Goal: Transaction & Acquisition: Purchase product/service

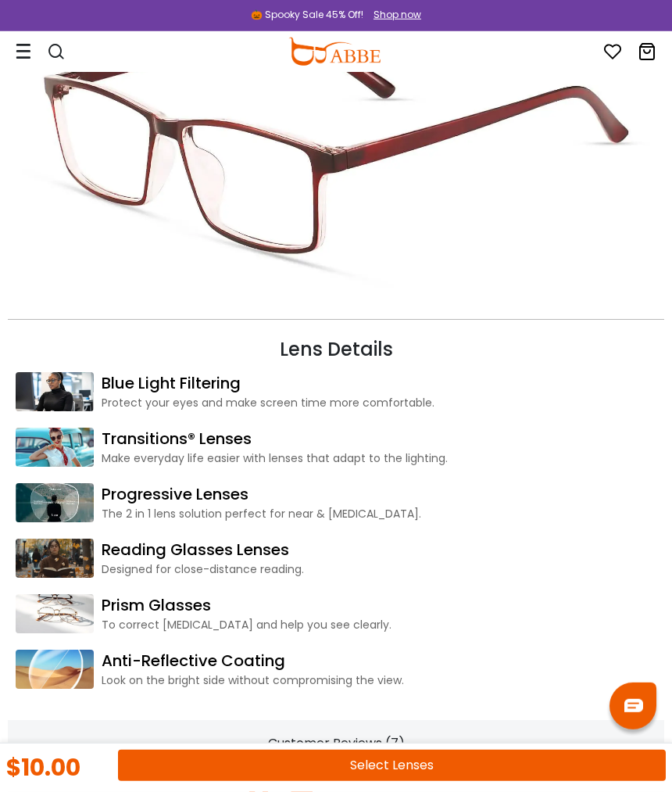
scroll to position [1888, 0]
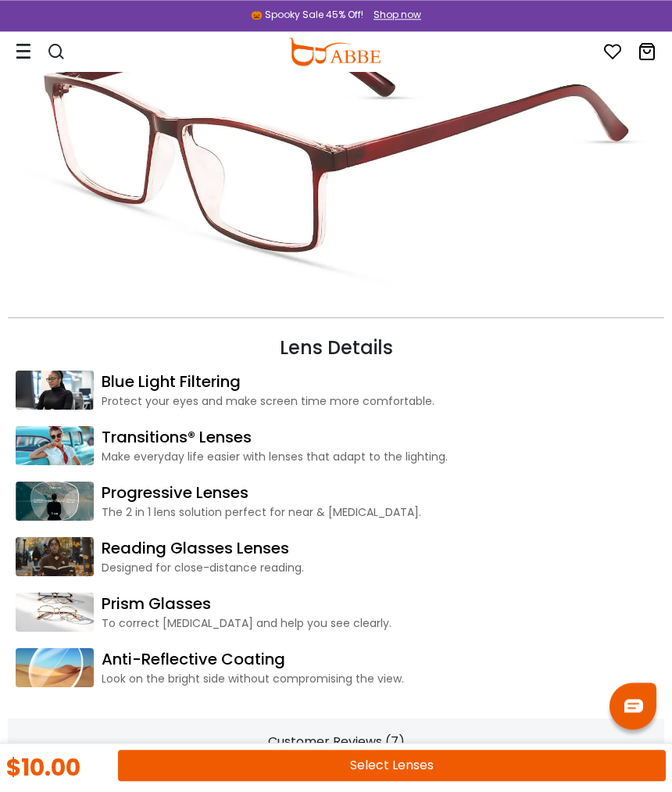
click at [669, 454] on body "Eyeglasses Thanks for your subscription Please use coupon code " NEWCOMER " to …" at bounding box center [336, 608] width 672 height 4849
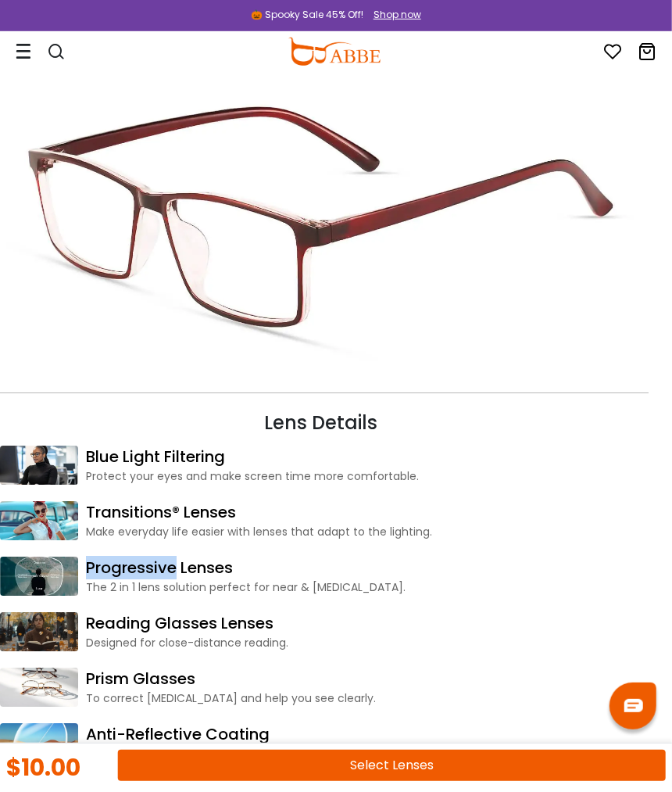
scroll to position [1813, 16]
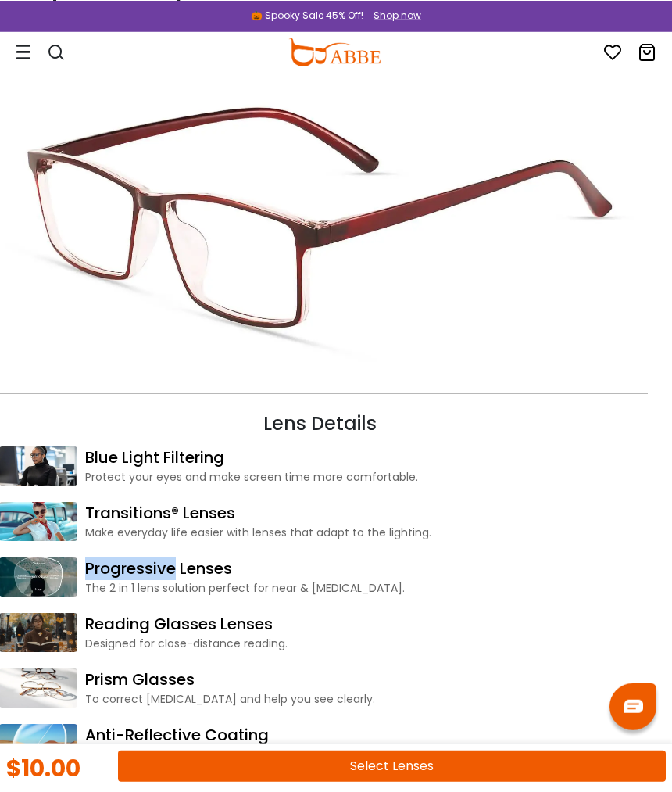
click at [522, 642] on div "Designed for close-distance reading." at bounding box center [362, 643] width 555 height 16
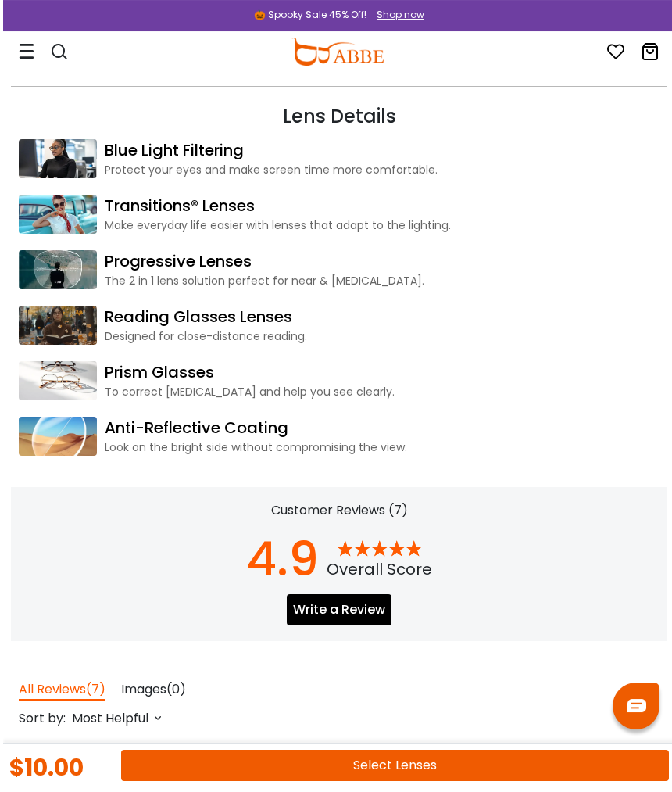
scroll to position [2021, 0]
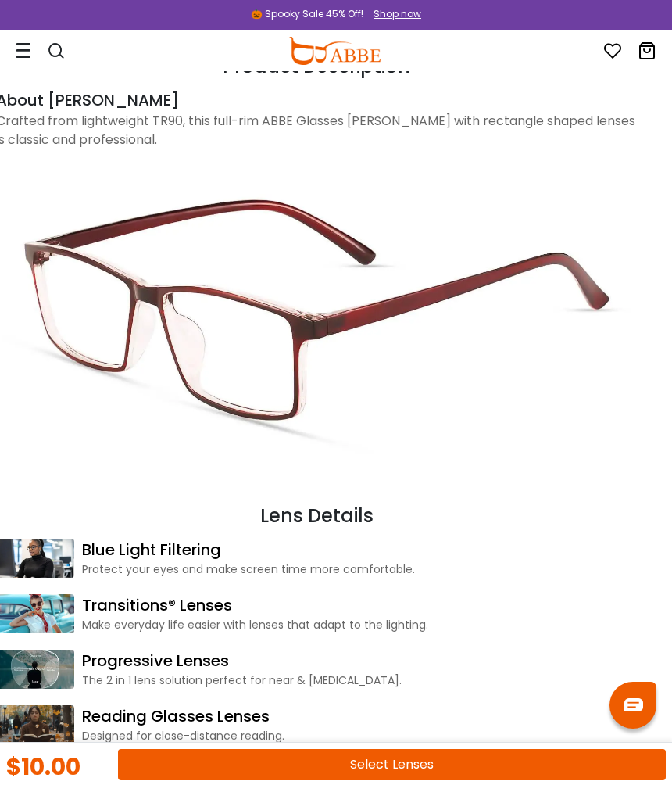
click at [392, 462] on img at bounding box center [316, 310] width 641 height 321
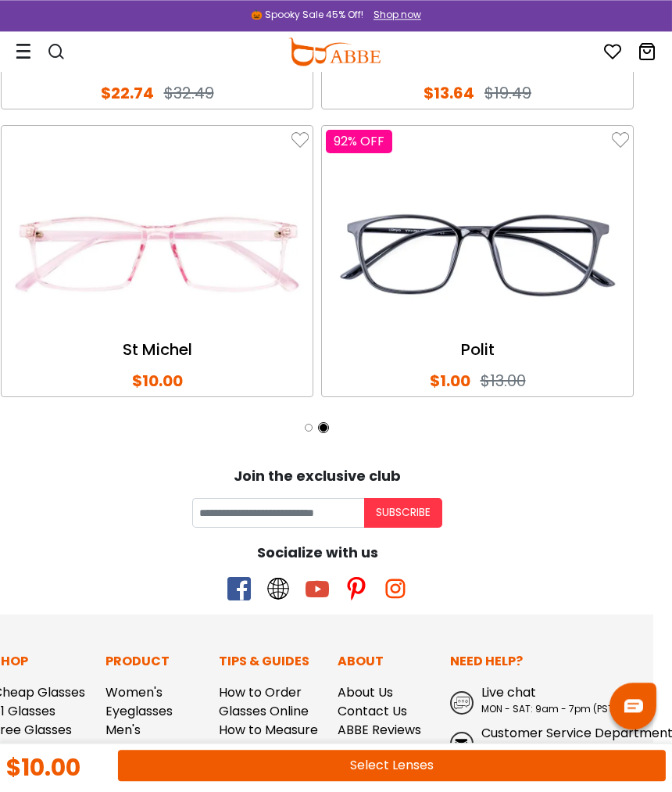
scroll to position [3681, 19]
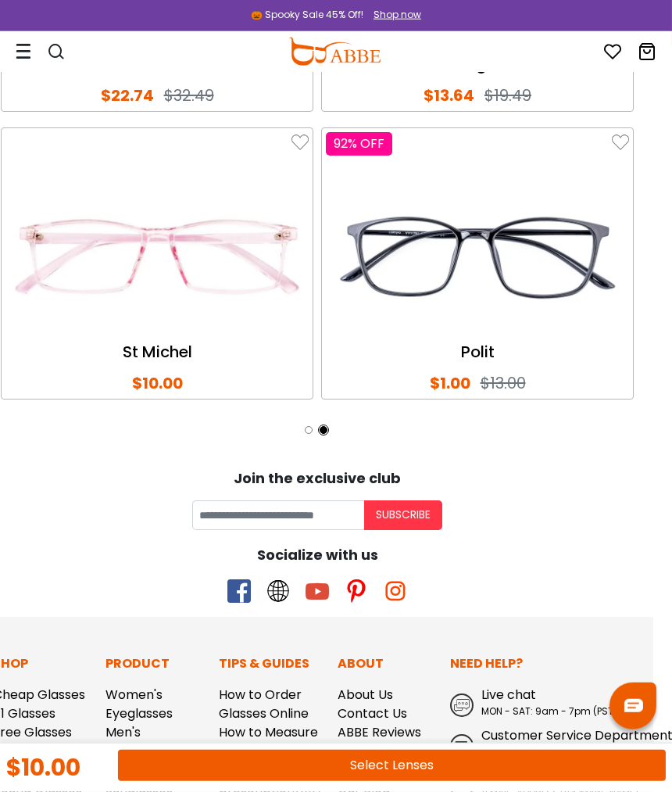
click at [188, 246] on img at bounding box center [156, 257] width 303 height 152
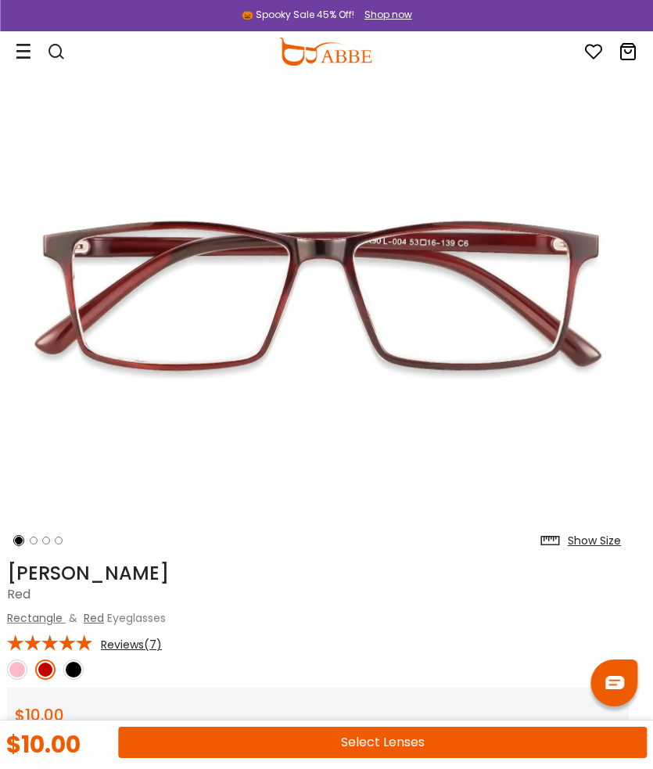
scroll to position [0, 9]
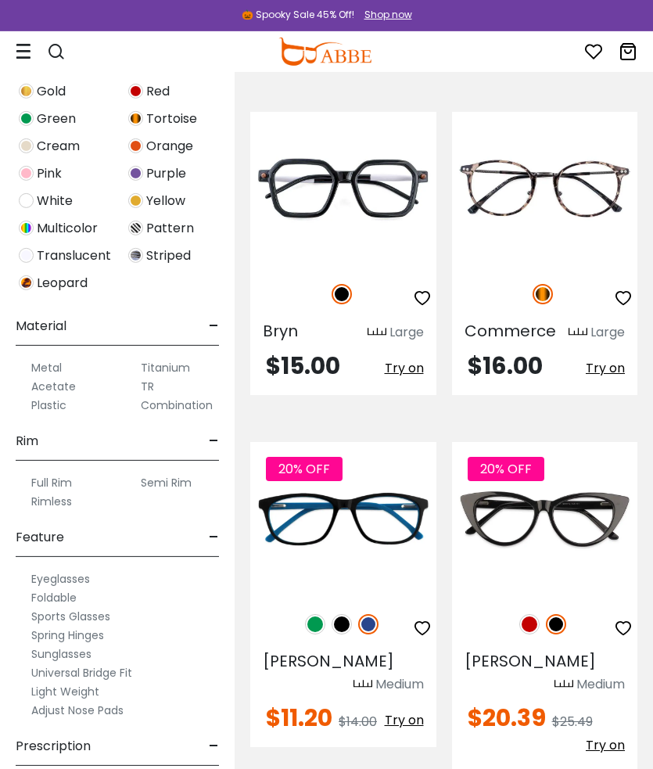
scroll to position [190, 0]
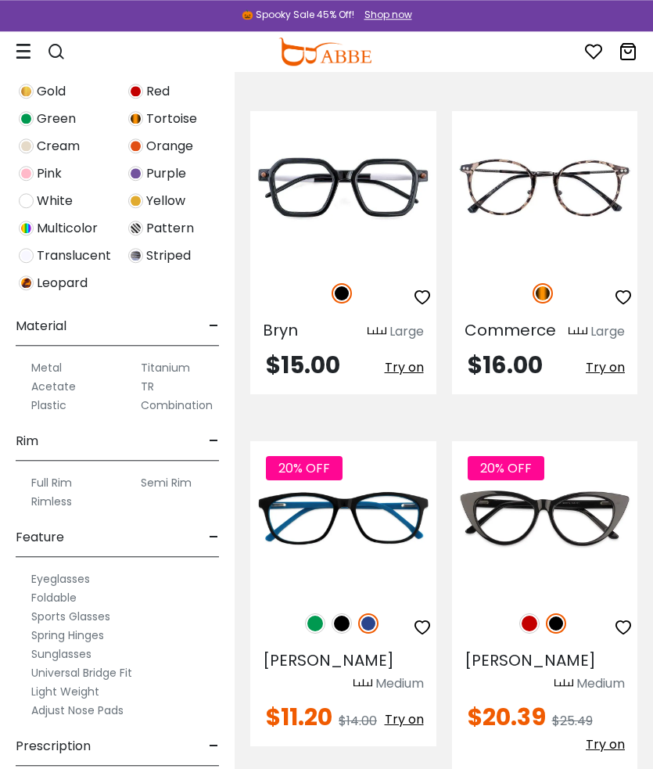
click at [102, 636] on label "Spring Hinges" at bounding box center [67, 635] width 73 height 19
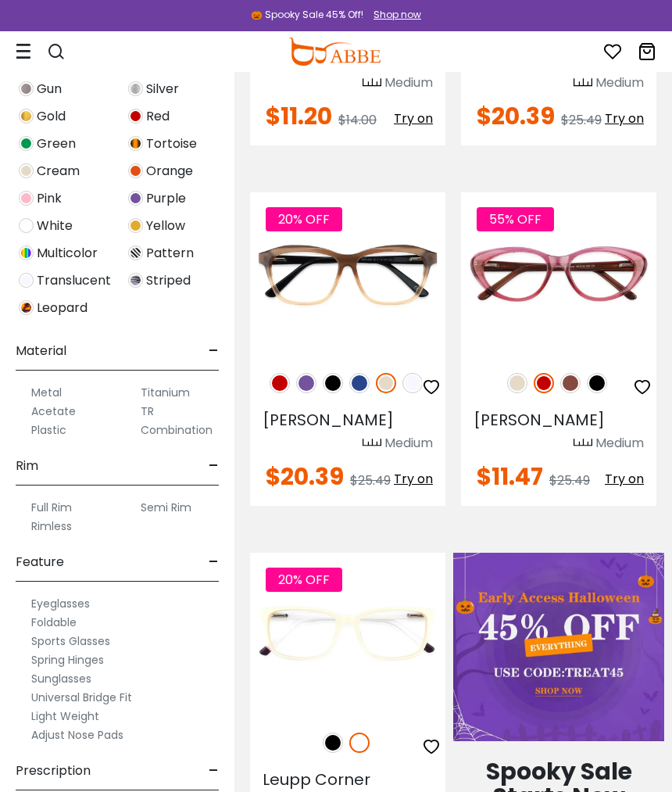
scroll to position [477, 0]
click at [158, 754] on div "Prescription -" at bounding box center [117, 767] width 203 height 46
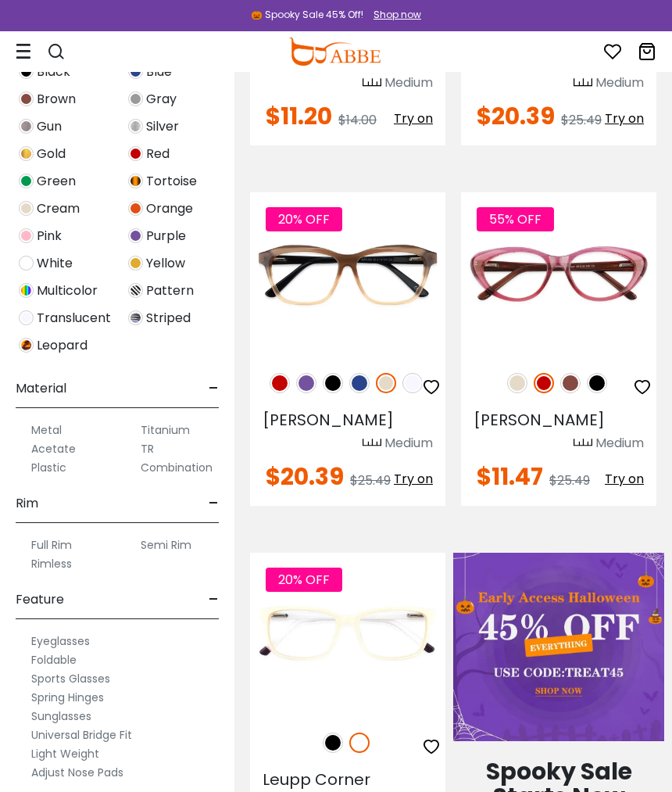
scroll to position [485, 0]
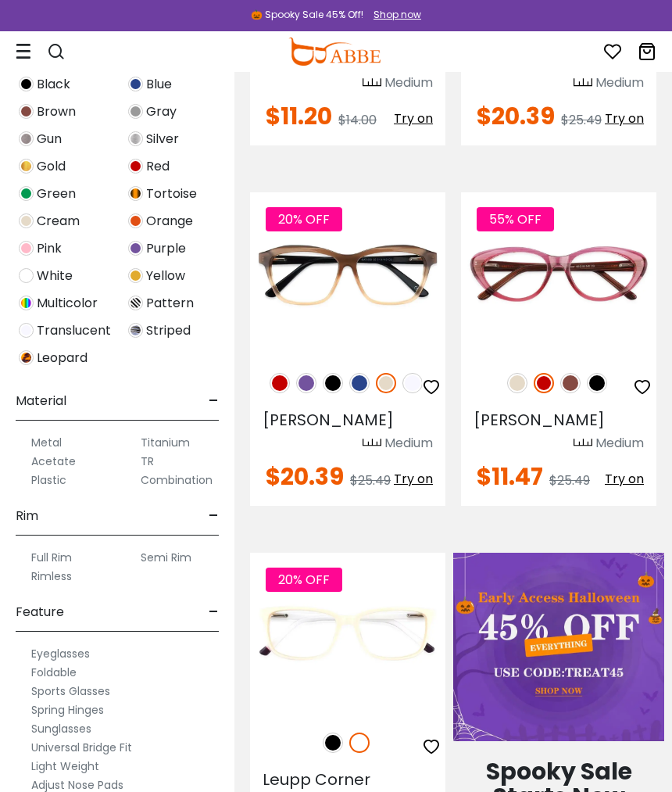
click at [120, 768] on label "Adjust Nose Pads" at bounding box center [77, 785] width 92 height 19
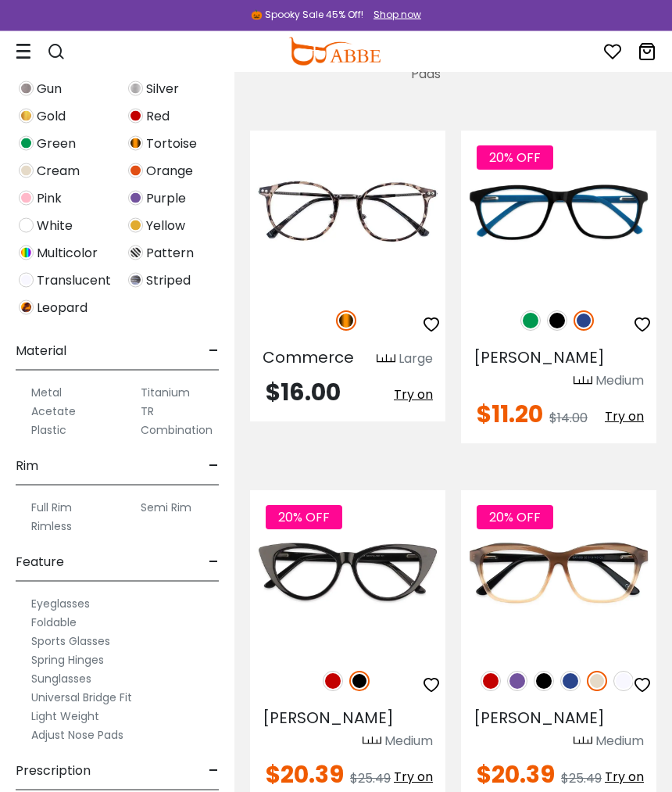
scroll to position [237, 0]
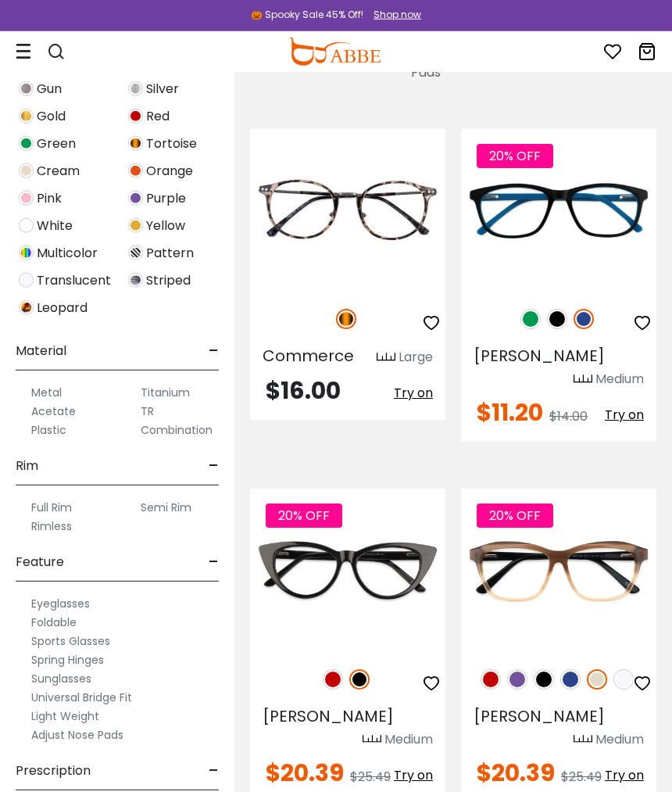
click at [117, 737] on label "Adjust Nose Pads" at bounding box center [77, 735] width 92 height 19
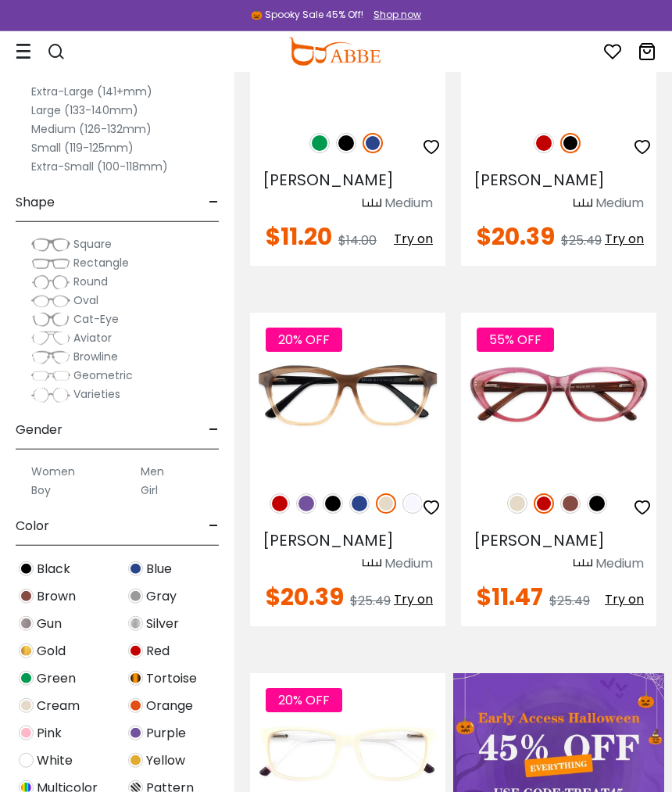
scroll to position [360, 0]
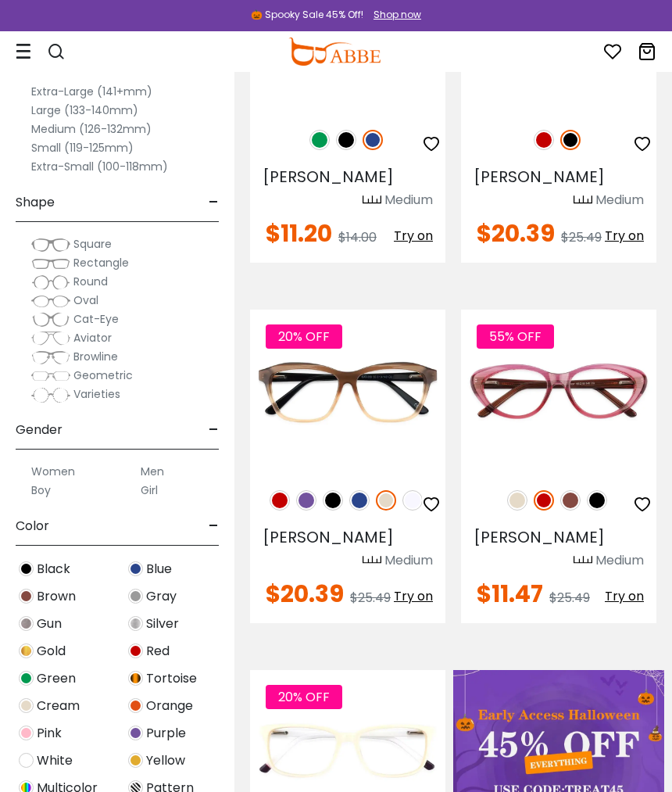
click at [73, 475] on label "Women" at bounding box center [53, 471] width 44 height 19
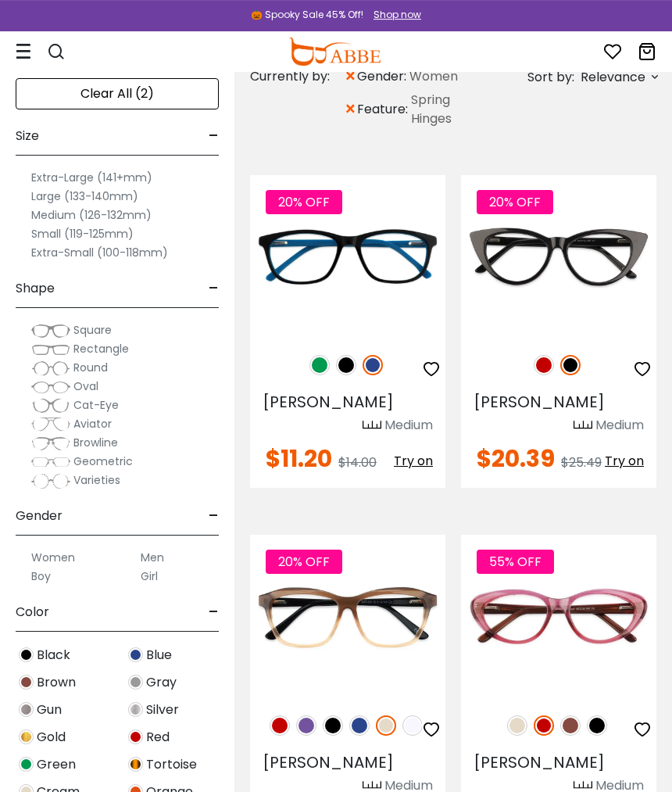
scroll to position [160, 0]
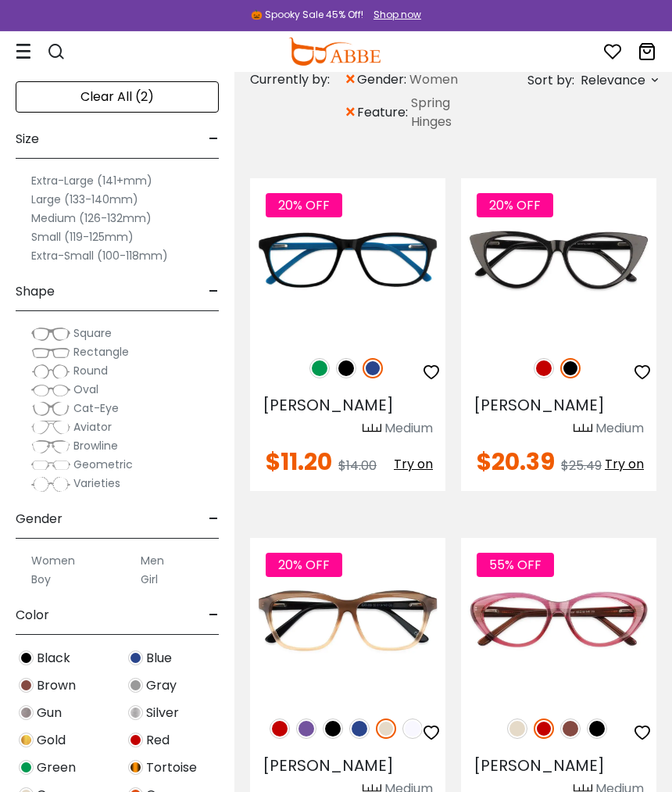
click at [84, 204] on label "Large (133-140mm)" at bounding box center [84, 199] width 107 height 19
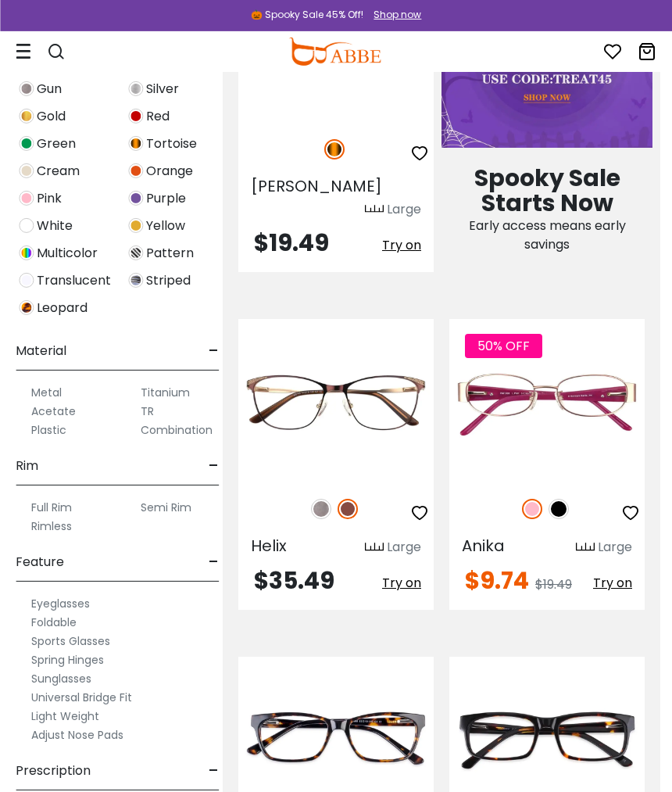
scroll to position [1052, 12]
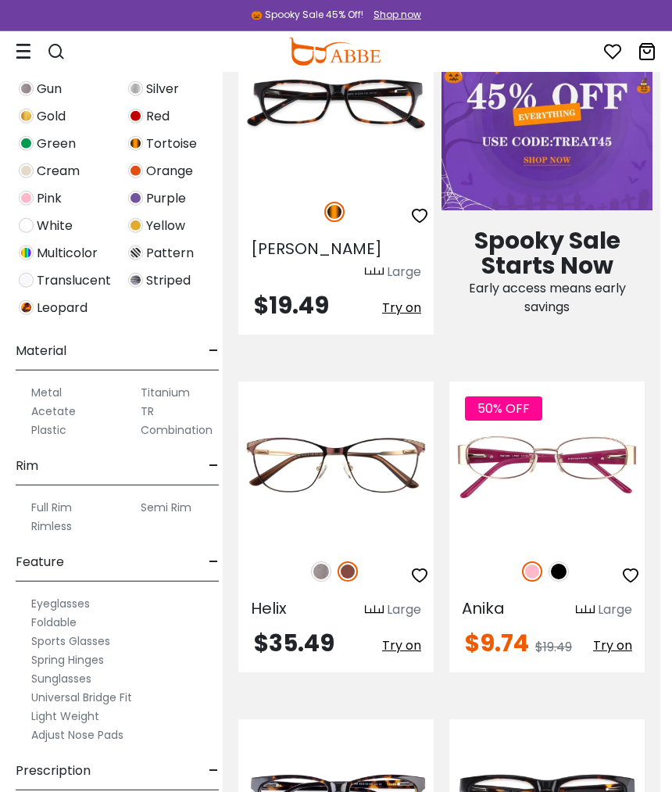
click at [0, 458] on div "Clear All (3) Size - Extra-Large (141+mm) Large (133-140mm) Medium (126-132mm) …" at bounding box center [117, 385] width 235 height 816
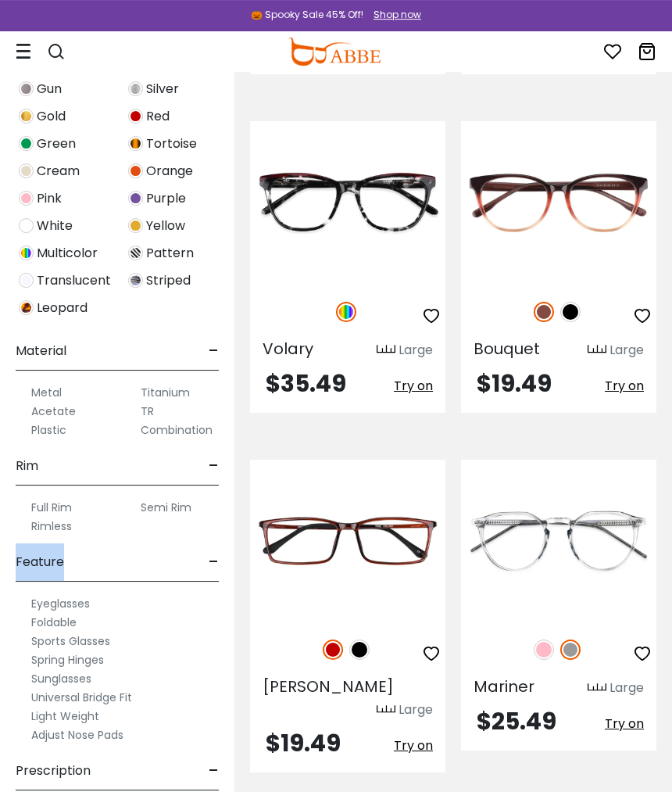
scroll to position [2664, 0]
click at [359, 640] on img at bounding box center [360, 650] width 20 height 20
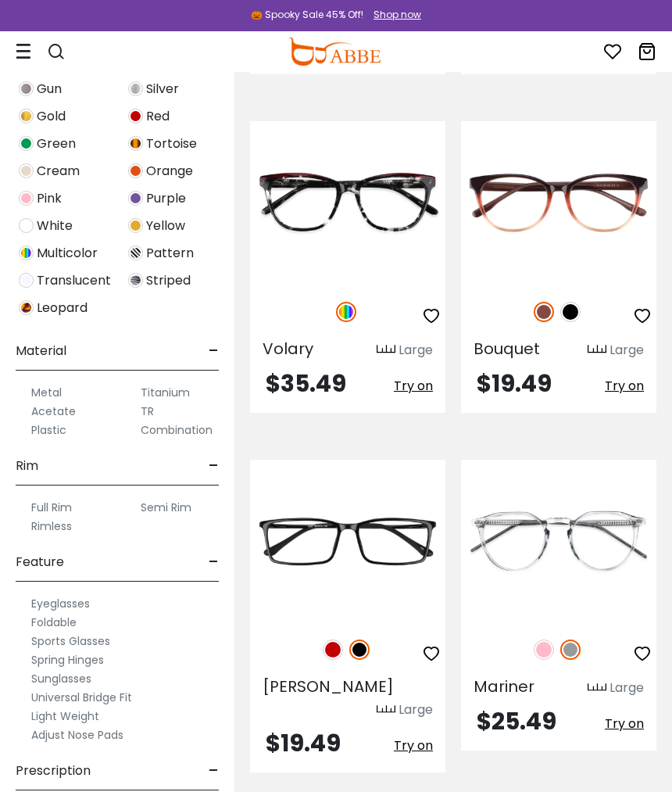
click at [325, 640] on img at bounding box center [333, 650] width 20 height 20
click at [0, 0] on img at bounding box center [0, 0] width 0 height 0
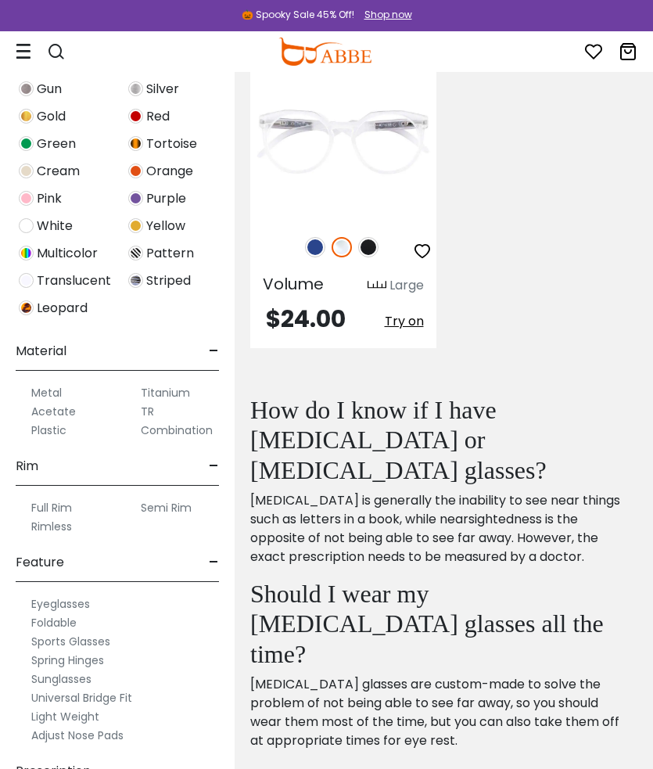
scroll to position [4427, 0]
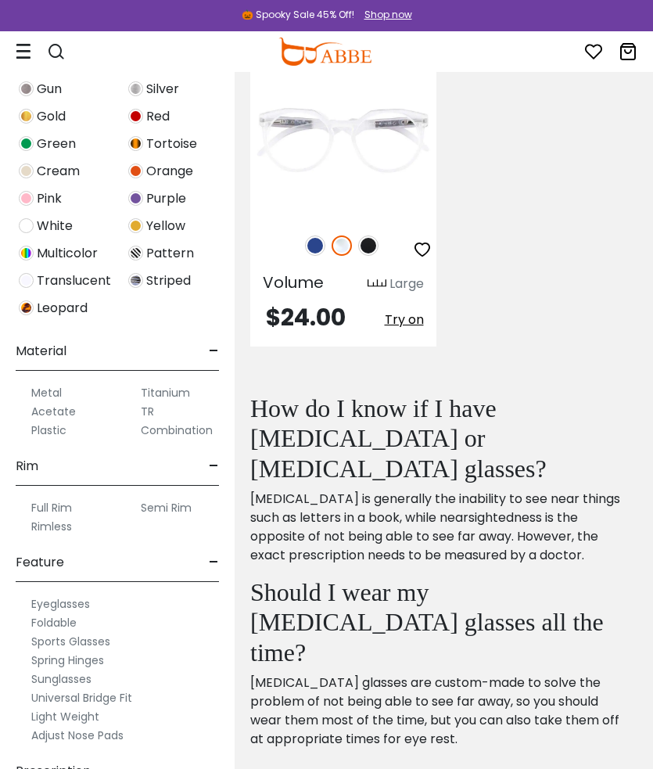
click at [23, 468] on span "Rim" at bounding box center [27, 466] width 23 height 38
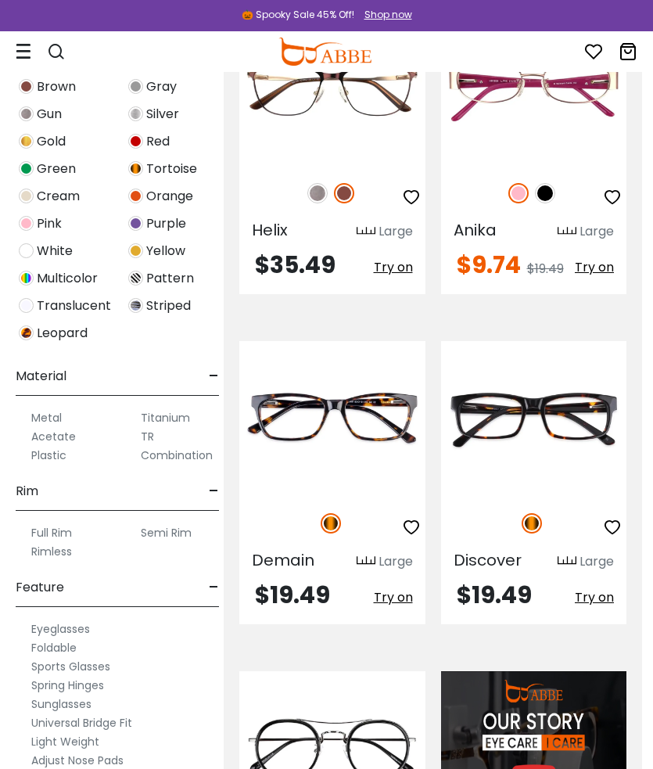
scroll to position [1397, 11]
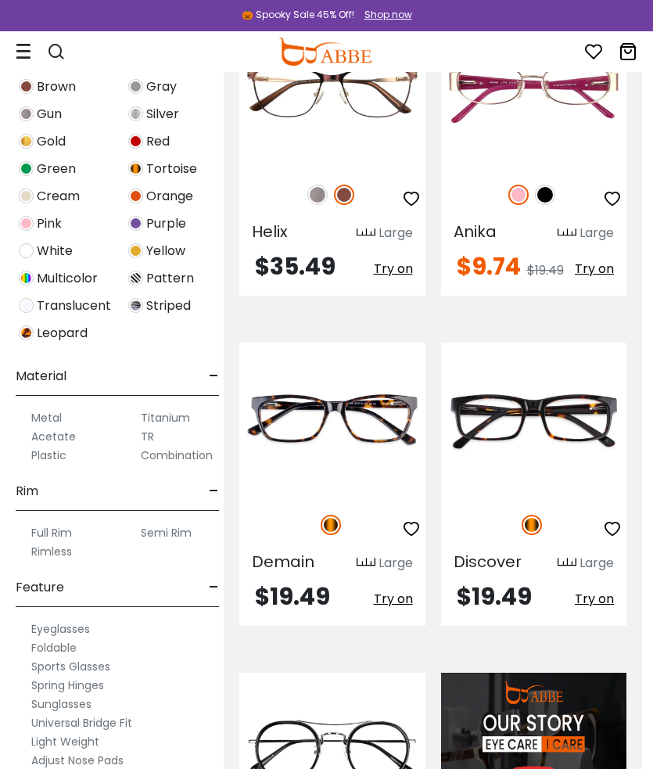
click at [137, 424] on div "Titanium" at bounding box center [172, 417] width 94 height 19
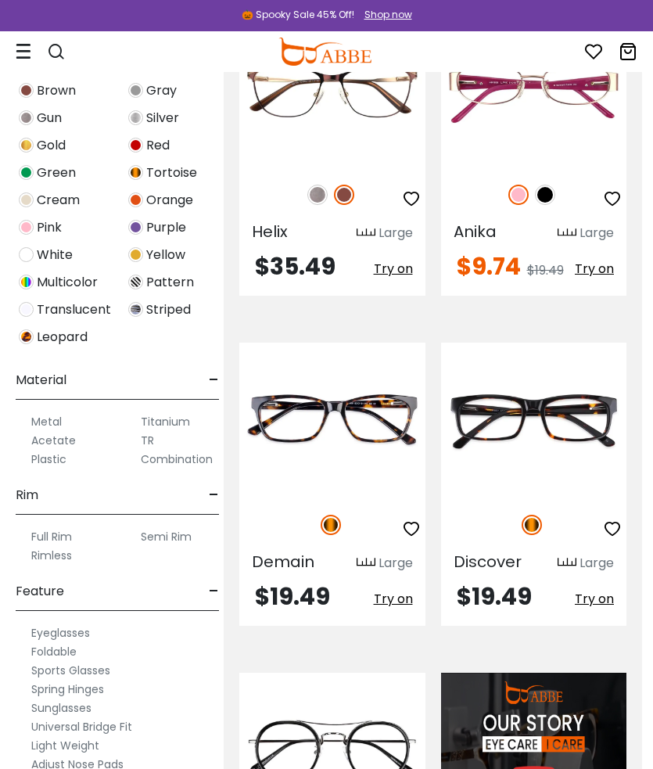
click at [145, 441] on label "TR" at bounding box center [147, 440] width 13 height 19
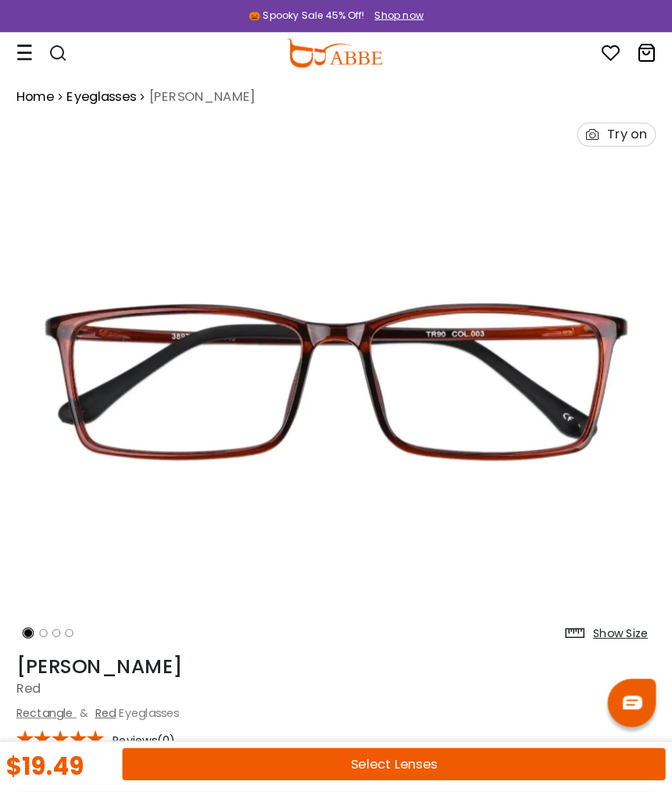
scroll to position [6, 0]
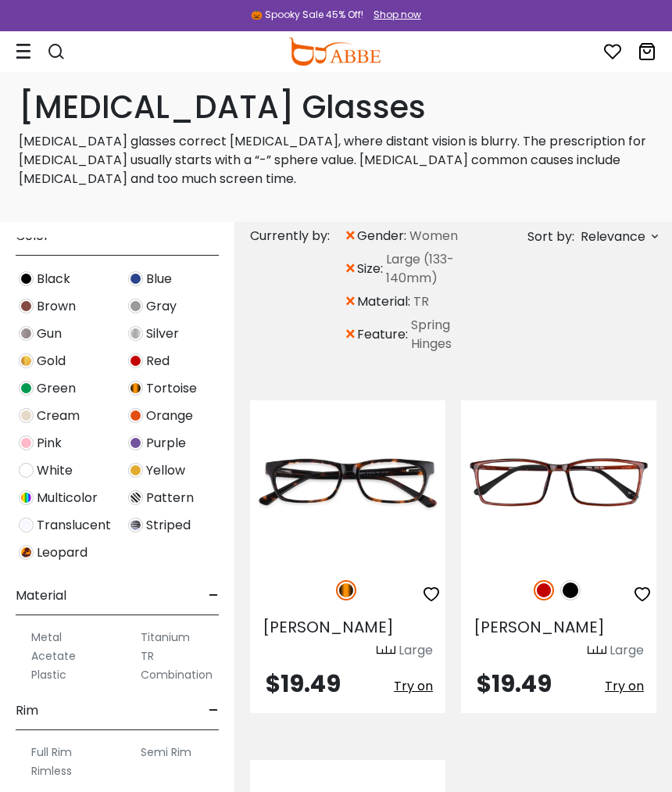
scroll to position [535, 0]
click at [185, 636] on label "Titanium" at bounding box center [165, 638] width 49 height 19
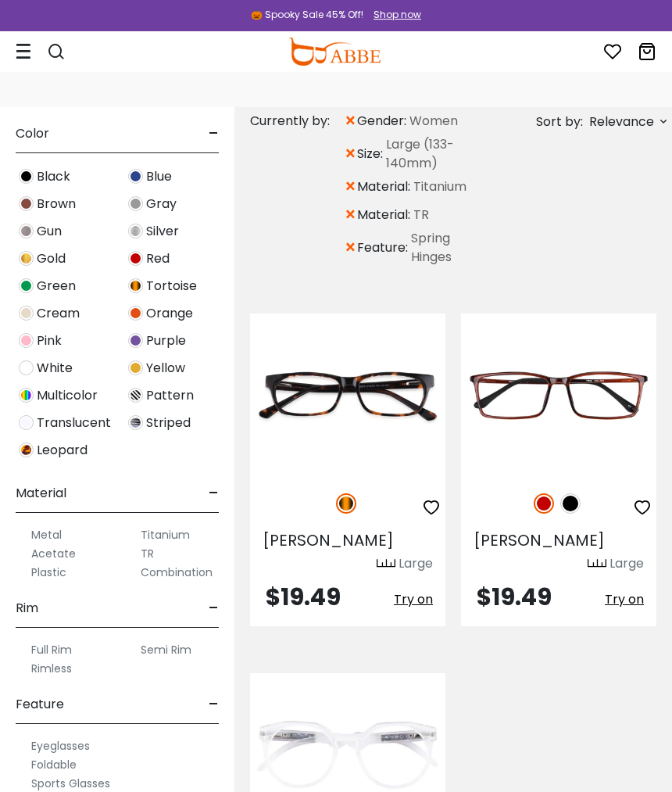
scroll to position [117, 0]
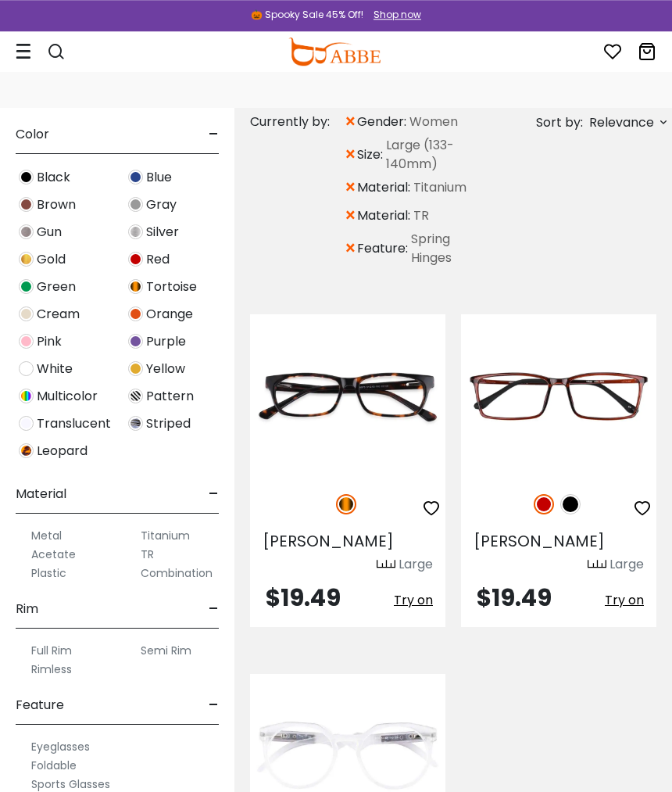
click at [0, 0] on img at bounding box center [0, 0] width 0 height 0
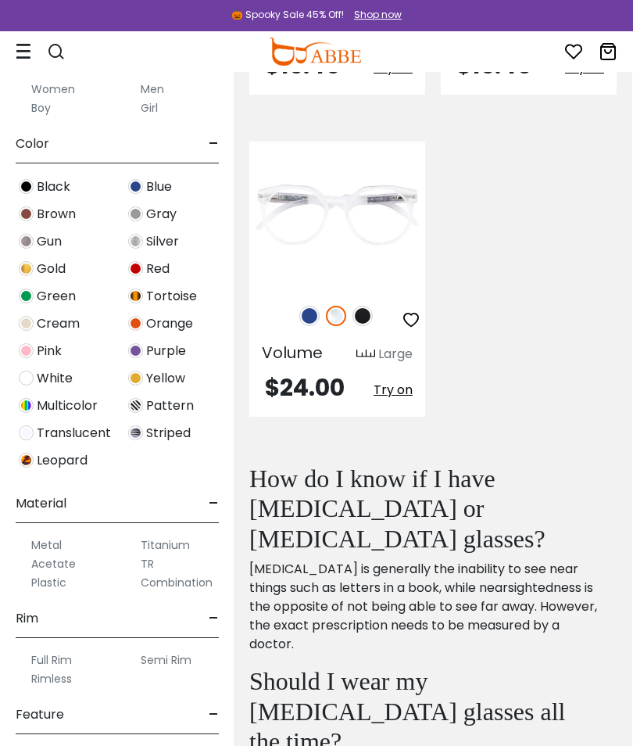
scroll to position [0, 0]
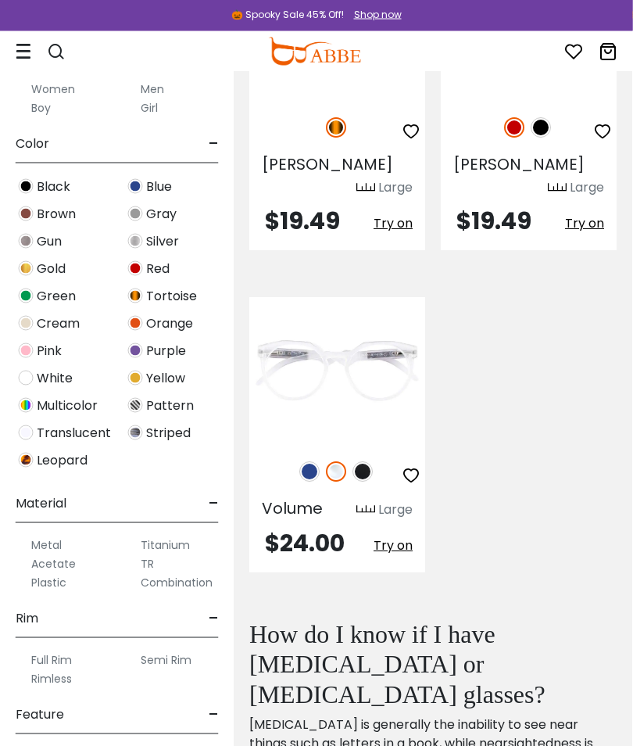
click at [151, 566] on label "TR" at bounding box center [147, 563] width 13 height 19
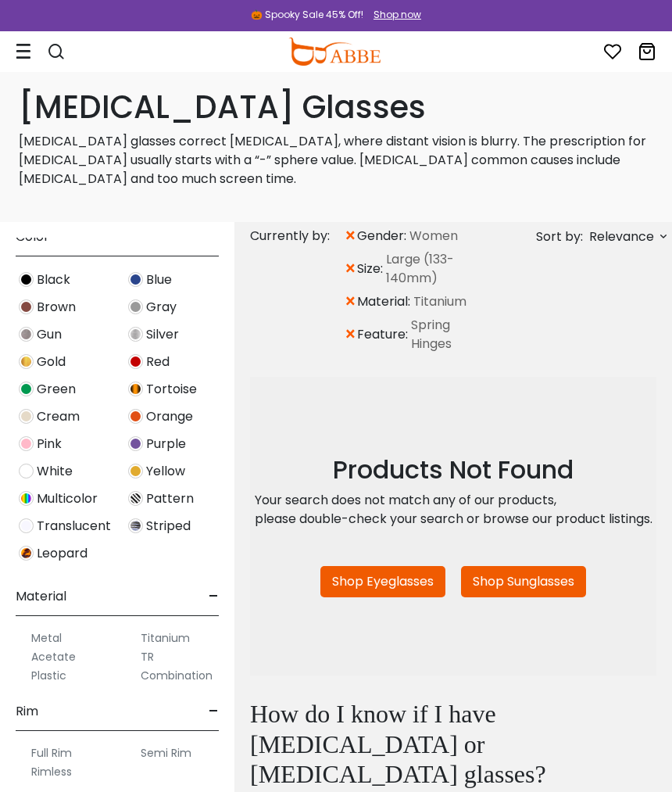
scroll to position [535, 0]
click at [179, 633] on label "Titanium" at bounding box center [165, 638] width 49 height 19
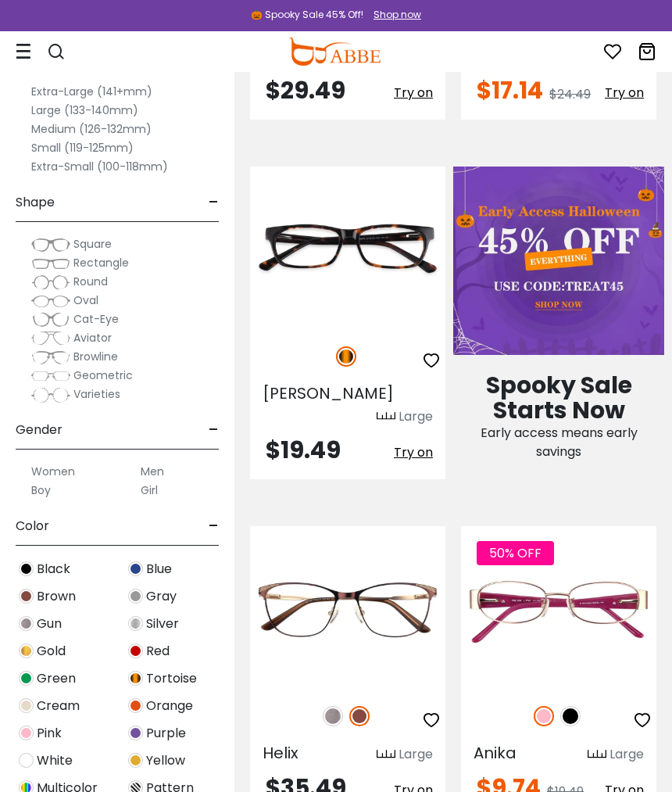
scroll to position [913, 0]
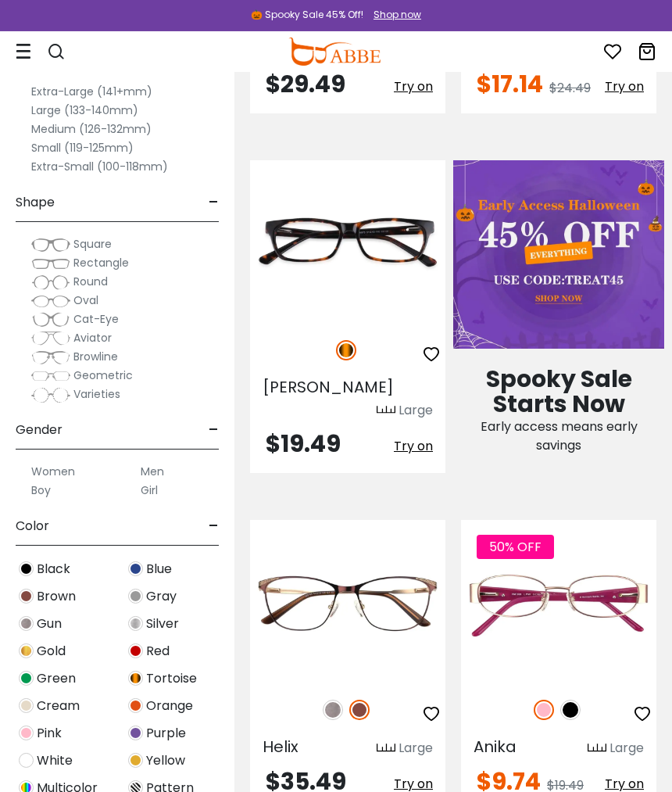
click at [0, 0] on img at bounding box center [0, 0] width 0 height 0
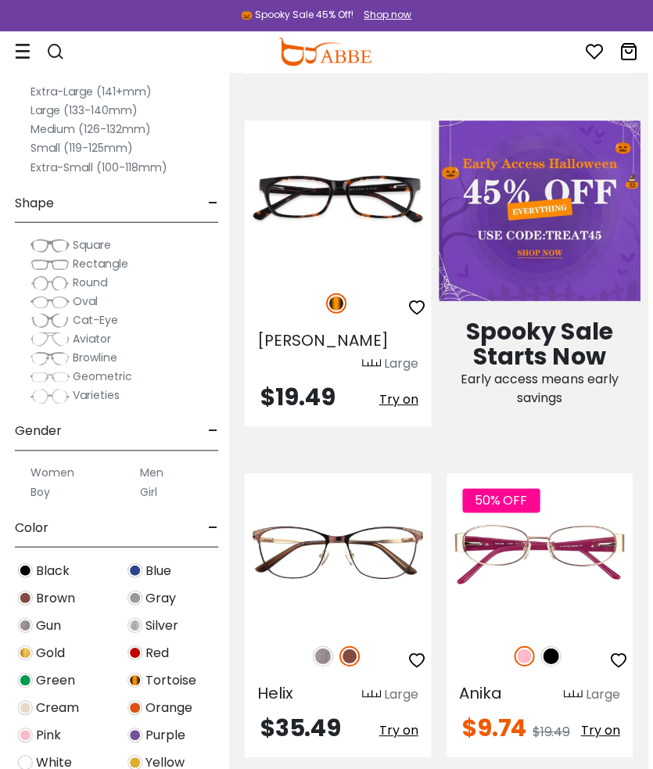
scroll to position [1036, 5]
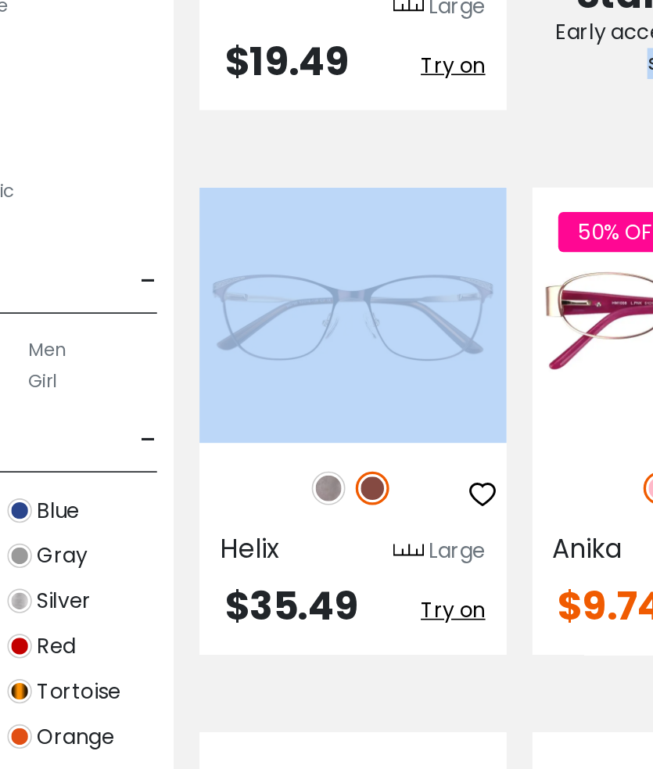
click at [117, 558] on div "Blue" at bounding box center [171, 568] width 109 height 21
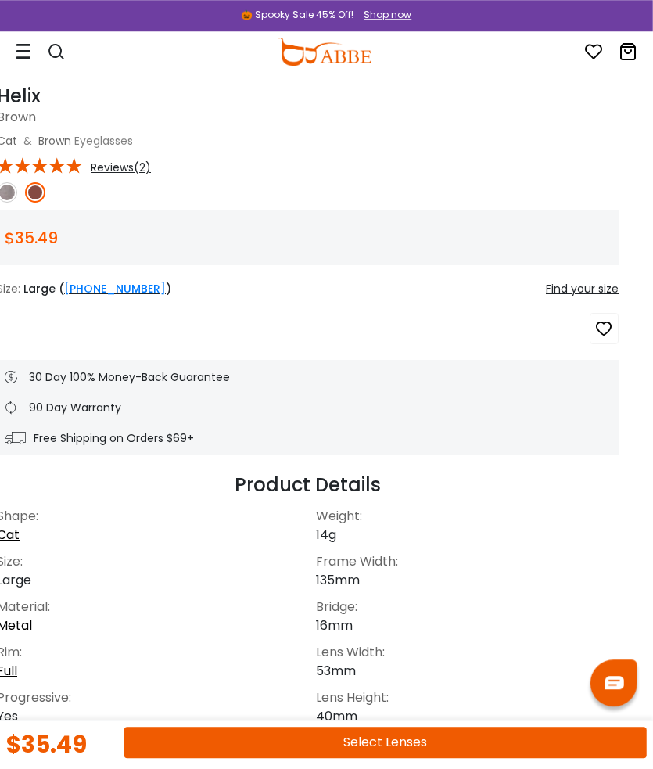
scroll to position [554, 0]
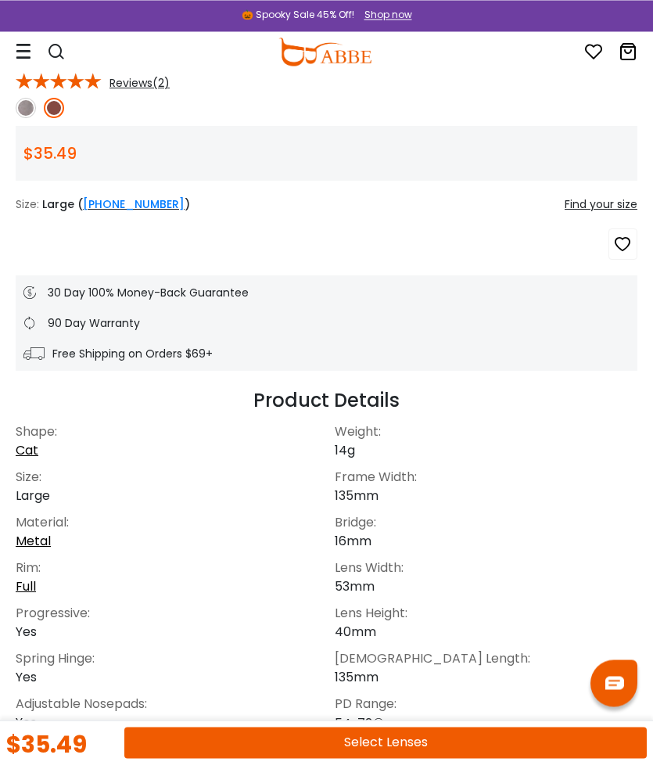
click at [619, 198] on div "Find your size" at bounding box center [601, 204] width 73 height 16
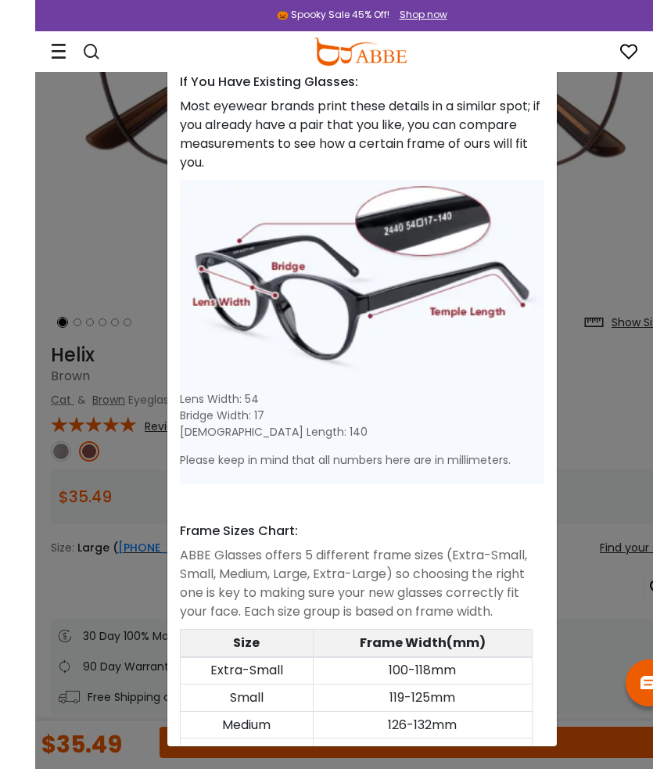
scroll to position [0, 0]
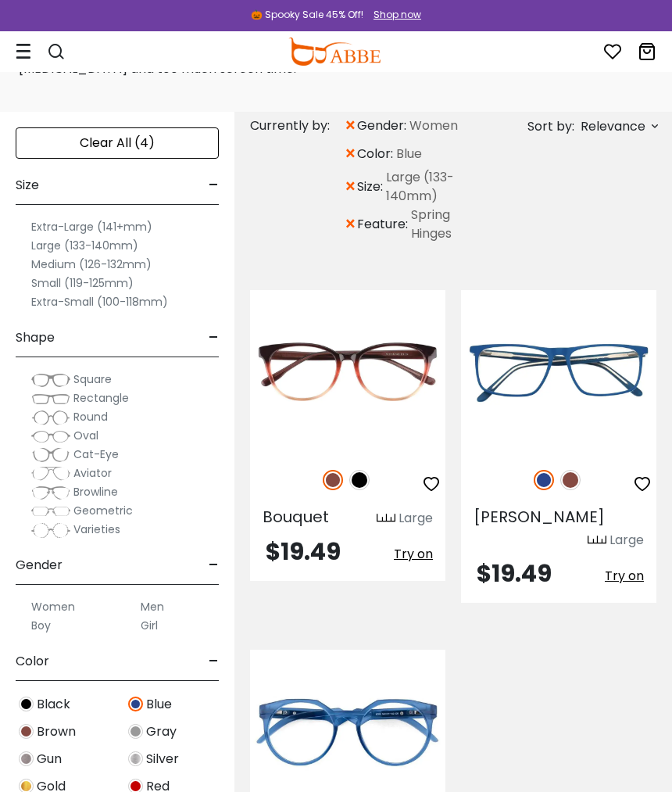
scroll to position [115, 0]
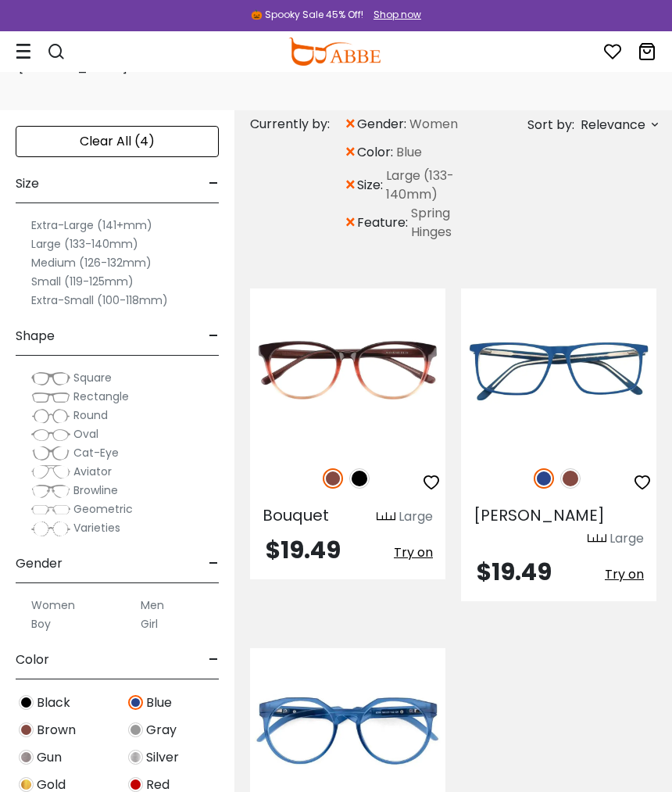
click at [583, 475] on div at bounding box center [558, 478] width 195 height 33
click at [572, 472] on img at bounding box center [571, 478] width 20 height 20
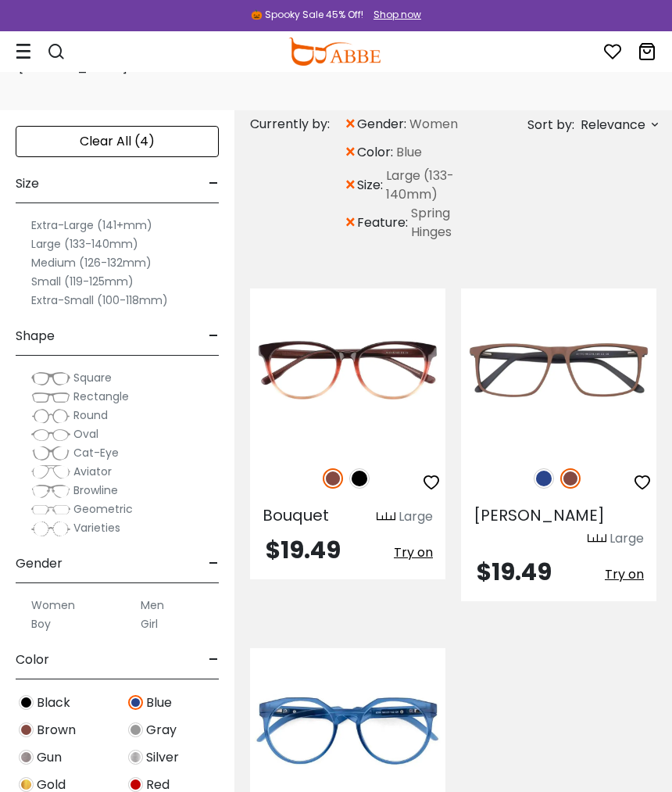
click at [0, 0] on img at bounding box center [0, 0] width 0 height 0
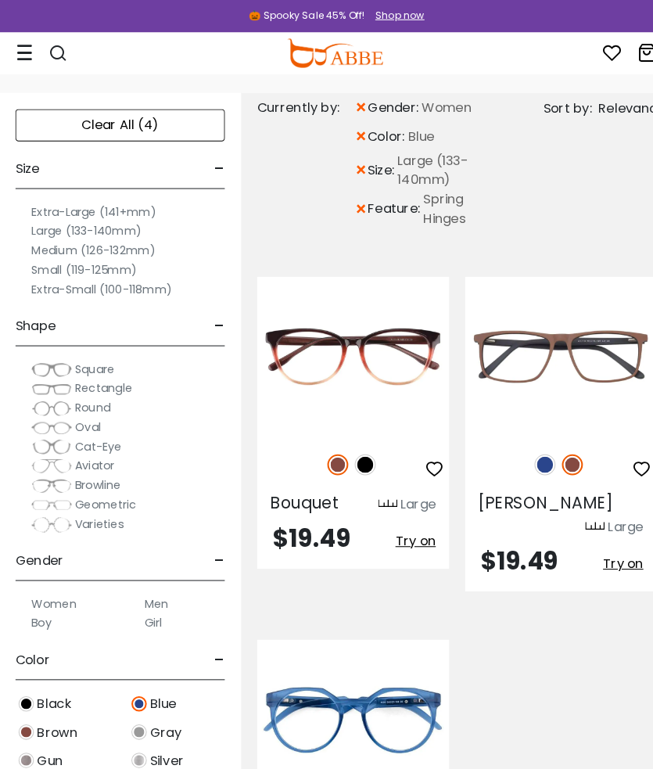
scroll to position [138, 1]
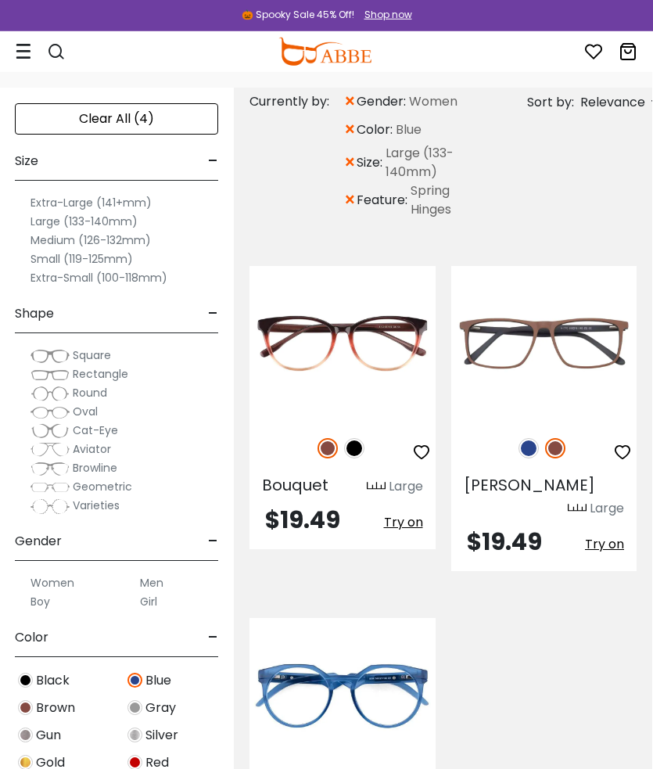
click at [529, 442] on img at bounding box center [528, 448] width 20 height 20
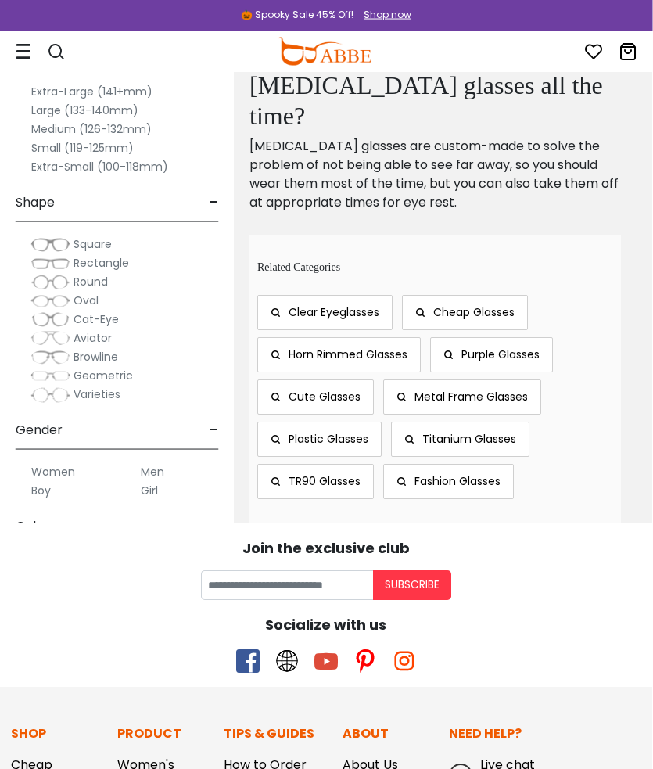
scroll to position [0, 0]
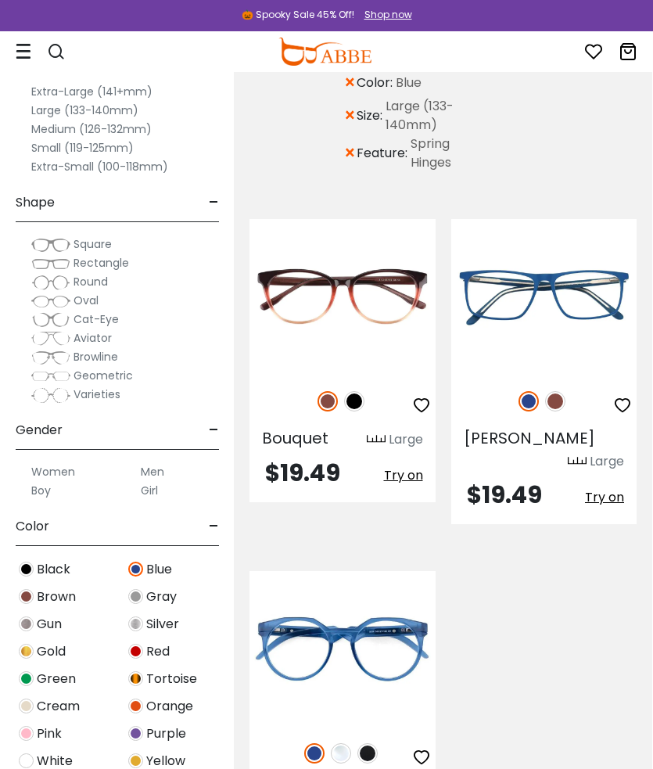
click at [138, 576] on img at bounding box center [135, 568] width 15 height 15
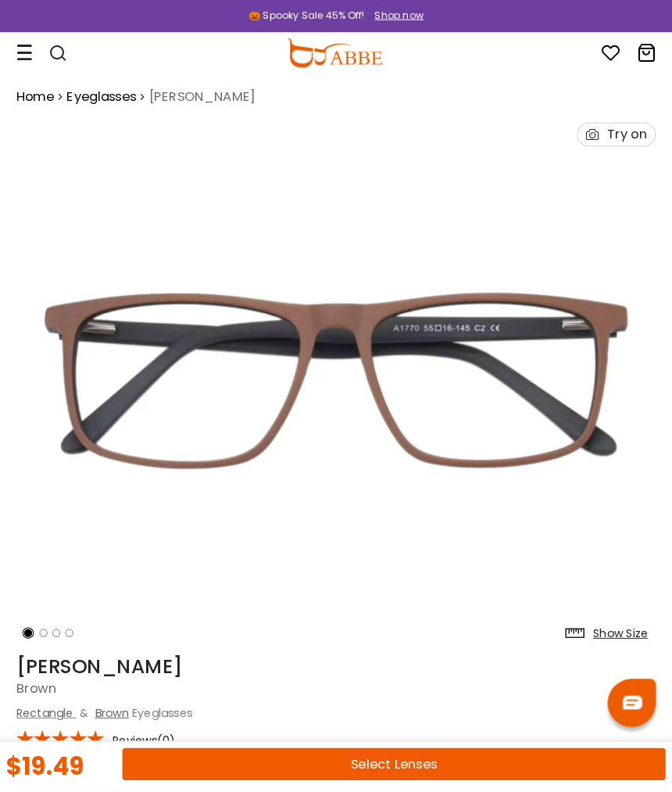
scroll to position [6, 0]
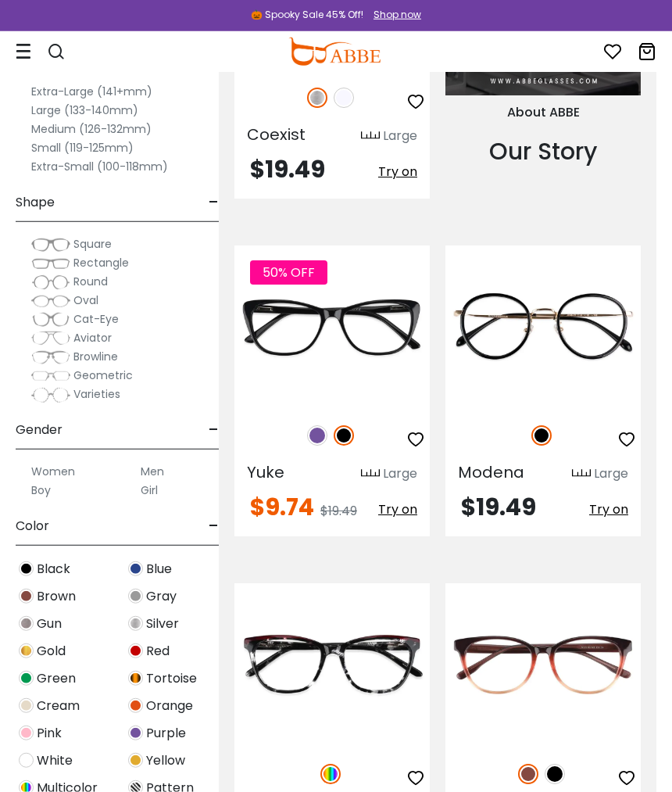
scroll to position [2217, 16]
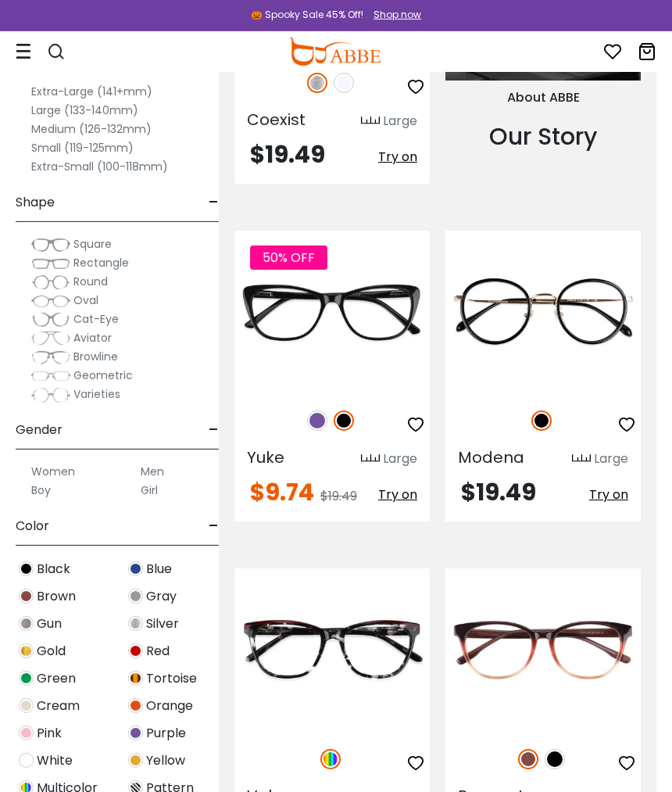
click at [0, 0] on img at bounding box center [0, 0] width 0 height 0
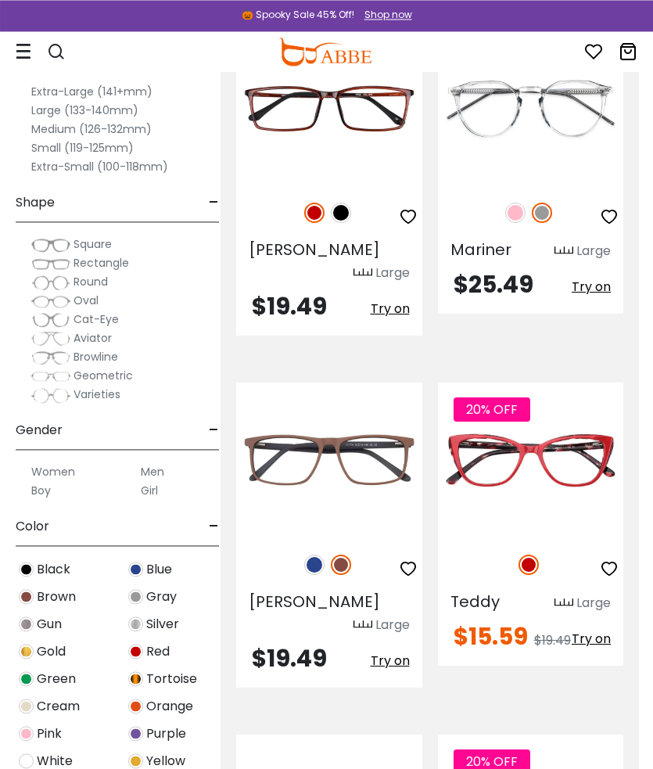
scroll to position [3028, 14]
click at [394, 647] on button "Try on" at bounding box center [390, 661] width 39 height 28
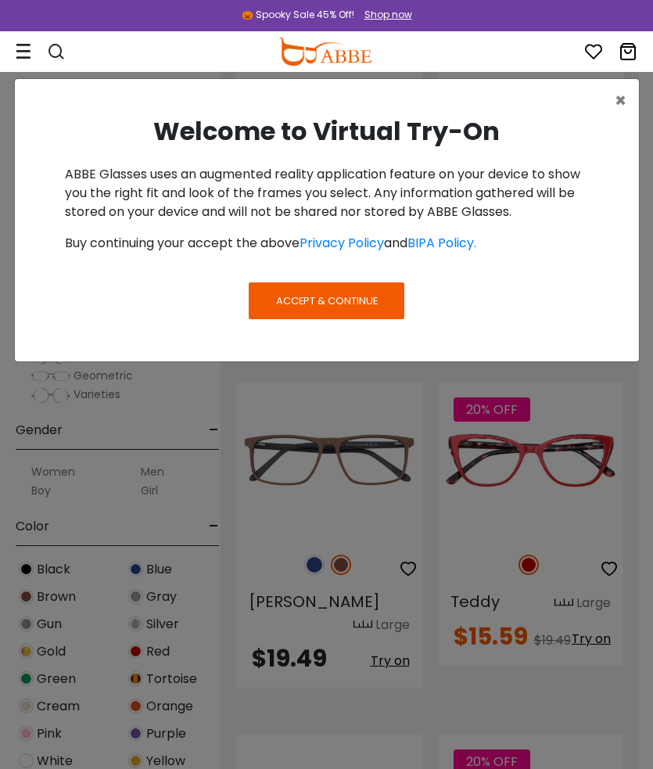
click at [381, 288] on button "Accept & Continue" at bounding box center [326, 300] width 155 height 36
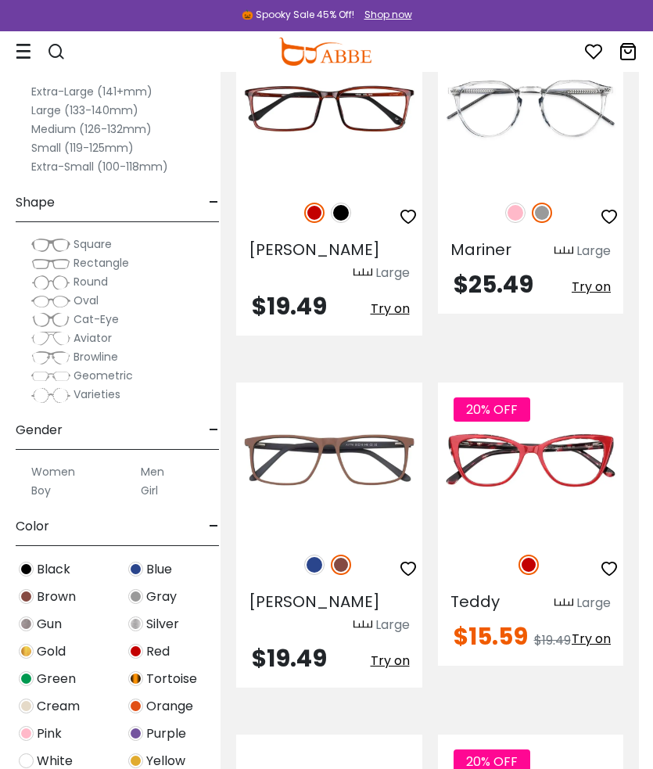
click at [384, 651] on span "Try on" at bounding box center [390, 660] width 39 height 18
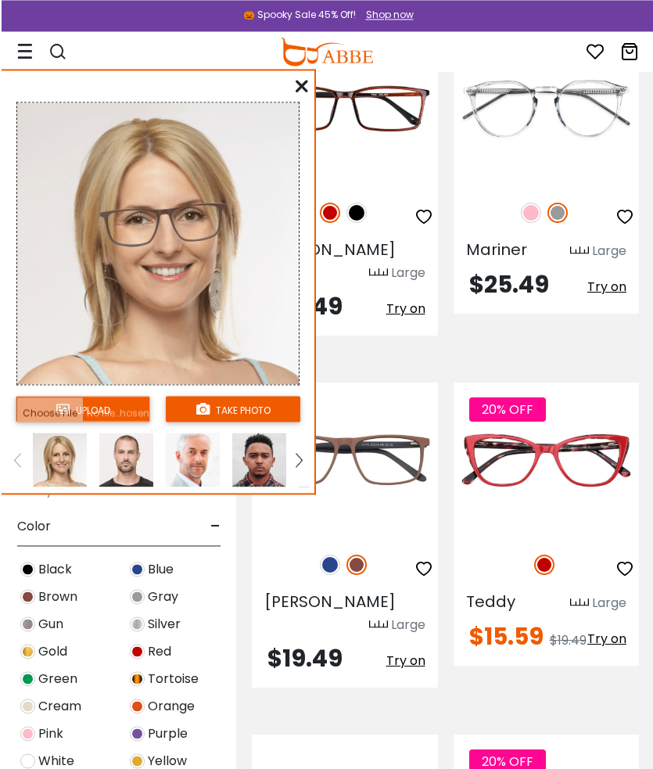
scroll to position [3028, 0]
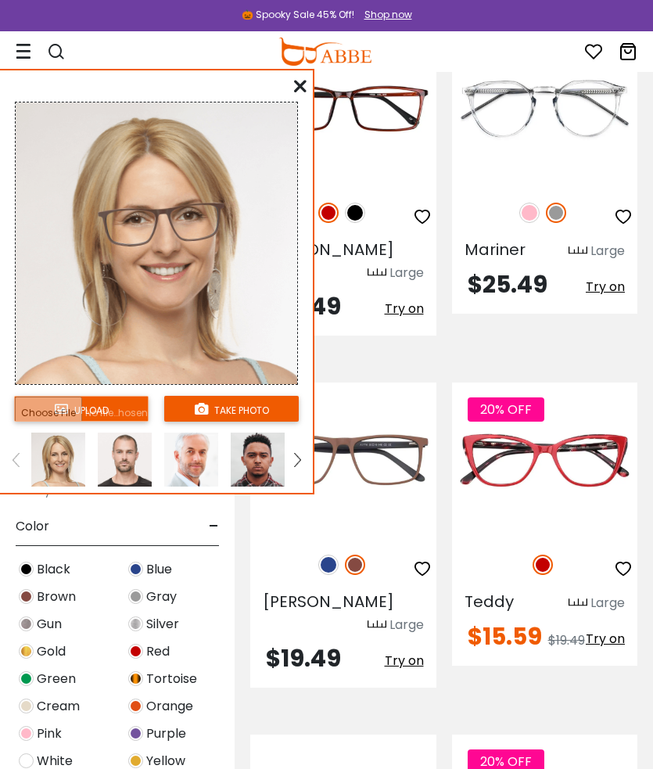
click at [299, 458] on img at bounding box center [297, 460] width 6 height 14
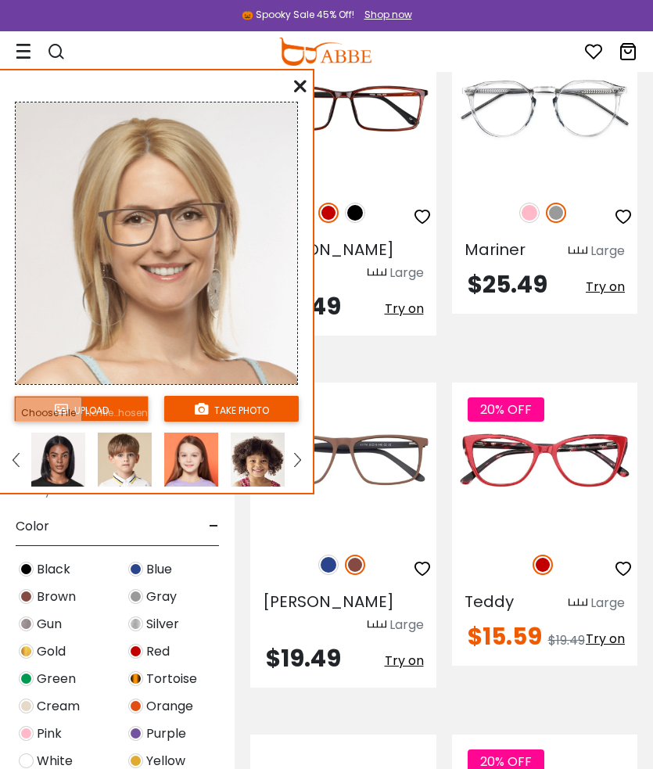
click at [299, 457] on img at bounding box center [297, 460] width 6 height 14
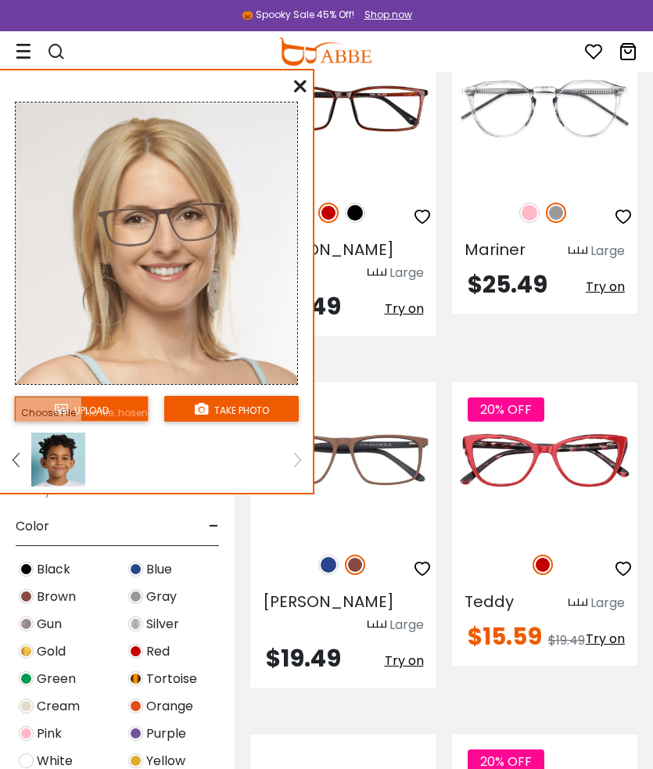
click at [295, 465] on img at bounding box center [297, 460] width 6 height 14
click at [33, 467] on img at bounding box center [58, 459] width 54 height 54
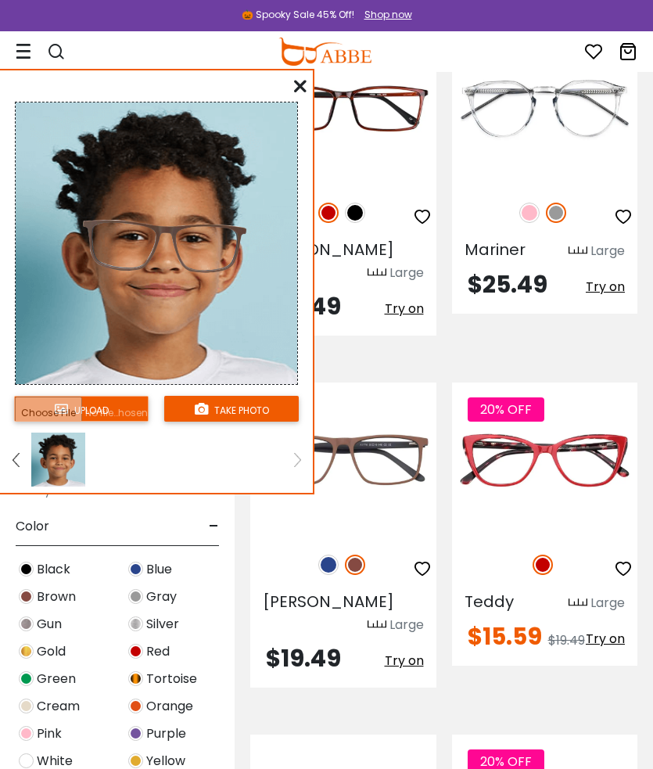
click at [33, 458] on img at bounding box center [58, 459] width 54 height 54
click at [27, 447] on div at bounding box center [58, 459] width 66 height 54
click at [9, 458] on link at bounding box center [16, 459] width 20 height 54
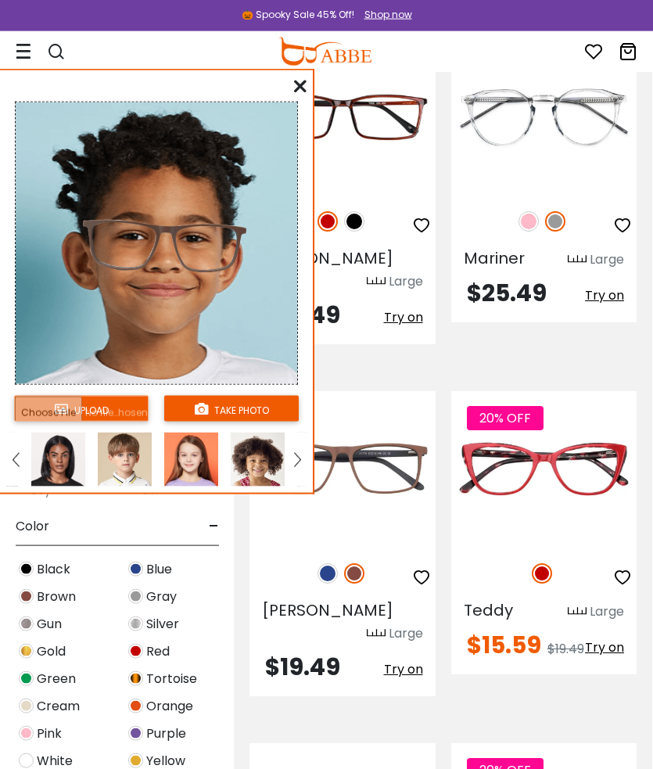
scroll to position [3022, 2]
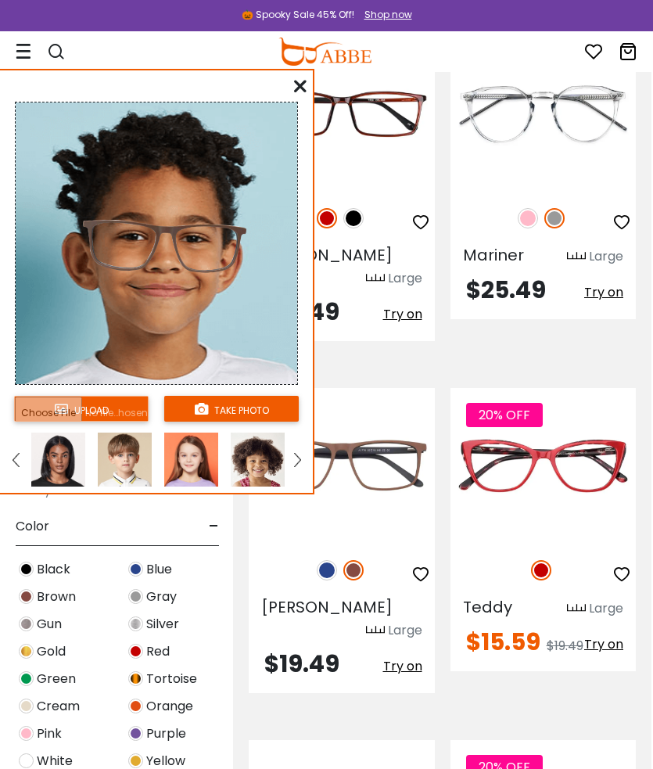
click at [34, 460] on img at bounding box center [58, 459] width 54 height 54
click at [14, 459] on img at bounding box center [16, 460] width 6 height 14
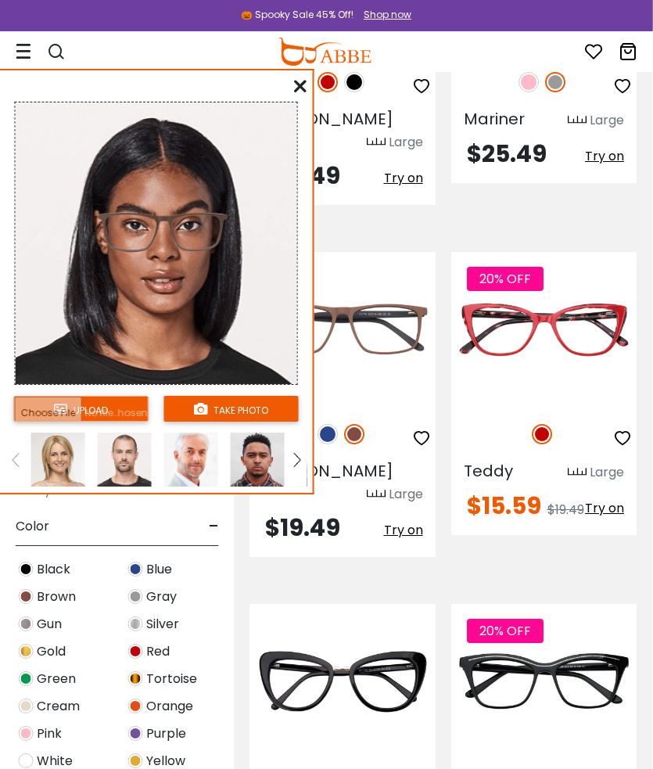
scroll to position [3158, 2]
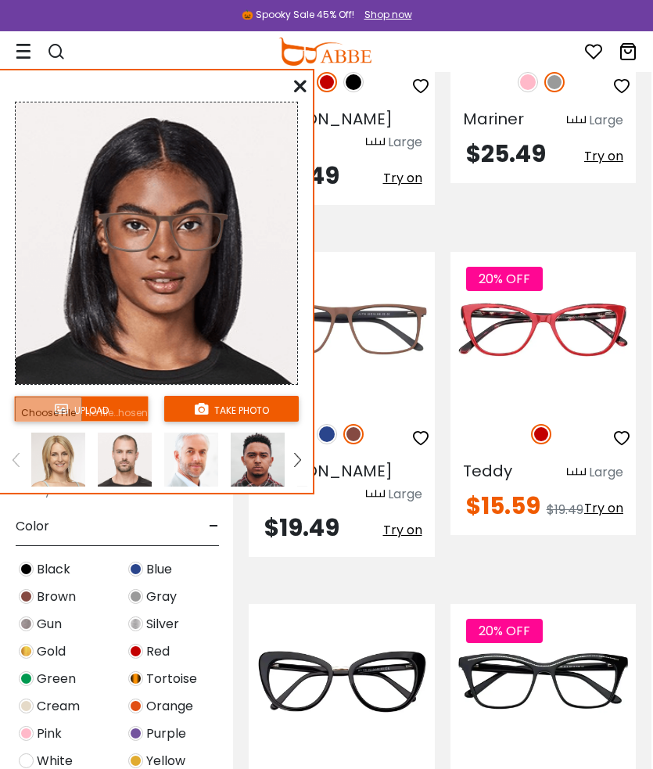
click at [304, 81] on icon at bounding box center [300, 86] width 13 height 13
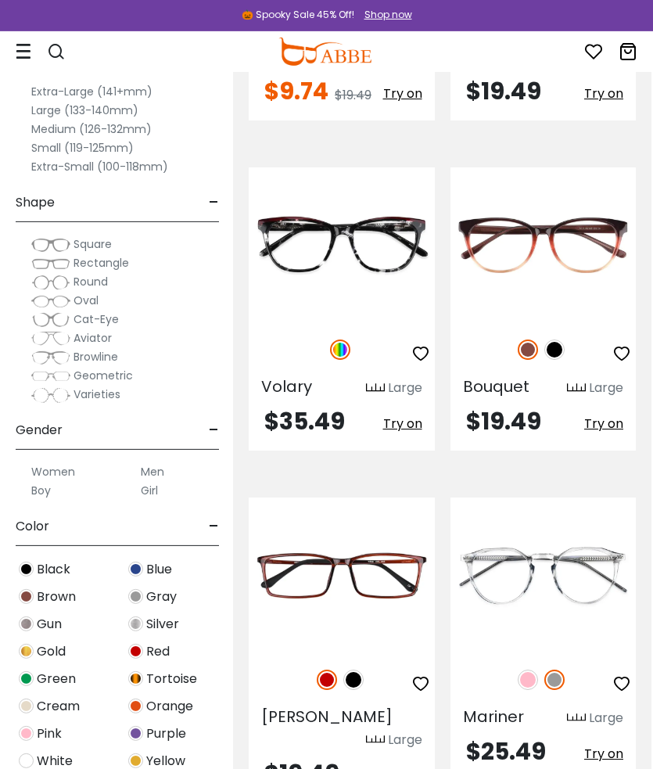
scroll to position [2562, 1]
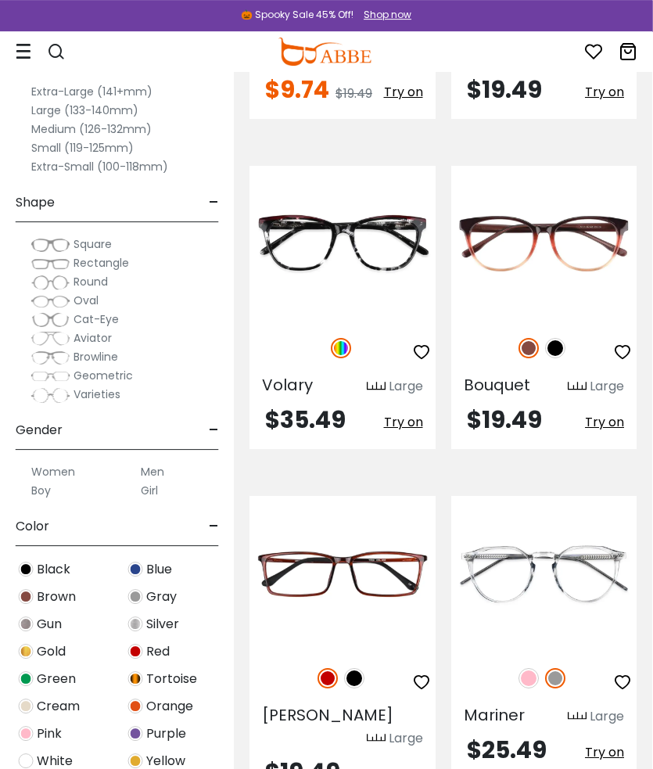
click at [120, 124] on label "Medium (126-132mm)" at bounding box center [91, 129] width 120 height 19
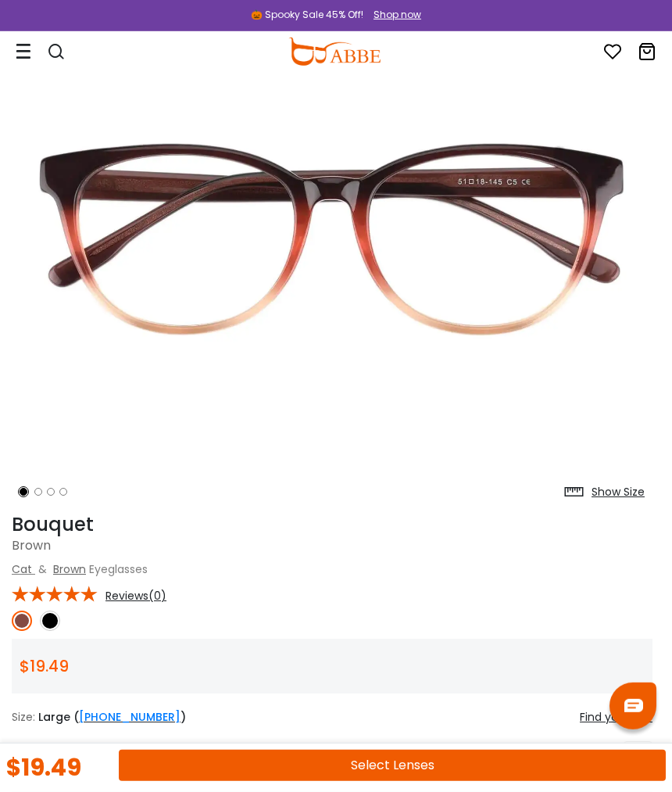
scroll to position [0, 3]
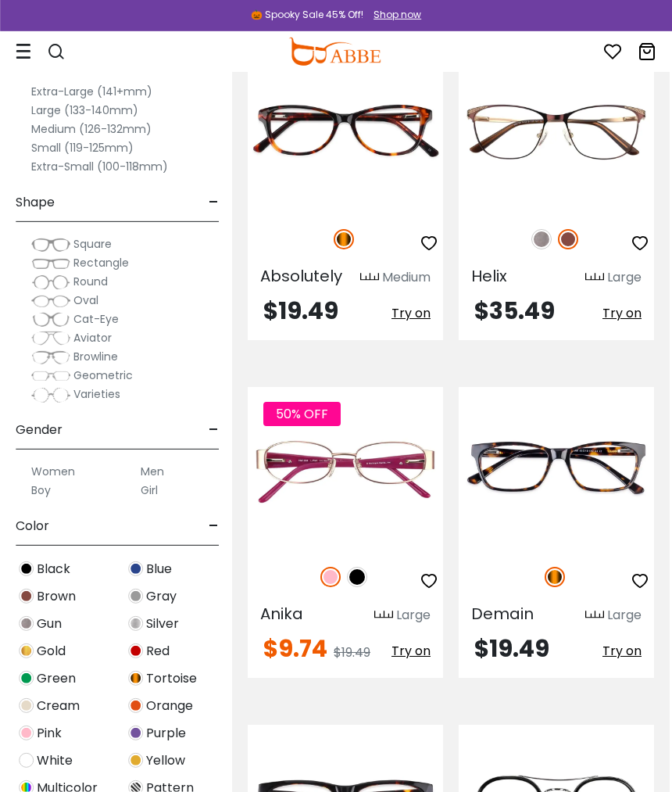
scroll to position [3219, 2]
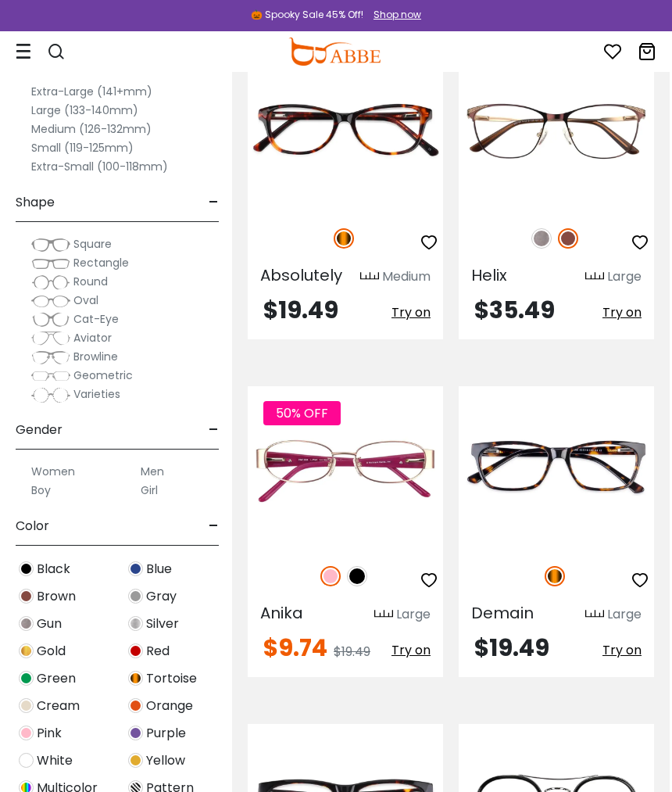
click at [630, 641] on span "Try on" at bounding box center [622, 650] width 39 height 18
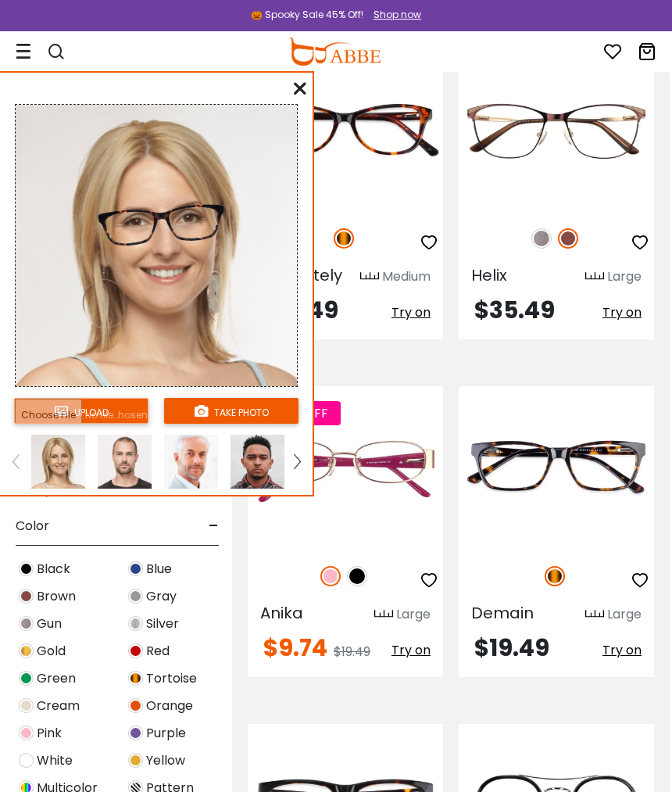
click at [306, 458] on link at bounding box center [298, 462] width 20 height 54
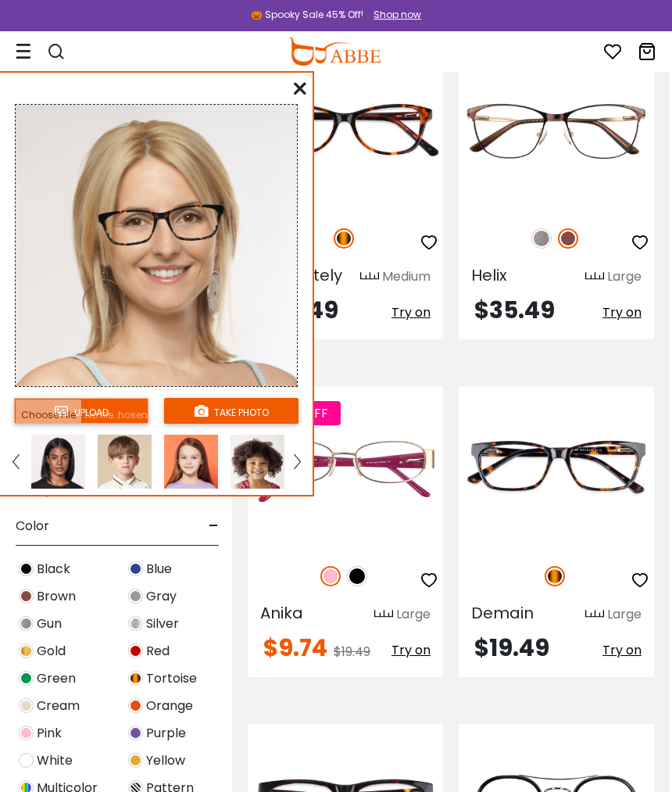
click at [62, 452] on img at bounding box center [58, 462] width 54 height 54
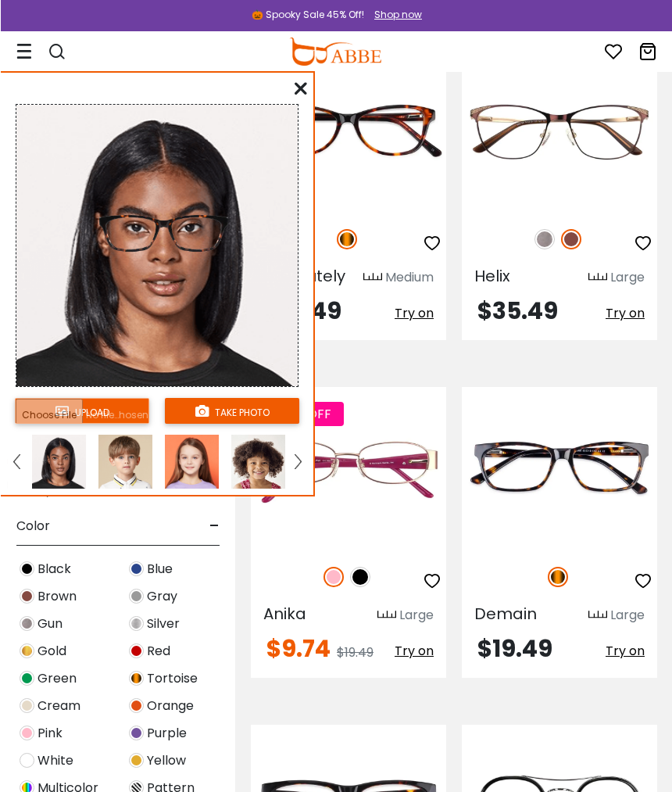
scroll to position [3219, 0]
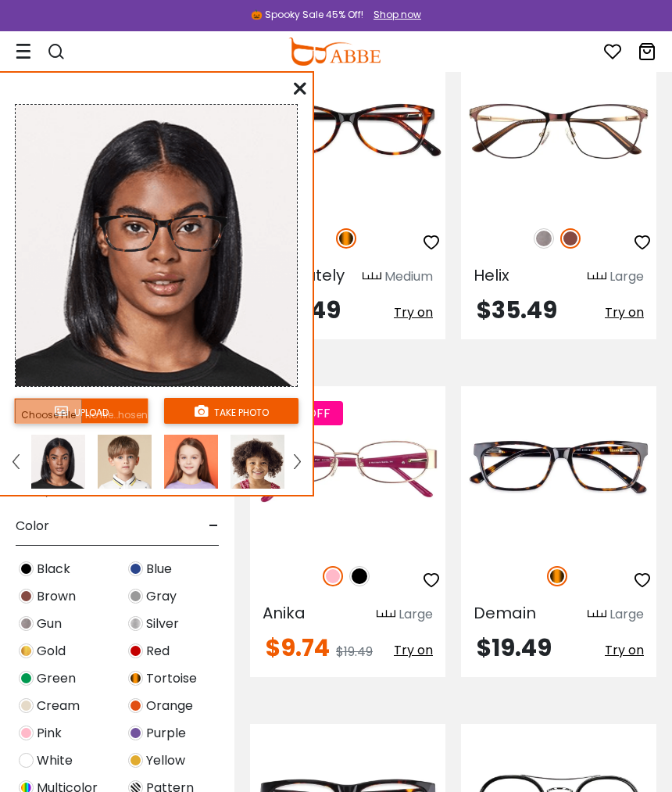
click at [284, 79] on div "upload take photo" at bounding box center [156, 287] width 313 height 416
click at [307, 91] on div "upload take photo" at bounding box center [156, 287] width 313 height 416
click at [285, 95] on div "upload take photo" at bounding box center [156, 287] width 313 height 416
click at [302, 88] on icon at bounding box center [300, 88] width 13 height 13
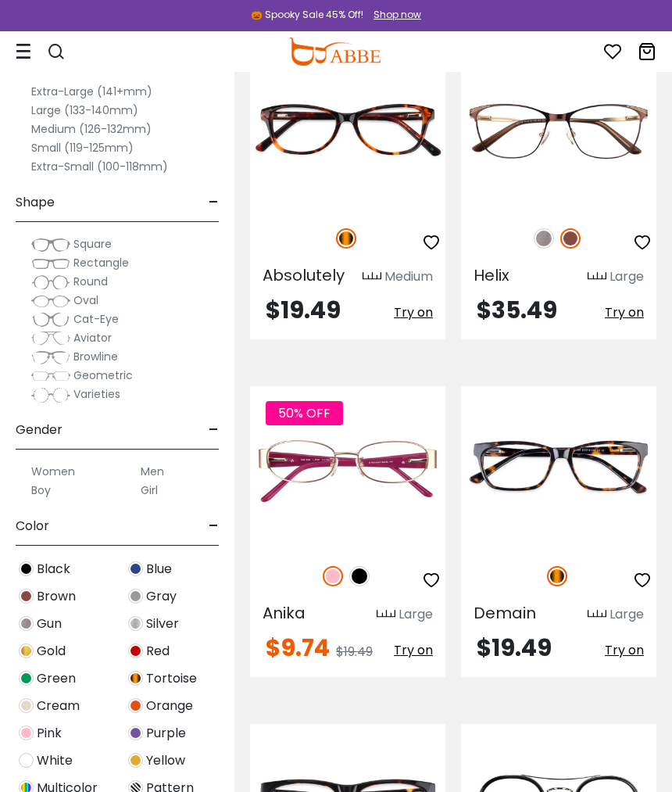
click at [0, 0] on img at bounding box center [0, 0] width 0 height 0
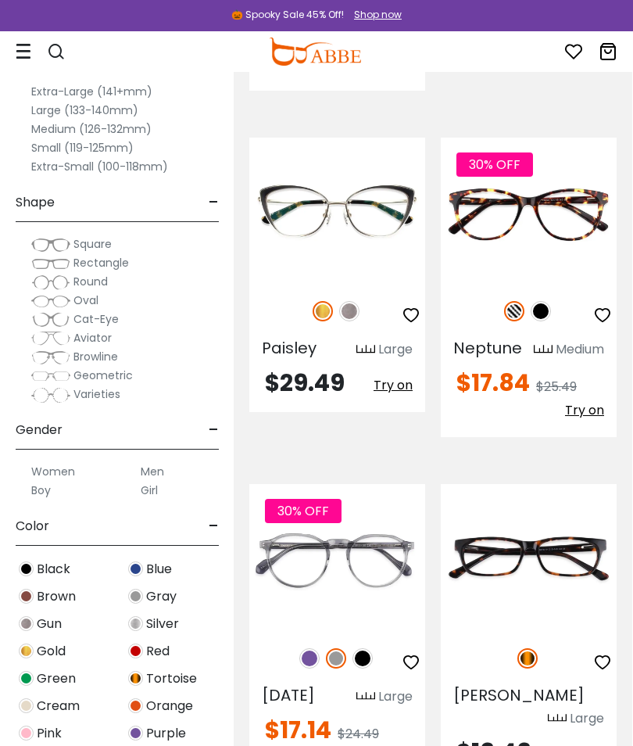
scroll to position [2458, 0]
click at [119, 129] on label "Medium (126-132mm)" at bounding box center [91, 129] width 120 height 19
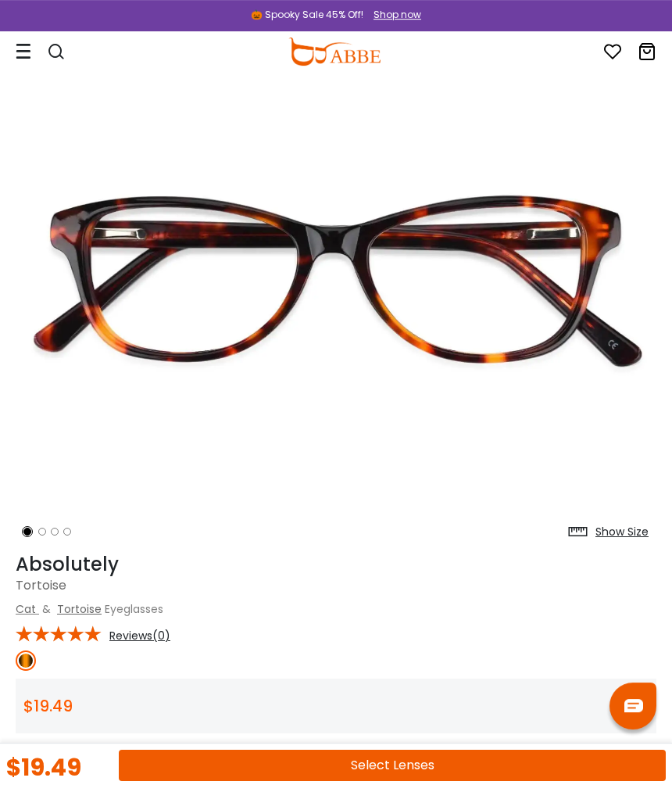
scroll to position [102, 0]
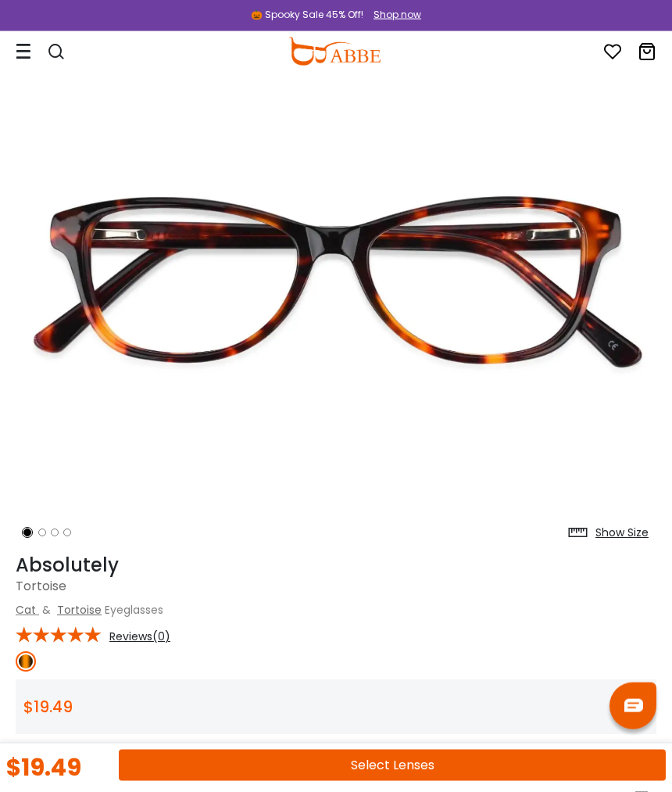
click at [78, 527] on ol at bounding box center [70, 532] width 109 height 28
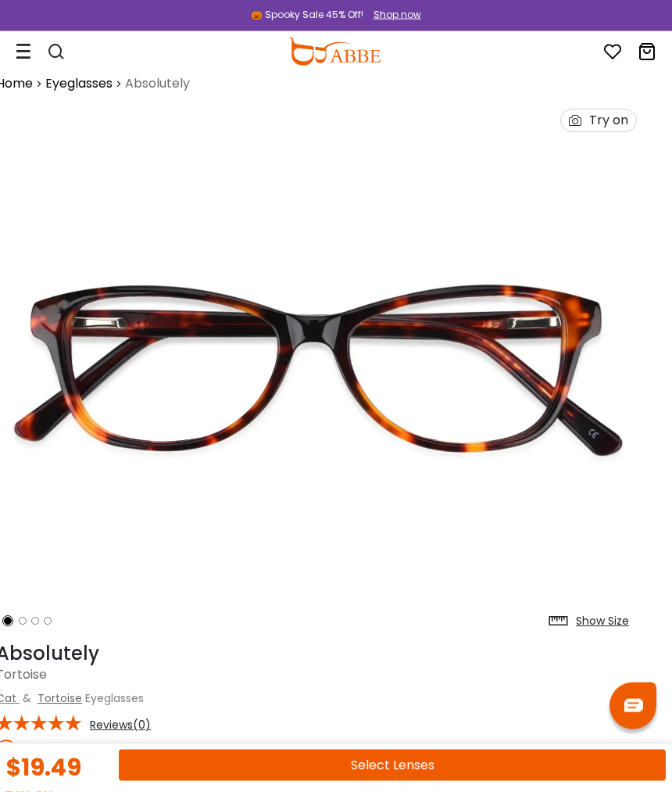
scroll to position [0, 19]
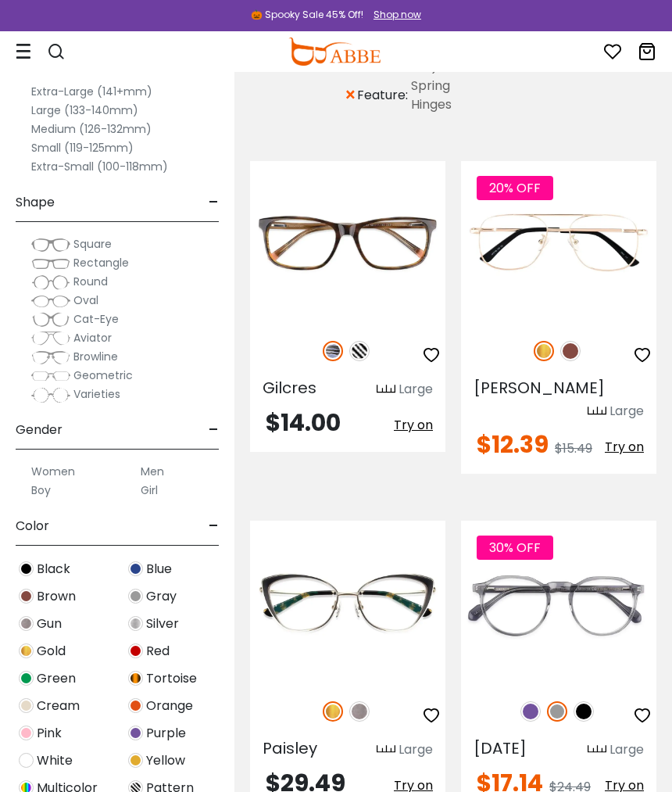
scroll to position [212, 0]
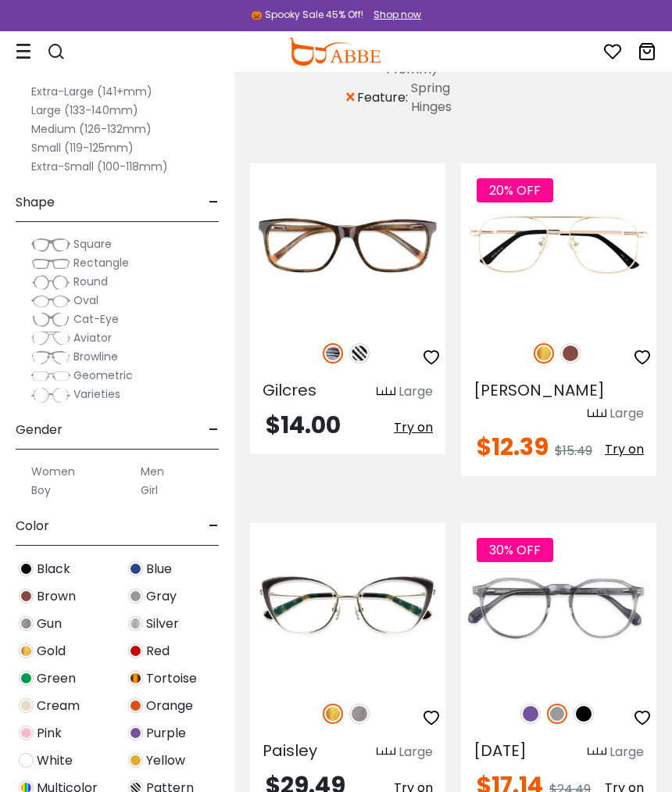
click at [425, 768] on span "Try on" at bounding box center [413, 788] width 39 height 18
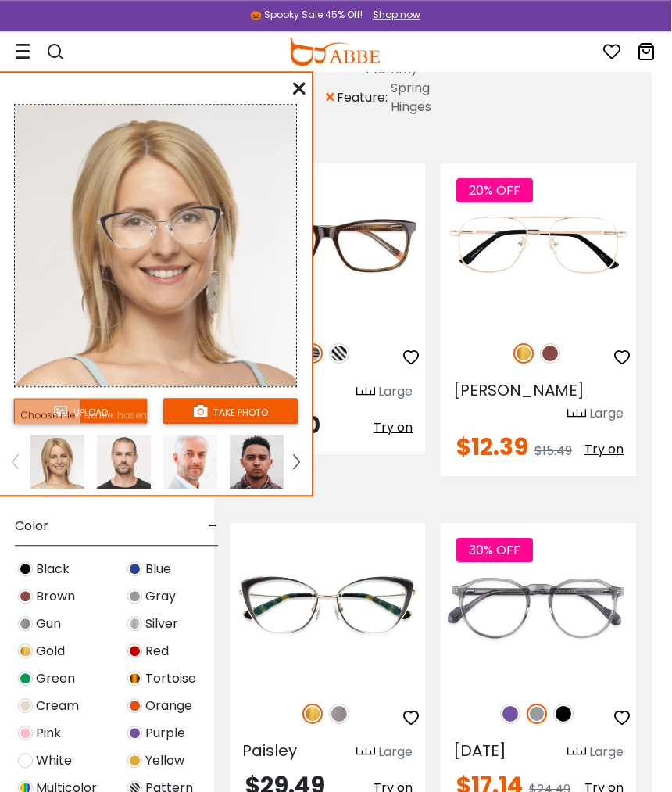
scroll to position [212, 20]
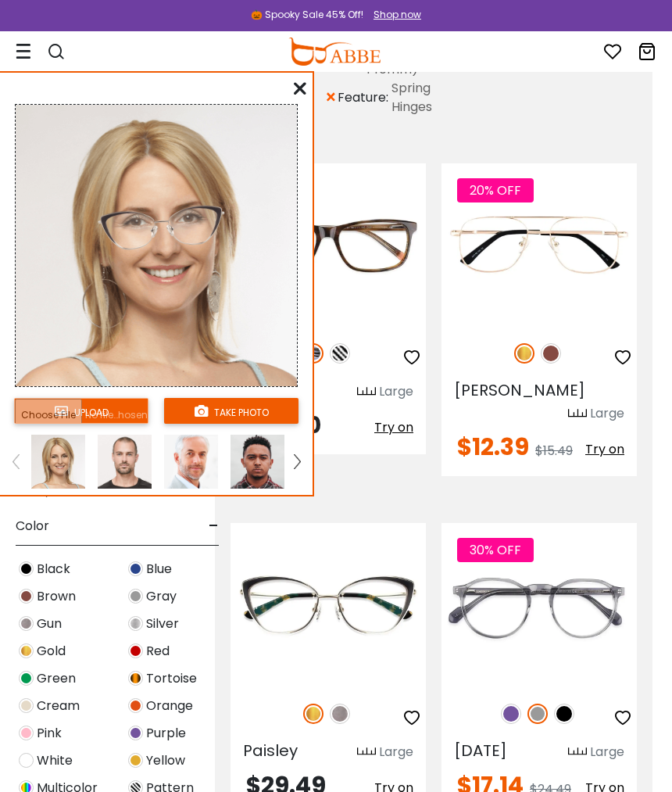
click at [295, 465] on img at bounding box center [297, 461] width 6 height 14
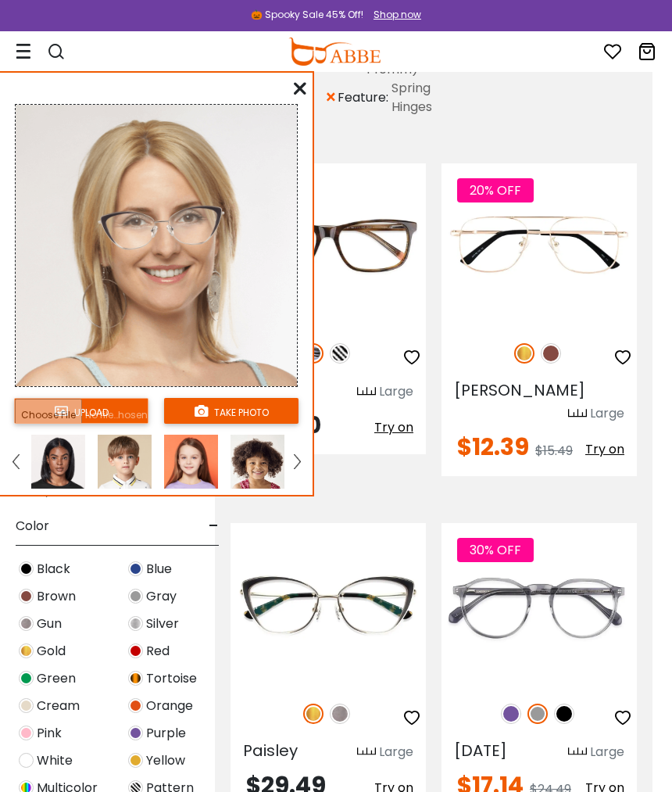
click at [54, 466] on img at bounding box center [58, 462] width 54 height 54
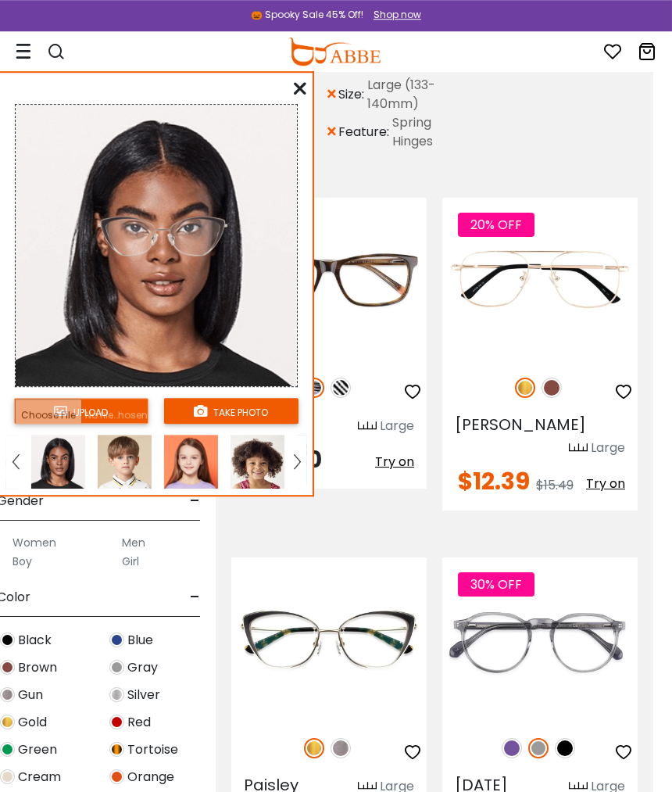
scroll to position [195, 20]
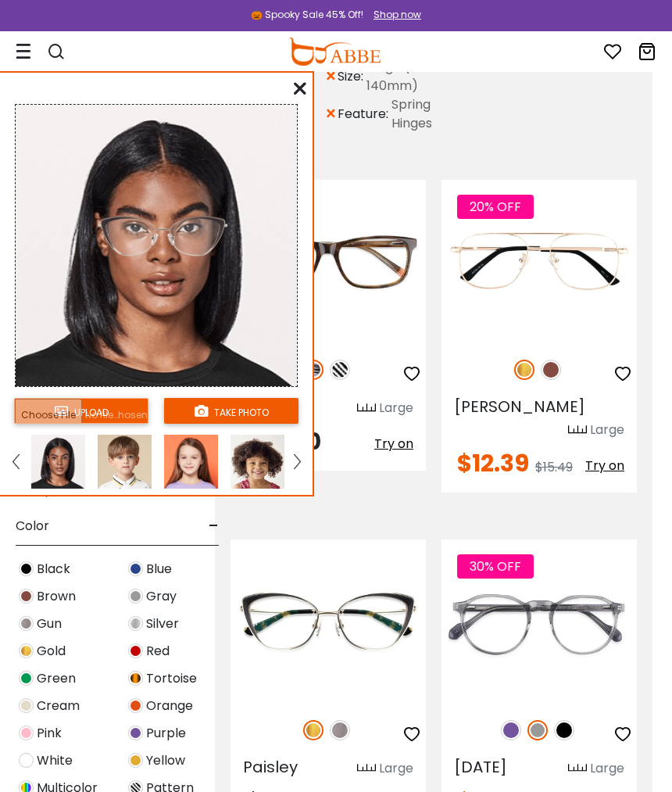
click at [303, 95] on icon at bounding box center [300, 88] width 13 height 13
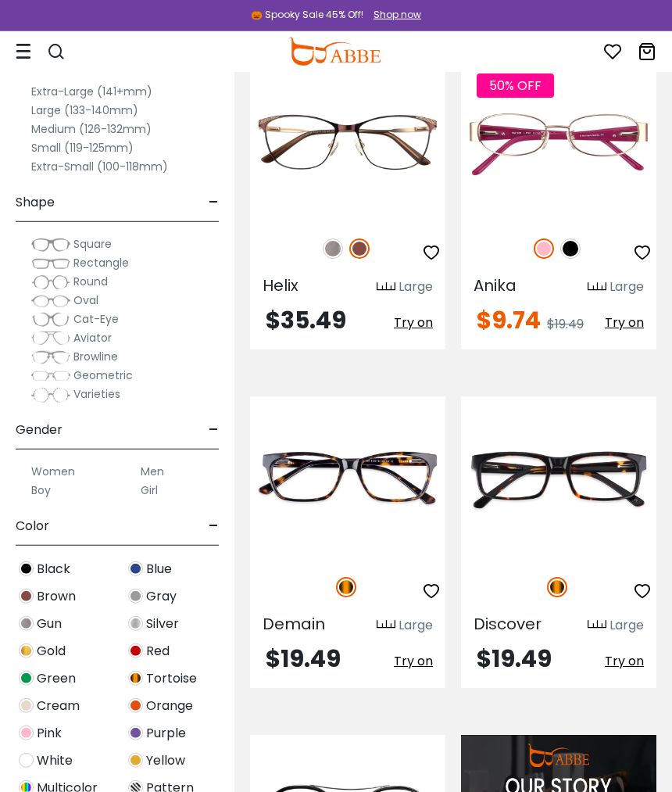
scroll to position [1372, 0]
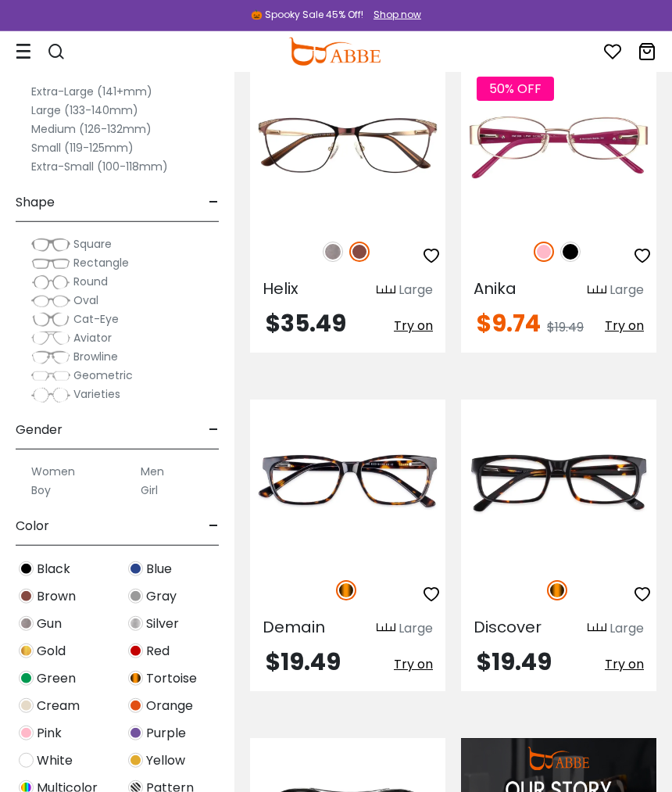
click at [0, 0] on img at bounding box center [0, 0] width 0 height 0
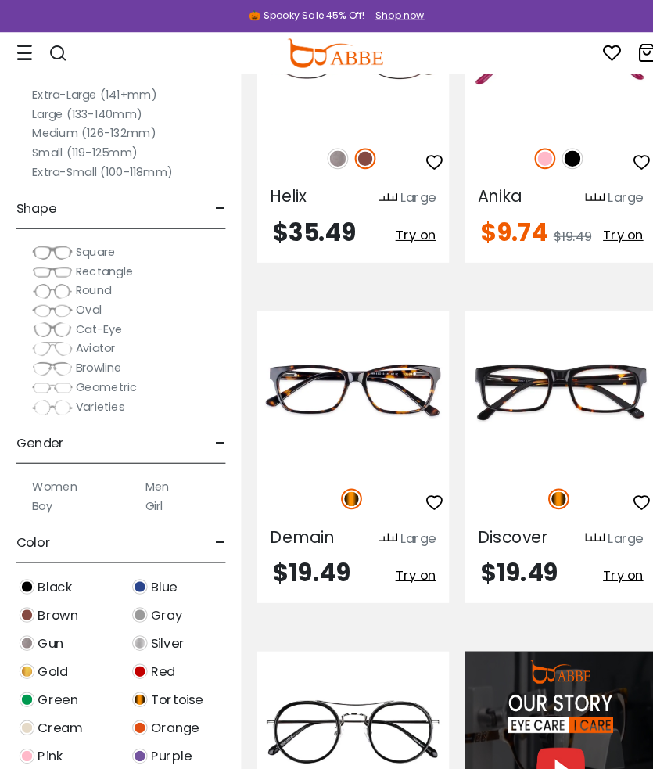
scroll to position [1440, 1]
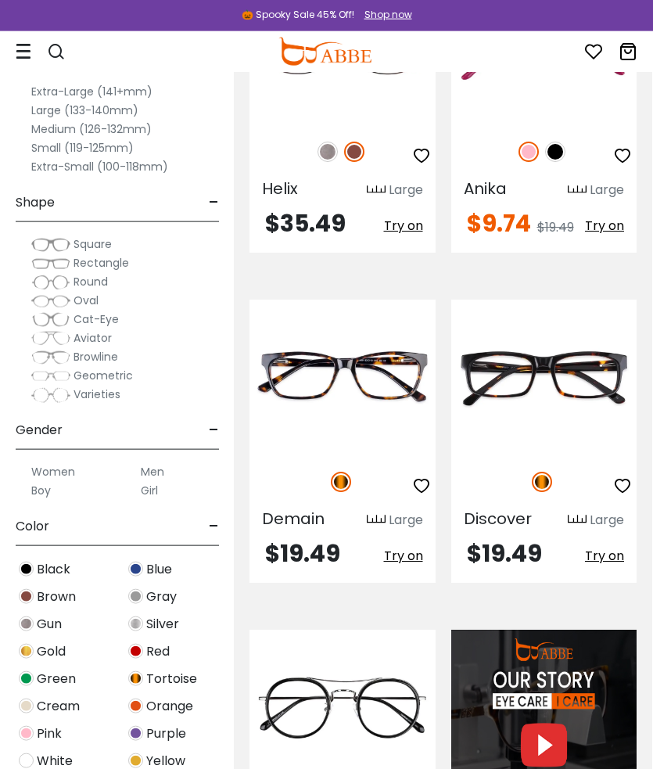
click at [409, 547] on span "Try on" at bounding box center [403, 556] width 39 height 18
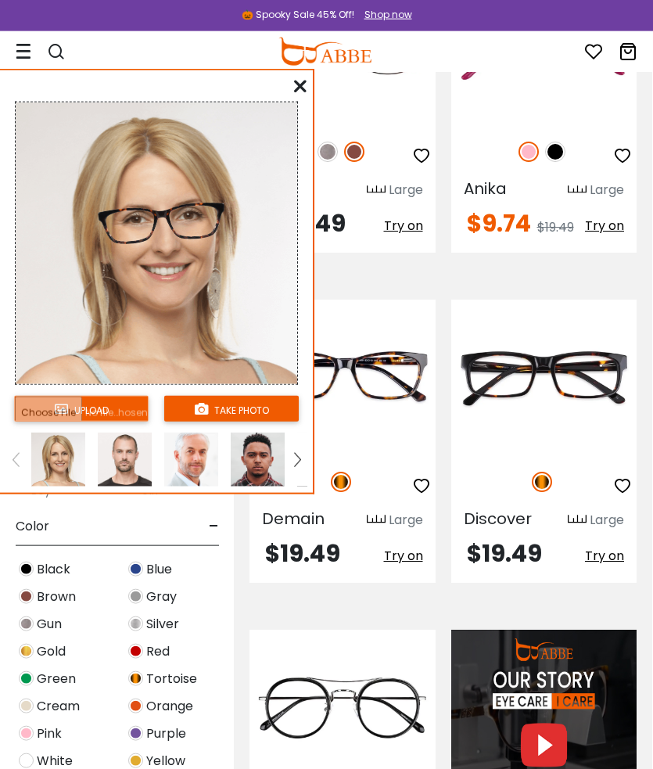
click at [291, 464] on link at bounding box center [298, 459] width 20 height 54
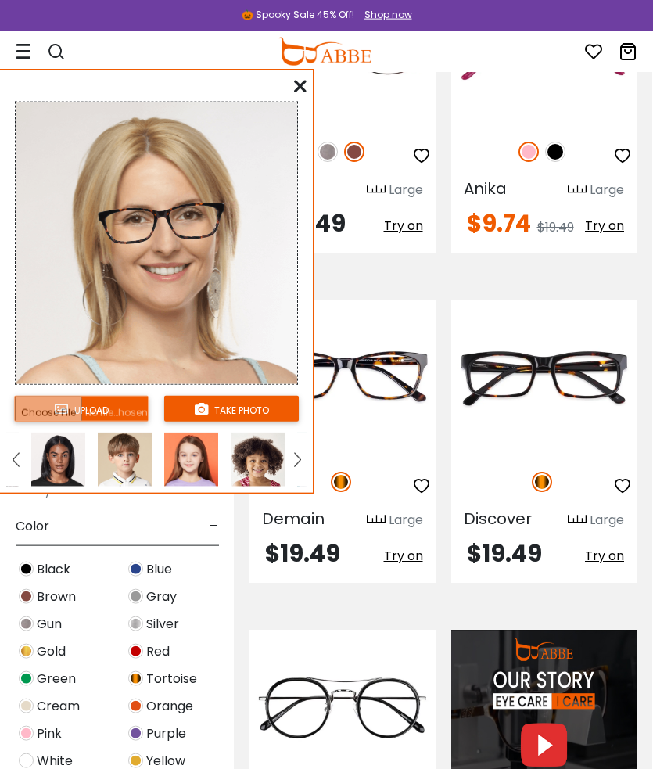
click at [52, 460] on img at bounding box center [58, 459] width 54 height 54
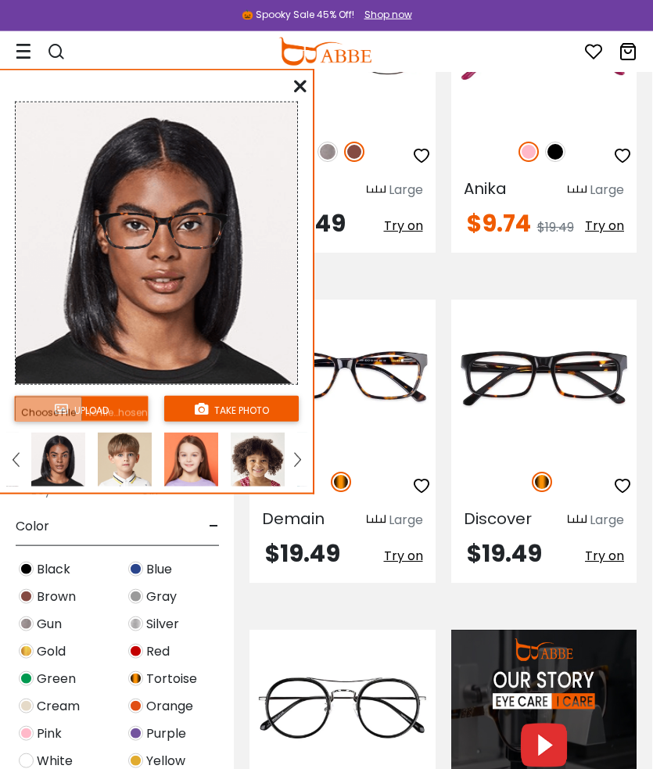
click at [301, 81] on icon at bounding box center [300, 86] width 13 height 13
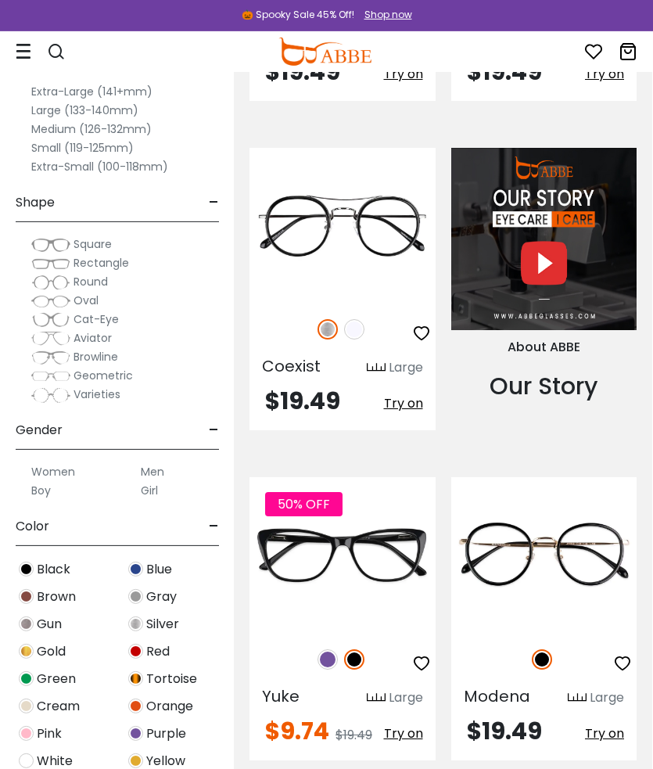
scroll to position [1923, 1]
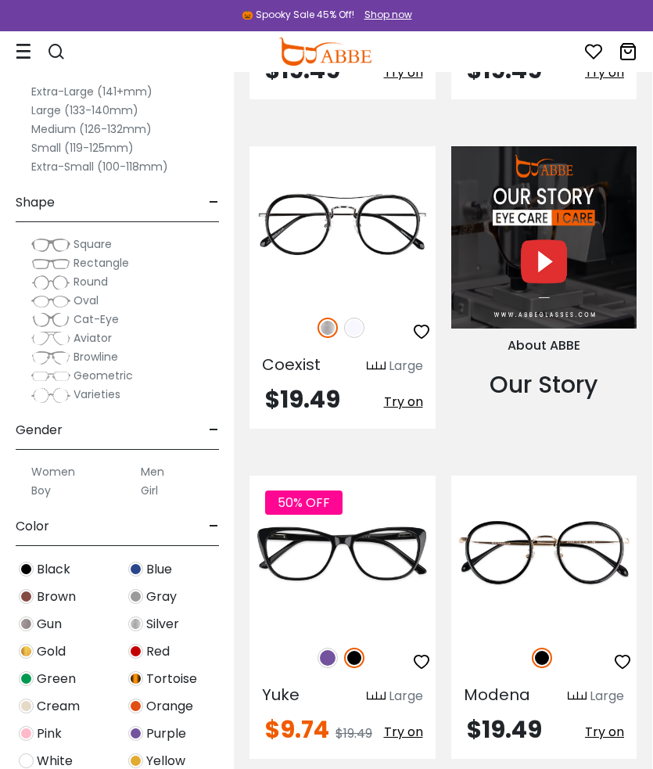
click at [413, 723] on span "Try on" at bounding box center [403, 732] width 39 height 18
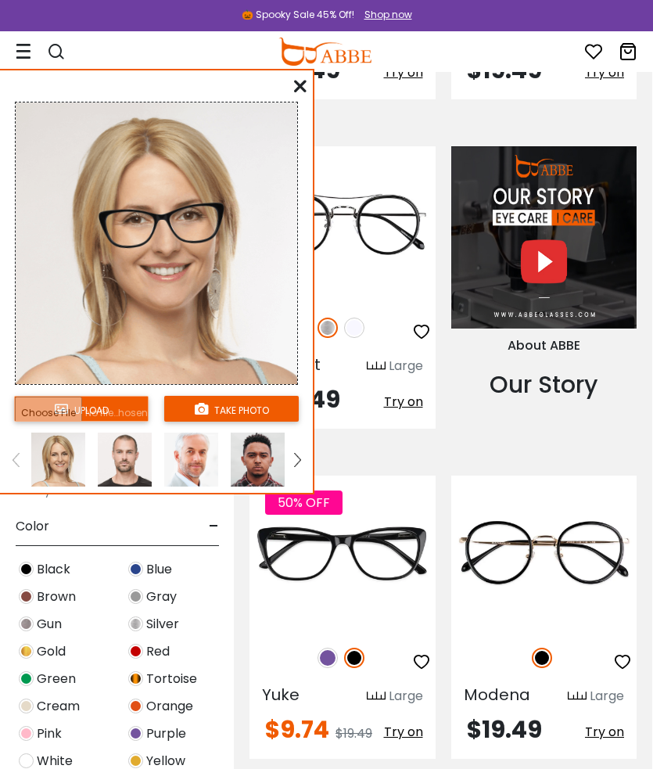
click at [296, 467] on img at bounding box center [297, 460] width 6 height 14
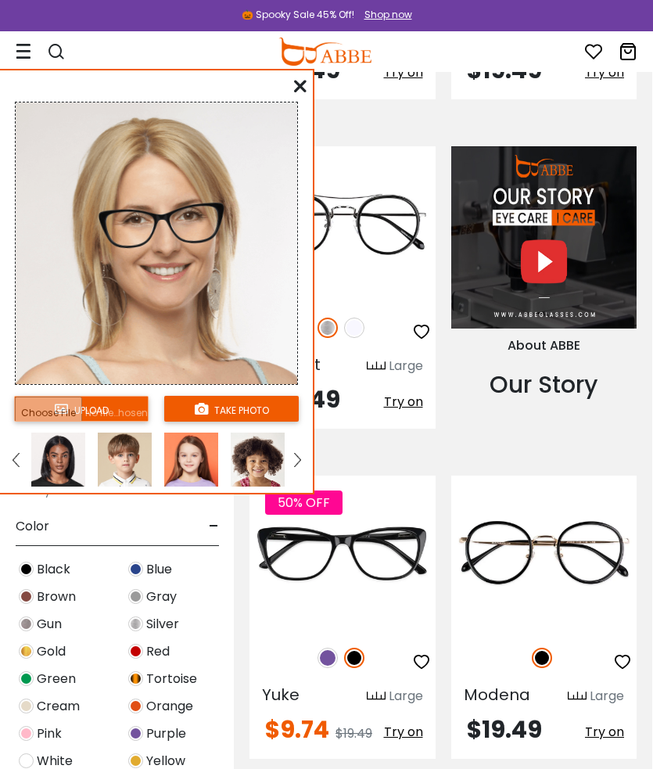
click at [57, 474] on img at bounding box center [58, 459] width 54 height 54
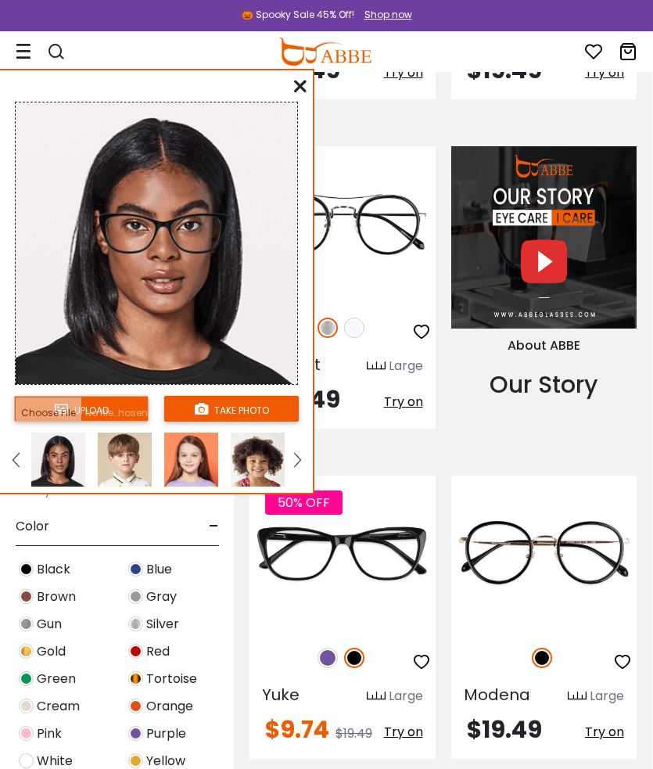
click at [328, 647] on img at bounding box center [327, 657] width 20 height 20
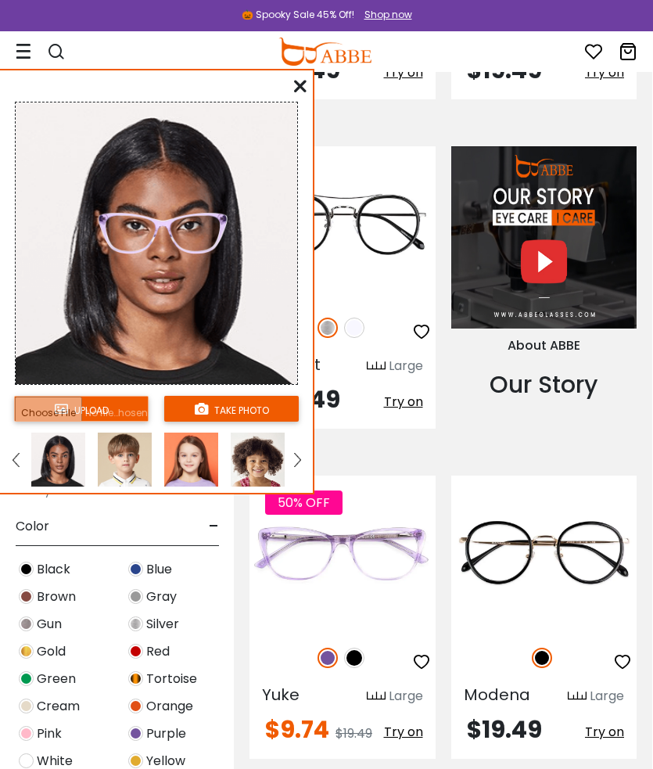
click at [291, 91] on div "upload take photo" at bounding box center [156, 285] width 313 height 416
click at [296, 92] on icon at bounding box center [300, 86] width 13 height 13
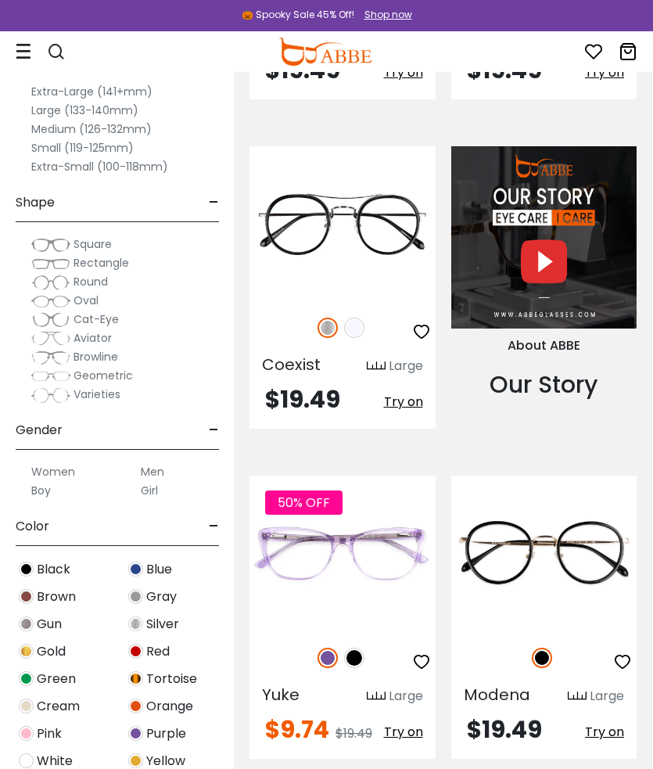
scroll to position [1943, 0]
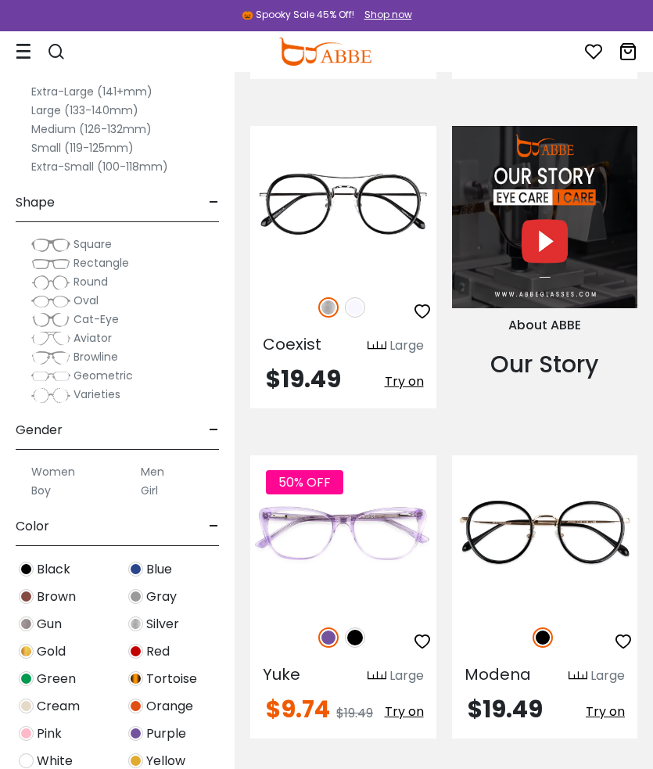
click at [364, 627] on img at bounding box center [355, 637] width 20 height 20
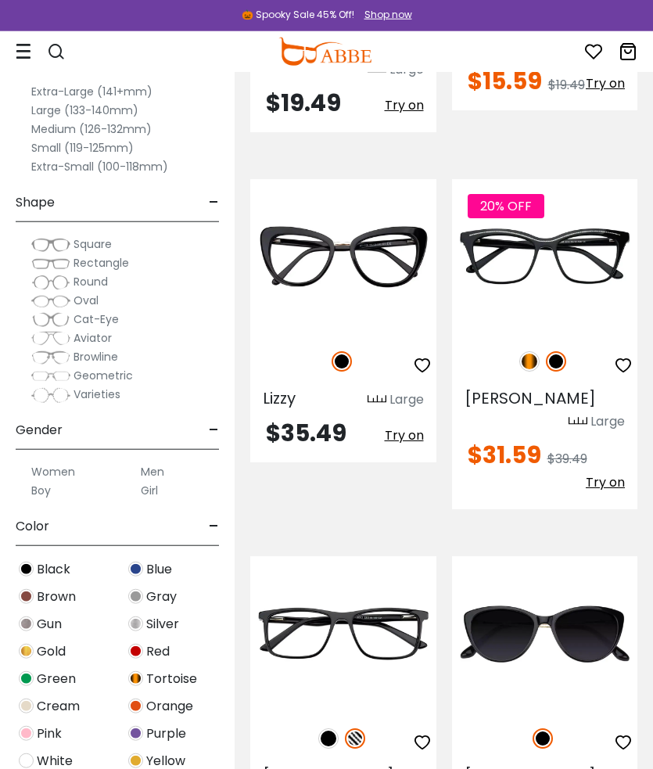
scroll to position [3583, 0]
click at [333, 728] on img at bounding box center [328, 738] width 20 height 20
click at [328, 728] on img at bounding box center [328, 738] width 20 height 20
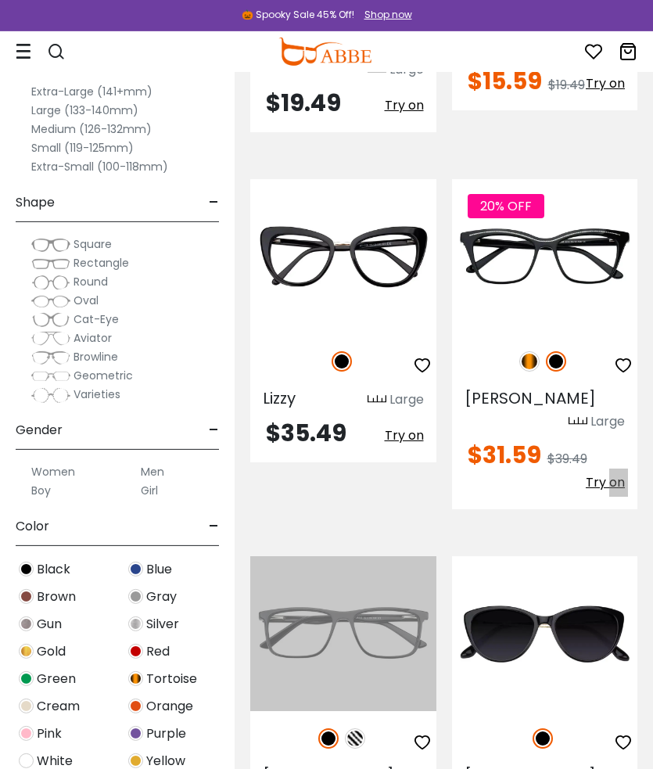
click at [428, 733] on icon "button" at bounding box center [422, 742] width 19 height 19
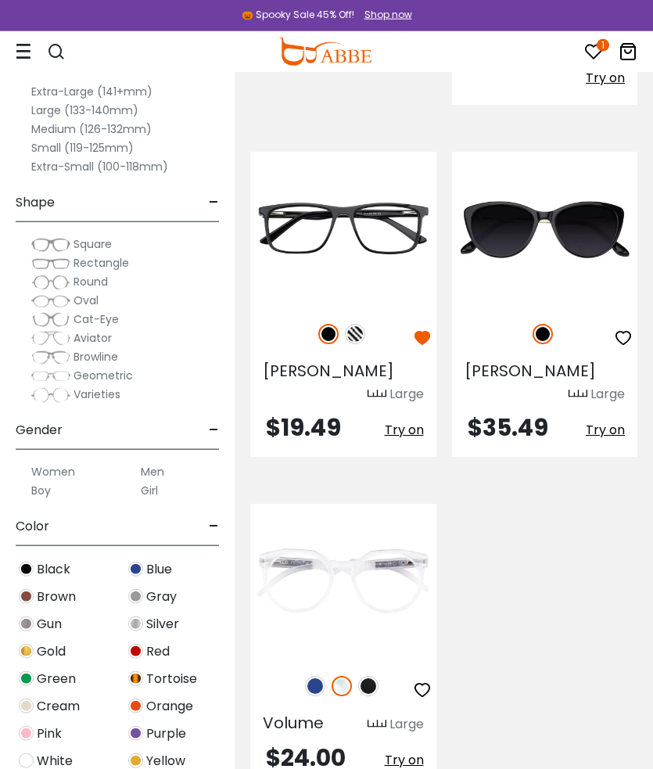
scroll to position [3987, 0]
click at [309, 676] on img at bounding box center [315, 686] width 20 height 20
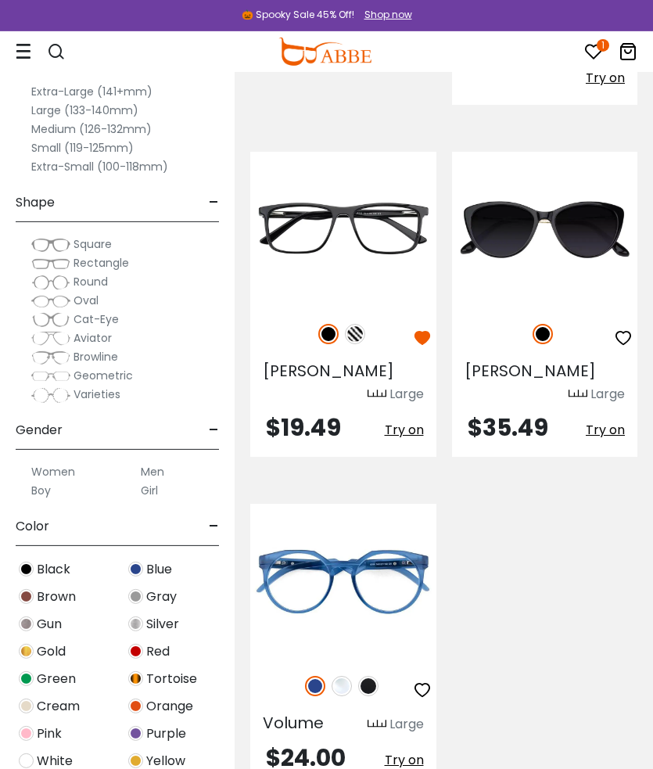
click at [377, 676] on img at bounding box center [368, 686] width 20 height 20
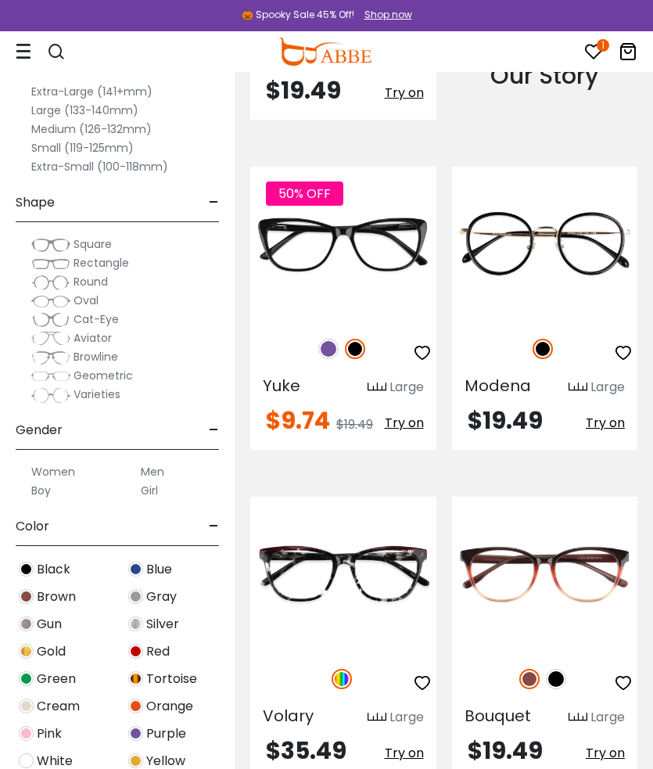
scroll to position [2231, 0]
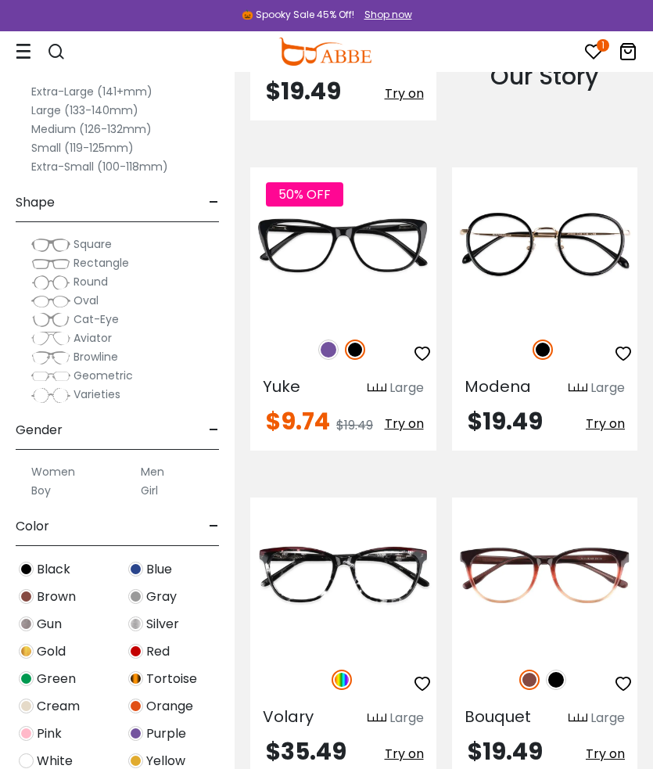
click at [557, 669] on img at bounding box center [556, 679] width 20 height 20
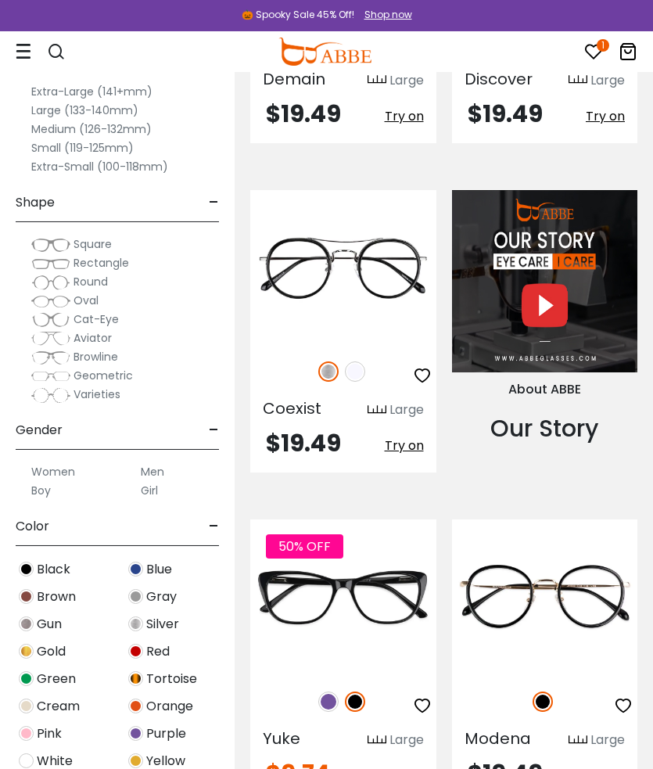
scroll to position [1881, 0]
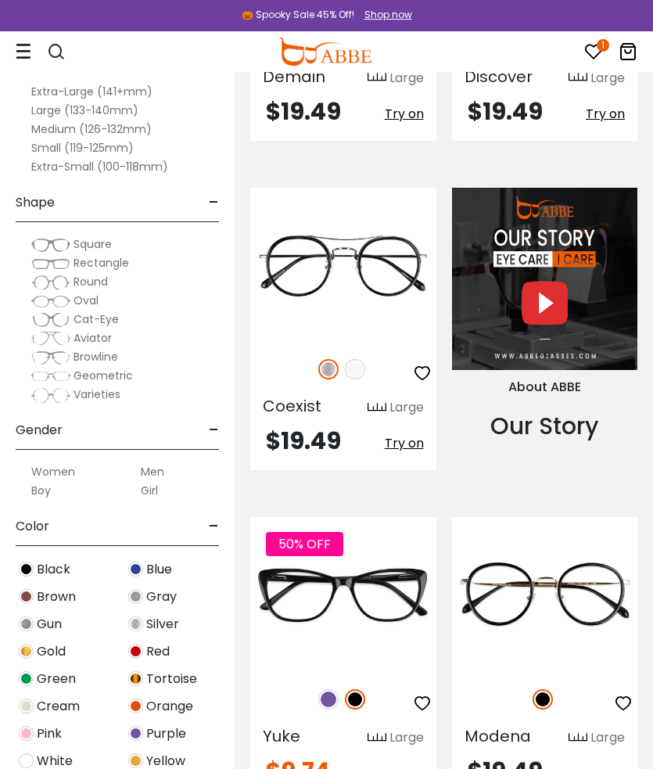
click at [337, 683] on div "50% OFF" at bounding box center [343, 699] width 186 height 33
click at [323, 689] on img at bounding box center [328, 699] width 20 height 20
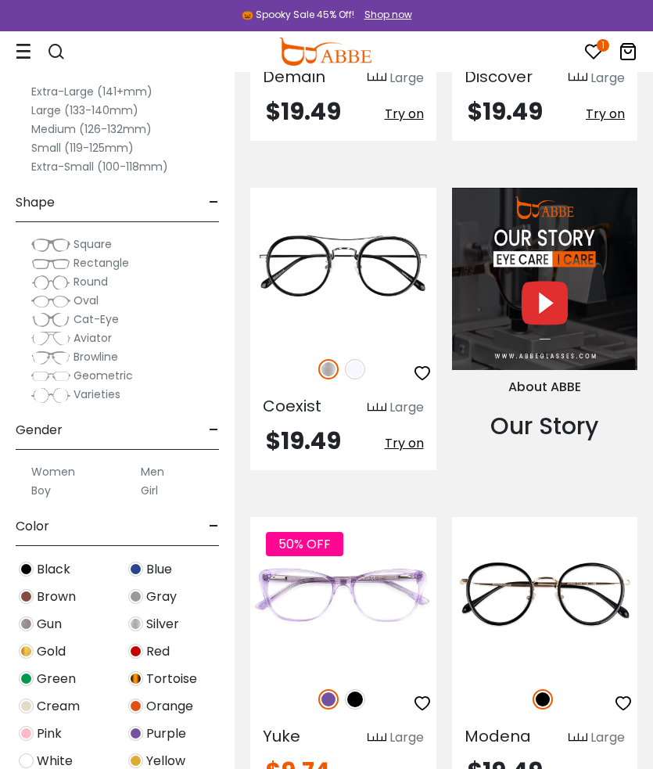
click at [417, 764] on span "Try on" at bounding box center [404, 773] width 39 height 18
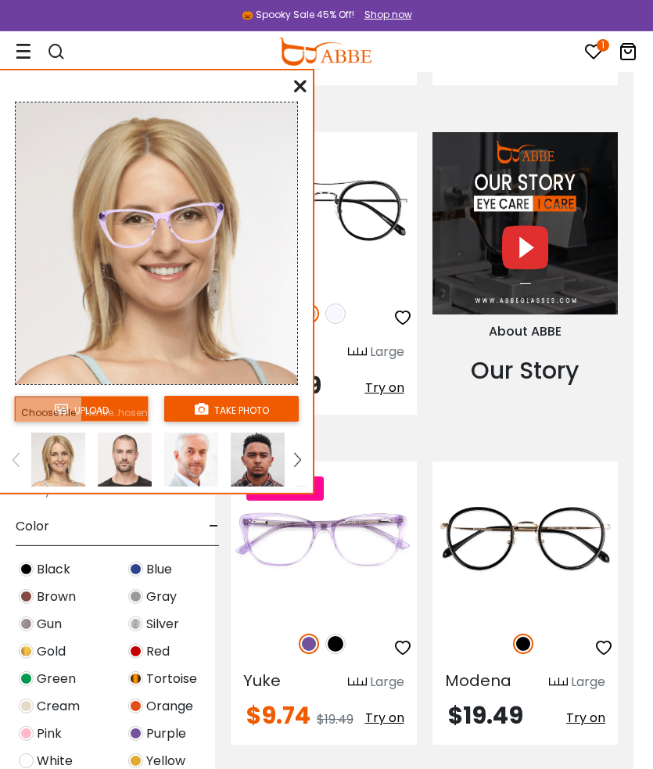
scroll to position [1938, 19]
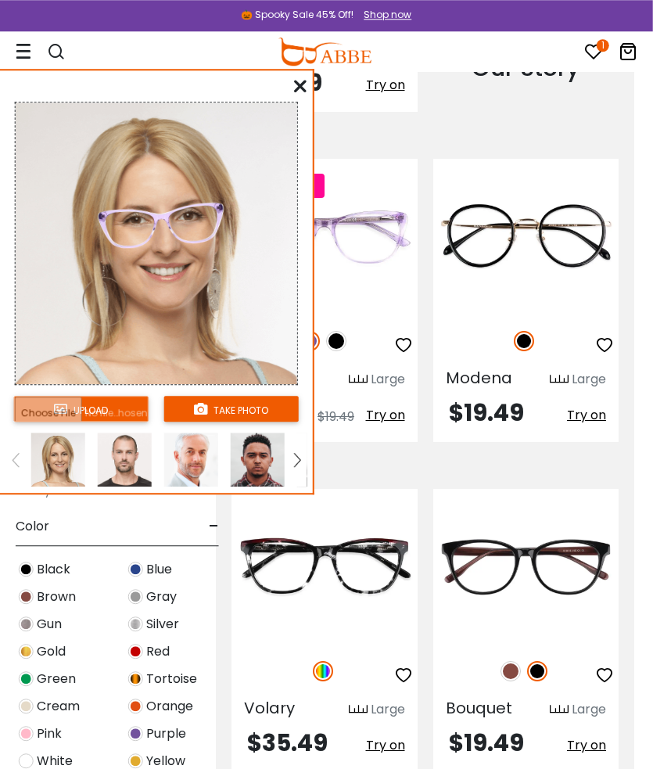
click at [299, 96] on div at bounding box center [300, 87] width 13 height 20
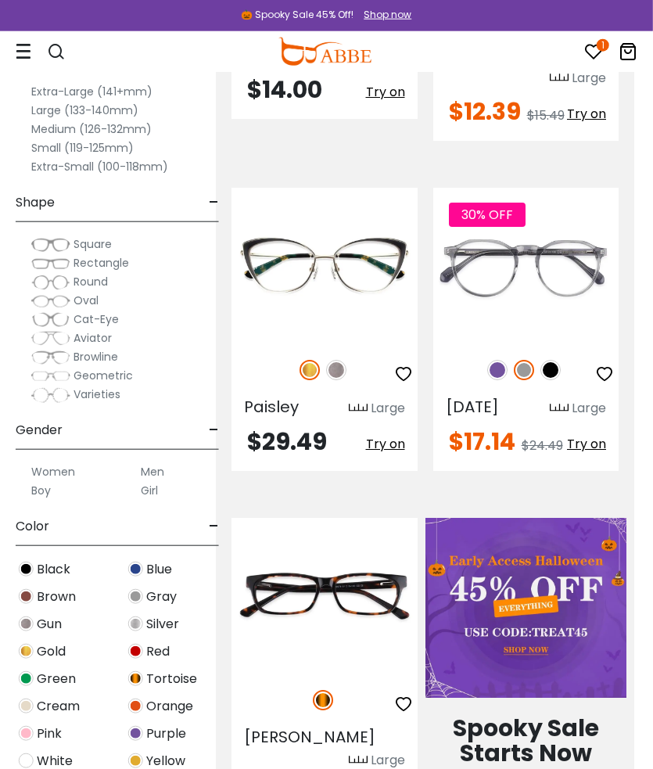
scroll to position [540, 20]
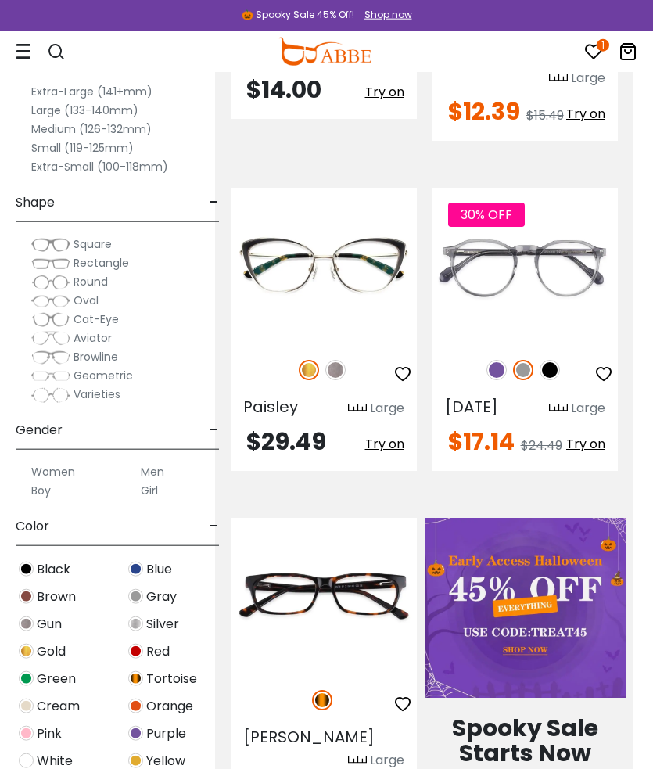
click at [335, 360] on img at bounding box center [335, 370] width 20 height 20
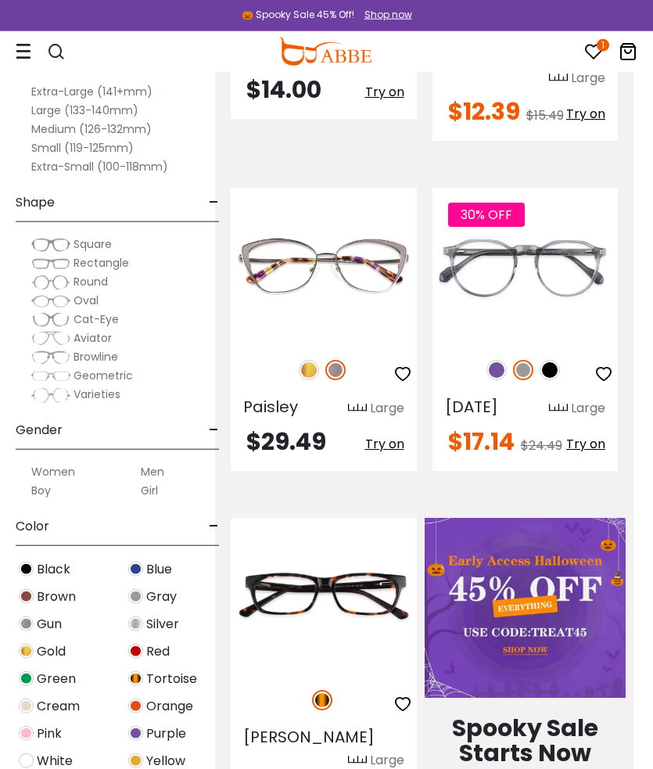
click at [385, 435] on span "Try on" at bounding box center [384, 444] width 39 height 18
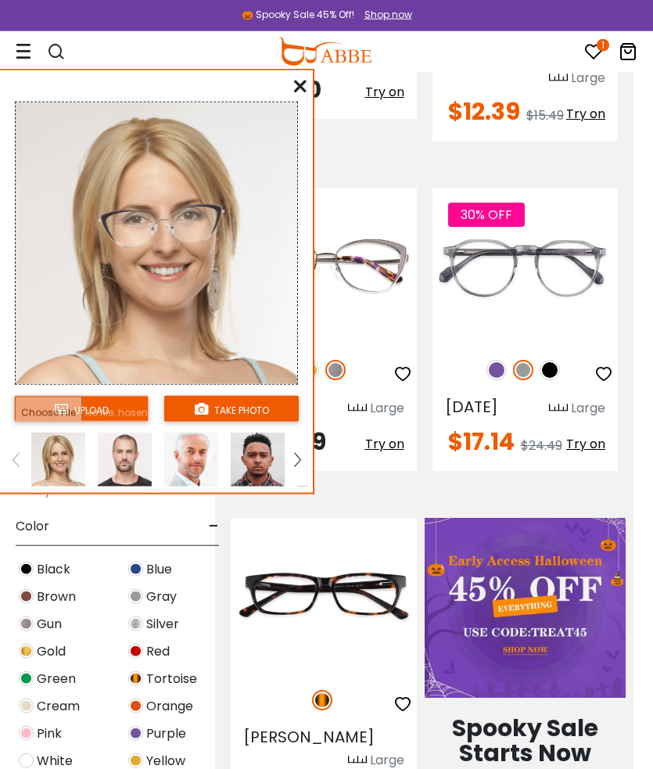
click at [299, 84] on icon at bounding box center [300, 86] width 13 height 13
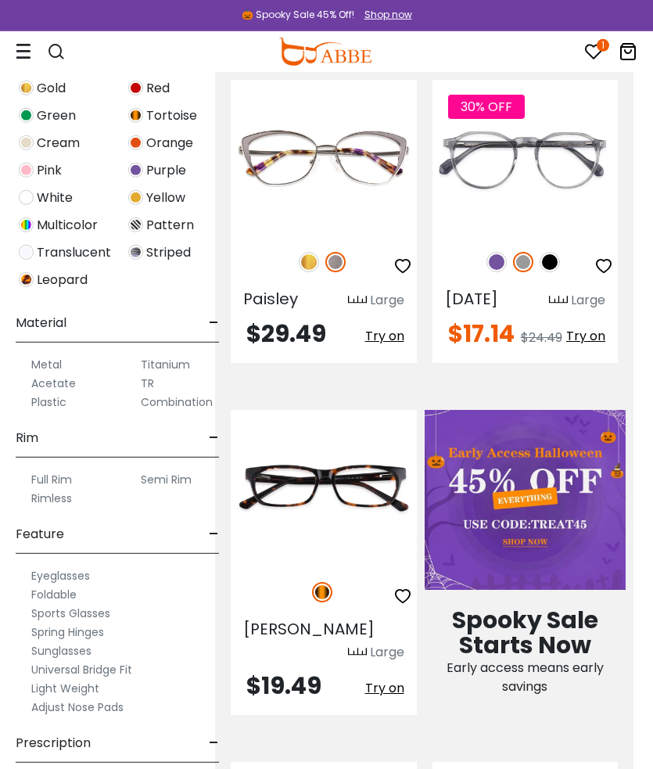
scroll to position [560, 0]
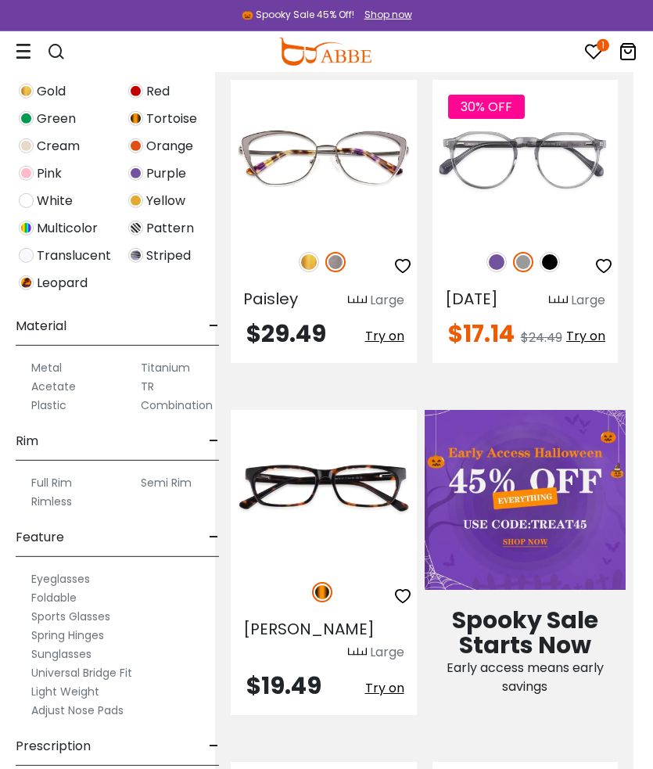
click at [171, 482] on label "Semi Rim" at bounding box center [166, 482] width 51 height 19
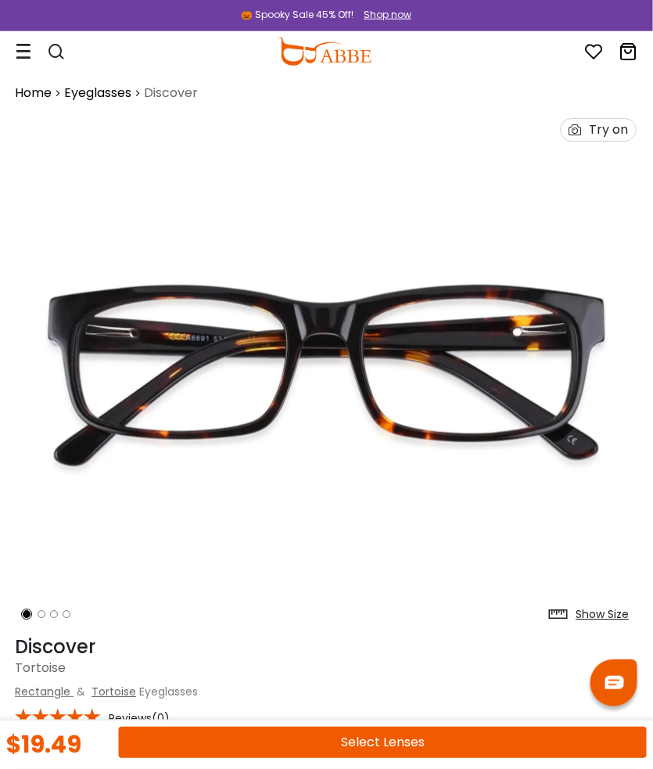
scroll to position [0, 1]
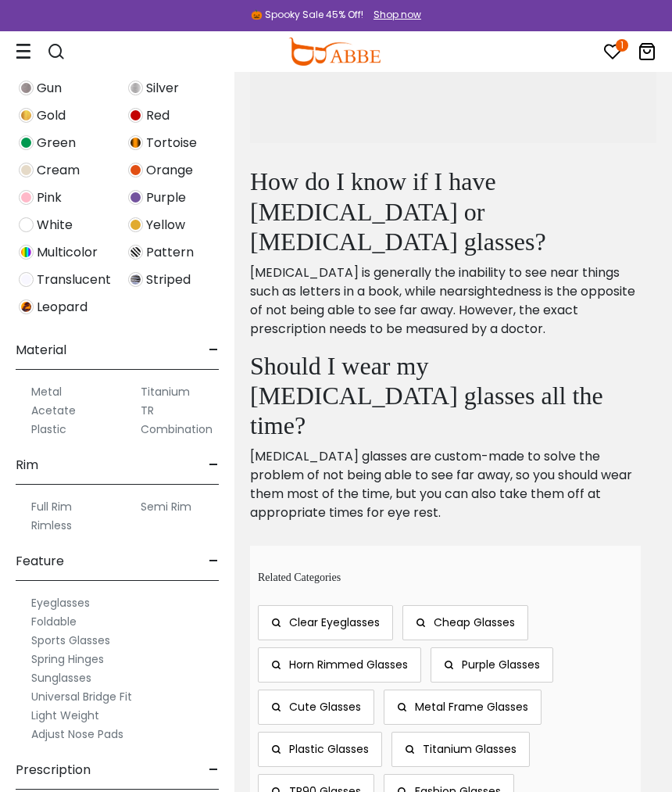
scroll to position [535, 0]
click at [170, 515] on label "Semi Rim" at bounding box center [166, 507] width 51 height 19
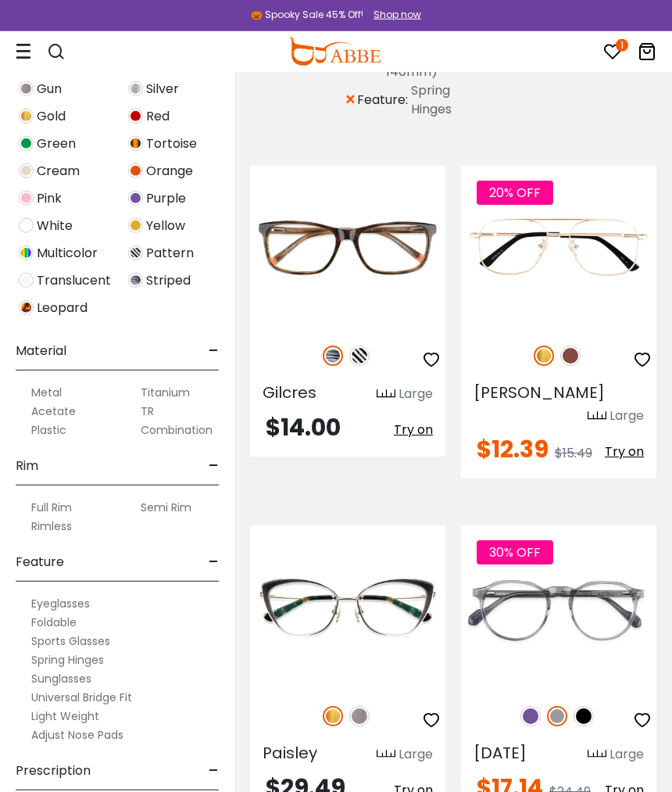
scroll to position [206, 0]
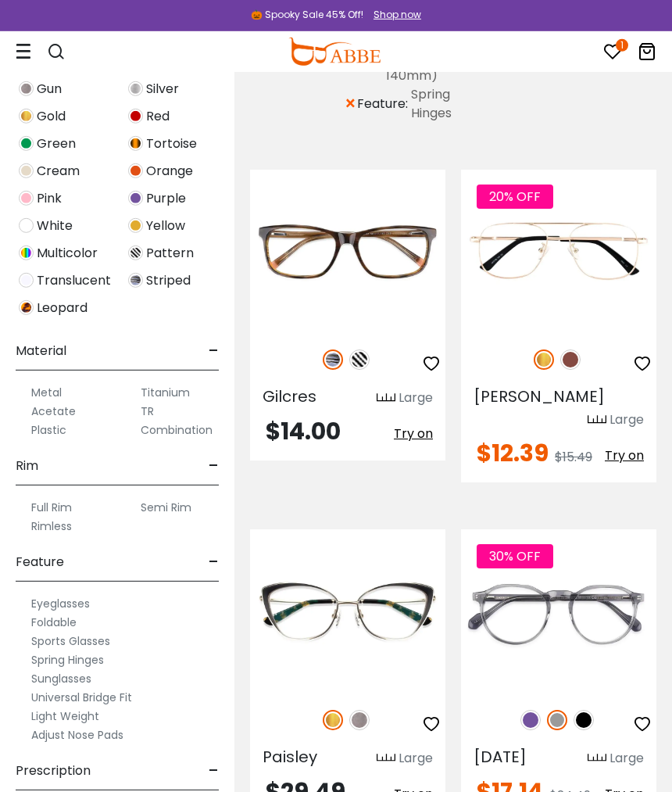
click at [53, 525] on label "Rimless" at bounding box center [51, 526] width 41 height 19
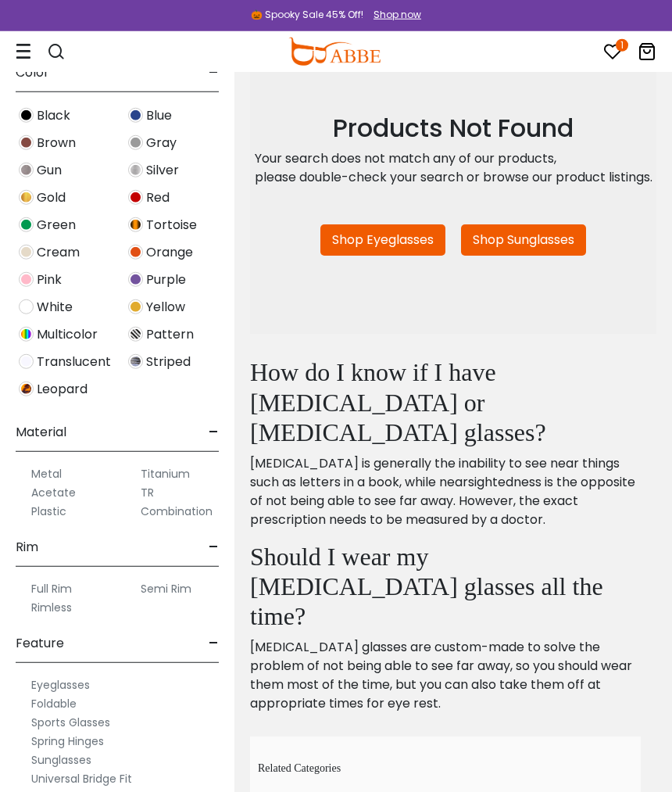
scroll to position [455, 0]
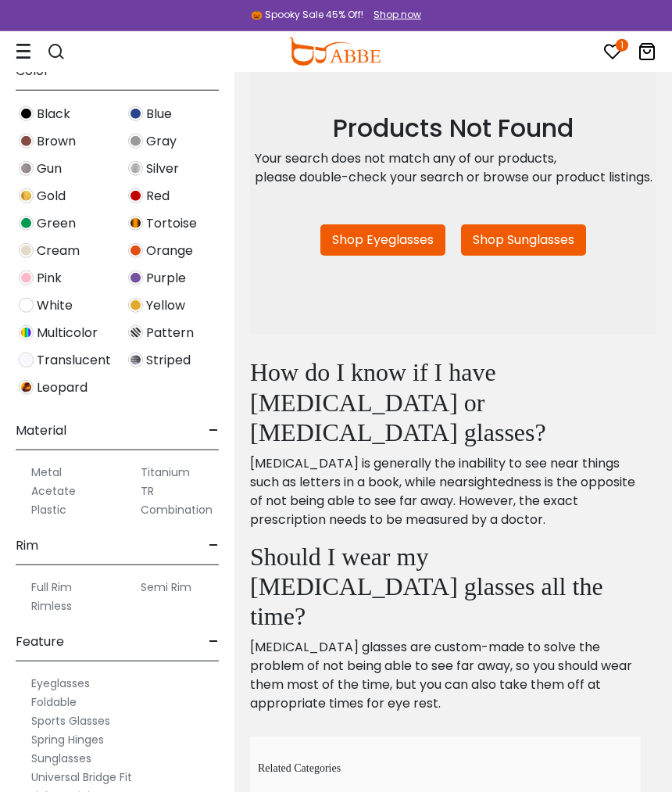
click at [53, 612] on label "Rimless" at bounding box center [51, 606] width 41 height 19
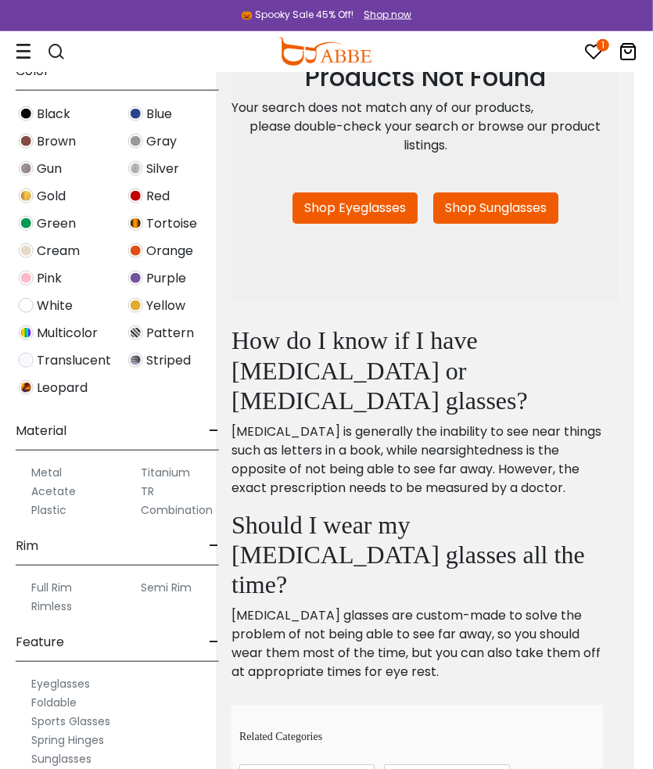
scroll to position [376, 19]
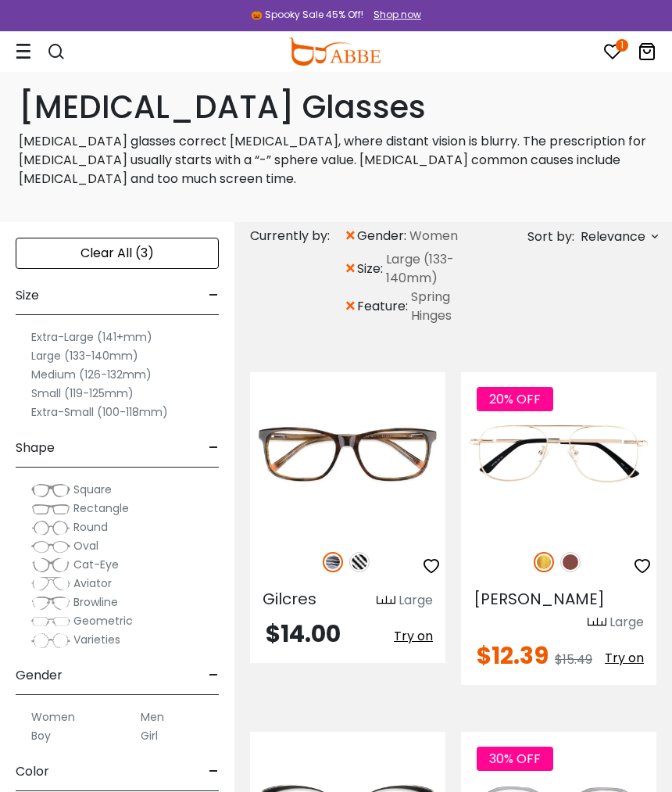
scroll to position [9, 0]
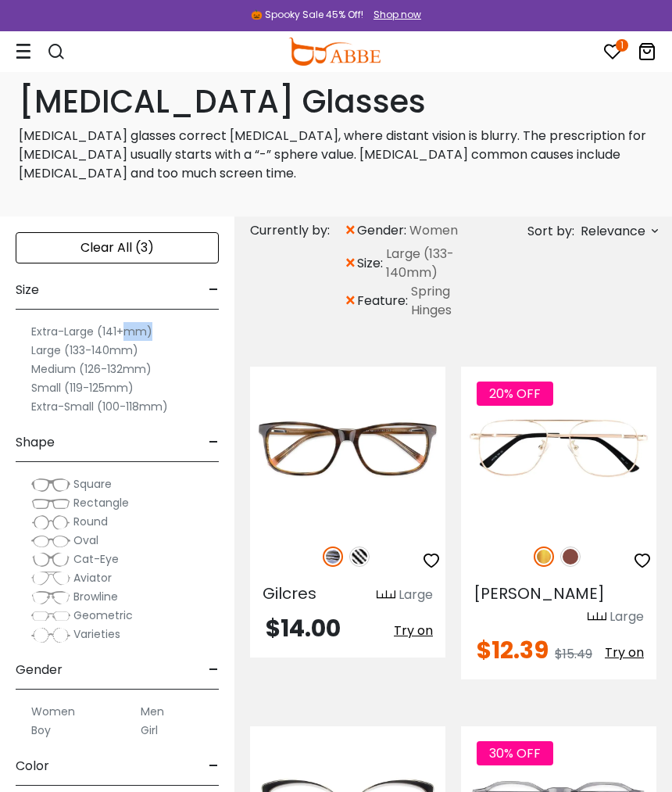
click at [0, 342] on div "Clear All (3) Size - Extra-Large (141+mm) Large (133-140mm) Medium (126-132mm) …" at bounding box center [117, 625] width 235 height 816
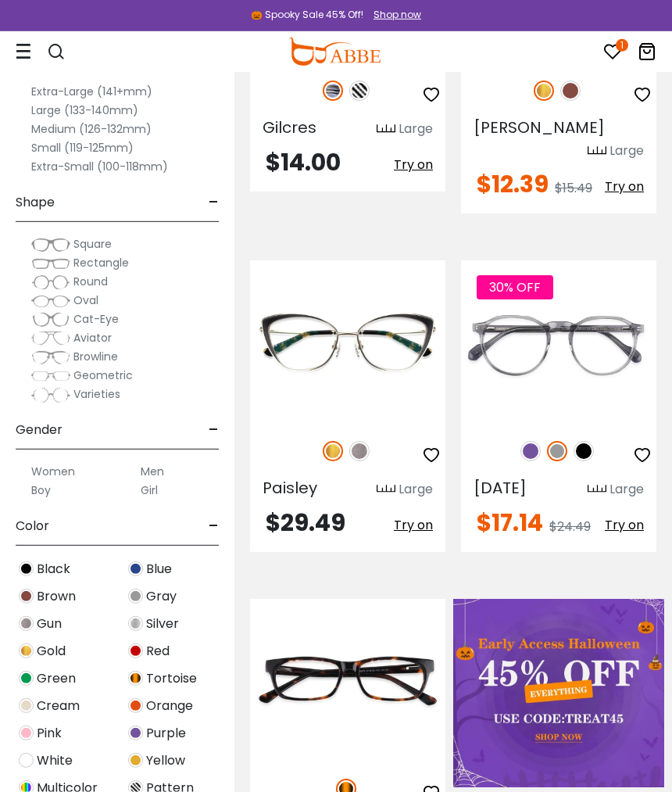
scroll to position [476, 0]
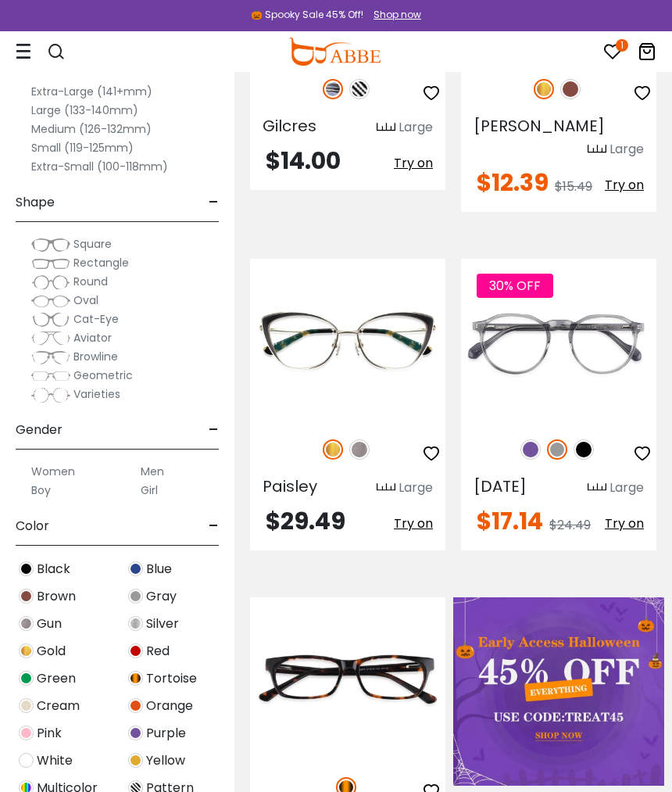
click at [0, 0] on img at bounding box center [0, 0] width 0 height 0
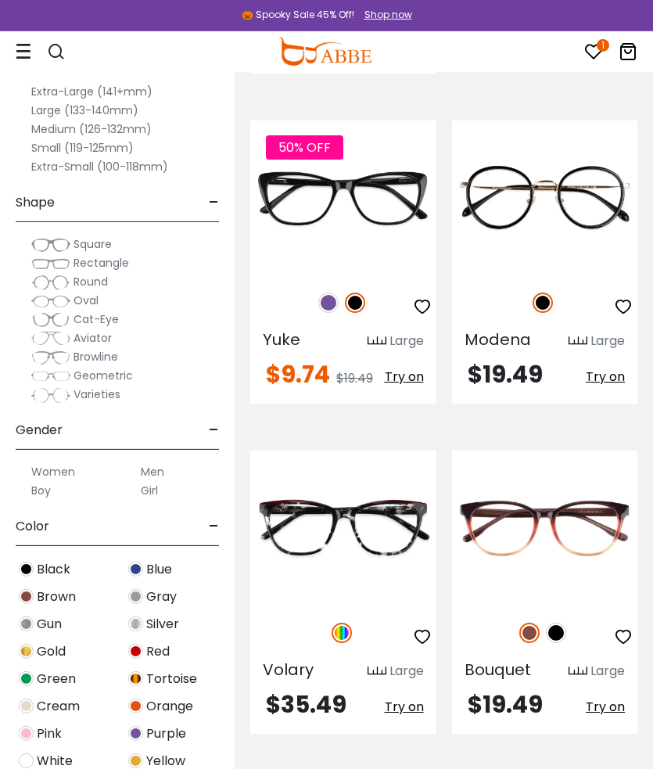
scroll to position [2280, 0]
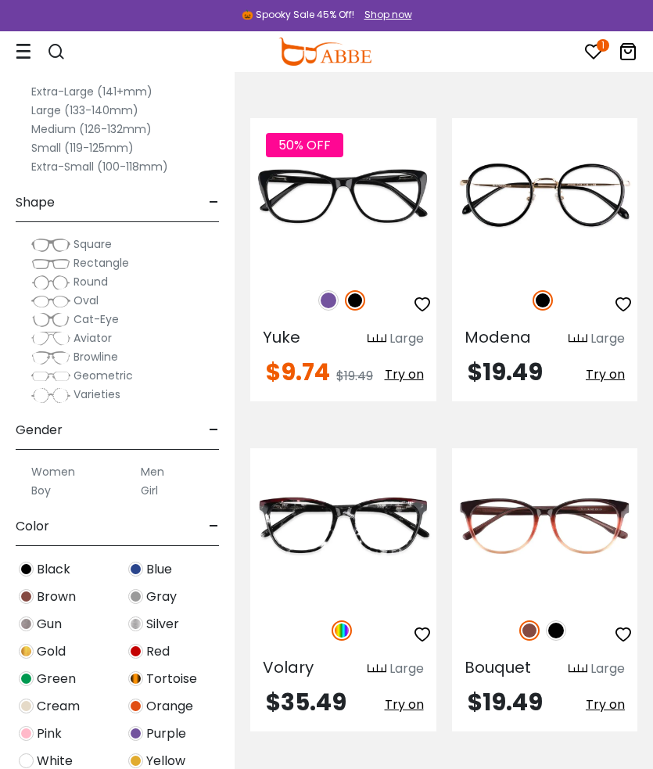
click at [623, 695] on span "Try on" at bounding box center [605, 704] width 39 height 18
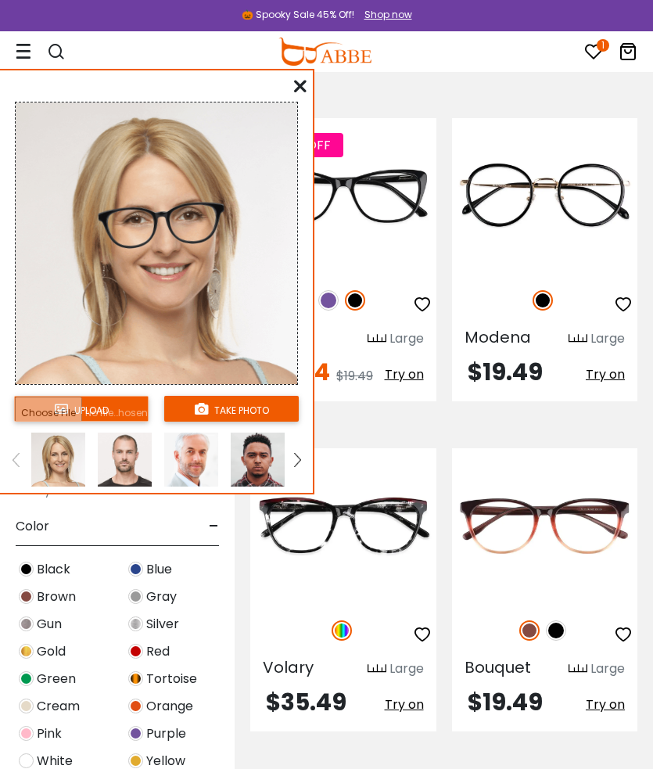
click at [569, 614] on div at bounding box center [545, 630] width 186 height 33
click at [531, 572] on div at bounding box center [545, 535] width 186 height 174
click at [531, 620] on img at bounding box center [529, 630] width 20 height 20
click at [559, 620] on img at bounding box center [556, 630] width 20 height 20
click at [562, 620] on img at bounding box center [556, 630] width 20 height 20
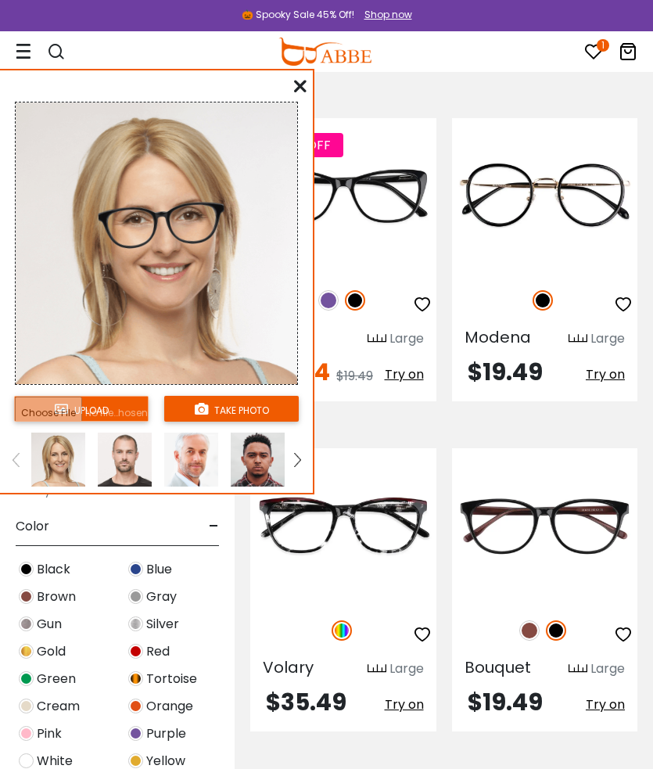
click at [558, 620] on img at bounding box center [556, 630] width 20 height 20
click at [570, 614] on div at bounding box center [545, 630] width 186 height 33
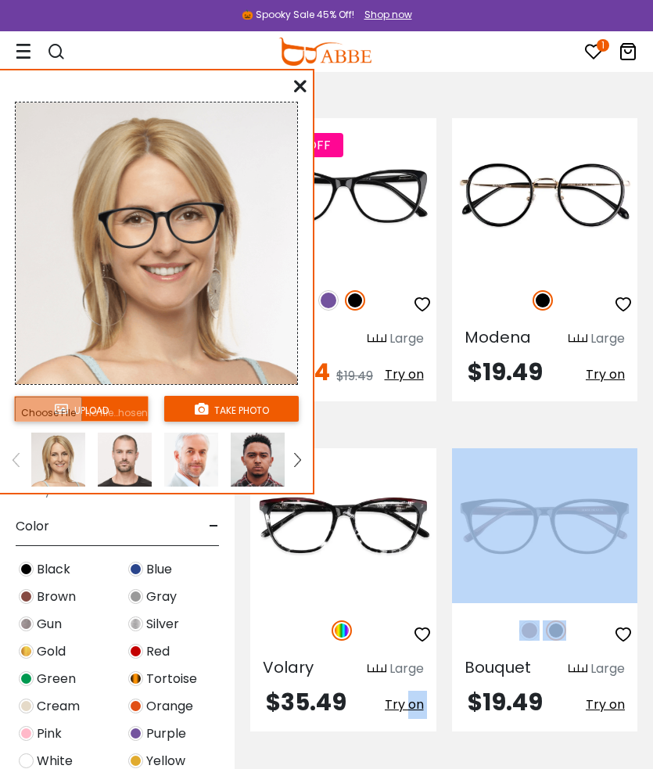
click at [609, 614] on div at bounding box center [545, 630] width 186 height 33
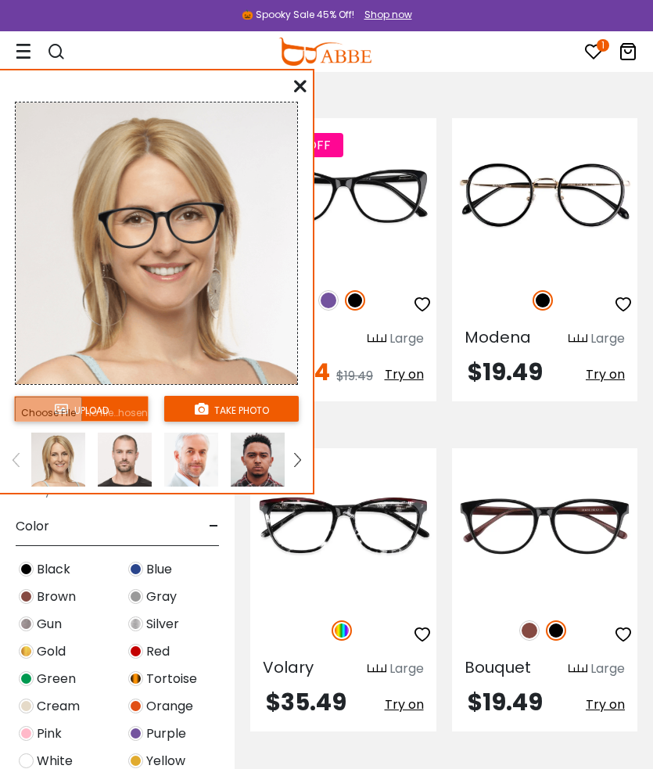
click at [525, 620] on img at bounding box center [529, 630] width 20 height 20
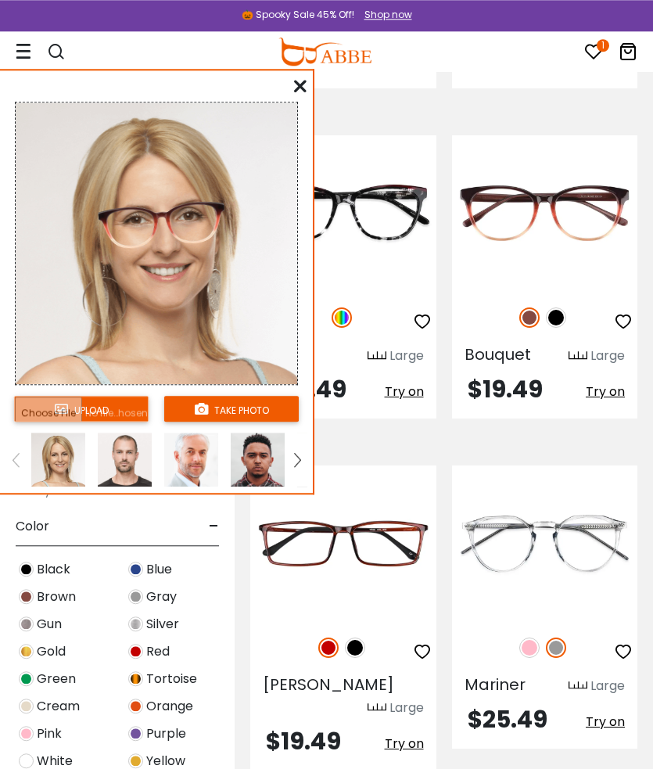
scroll to position [2593, 0]
click at [418, 734] on span "Try on" at bounding box center [404, 743] width 39 height 18
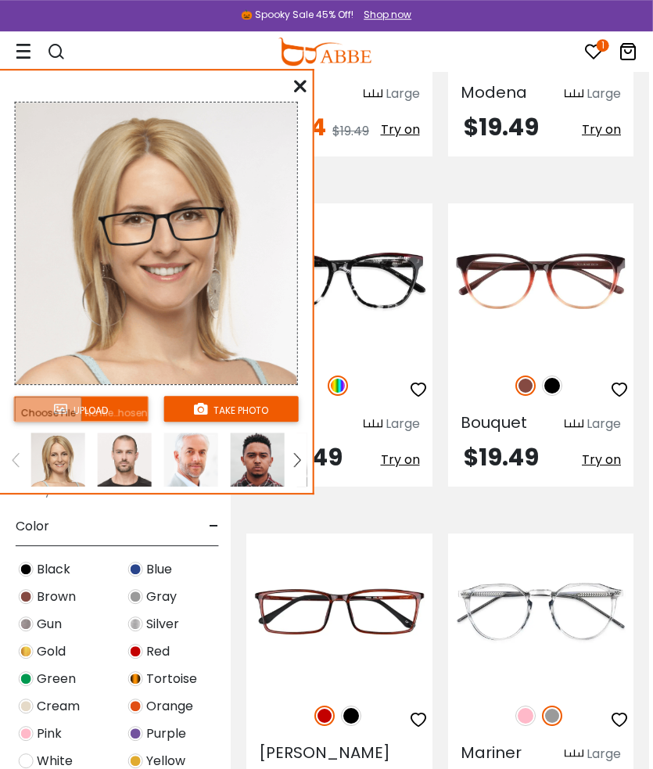
scroll to position [2525, 4]
click at [360, 705] on img at bounding box center [351, 715] width 20 height 20
click at [299, 467] on img at bounding box center [297, 460] width 6 height 14
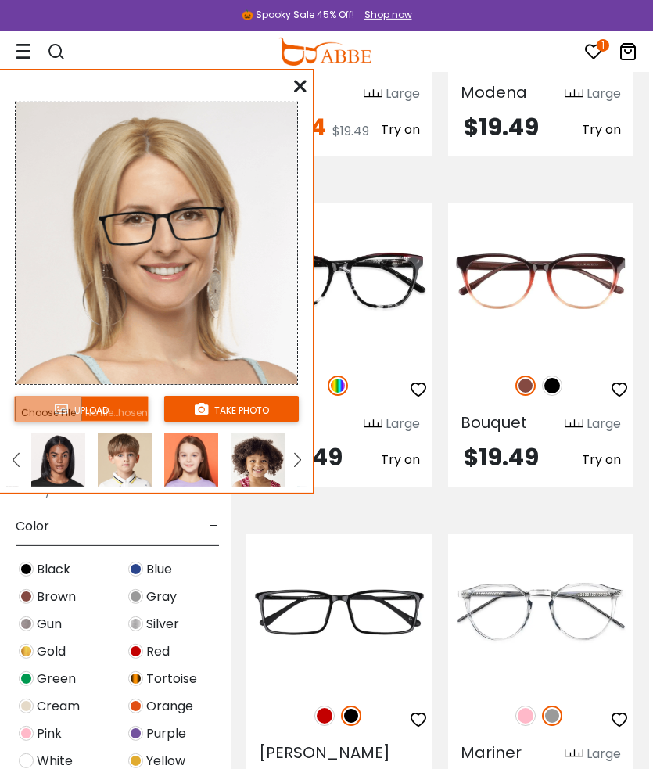
click at [59, 448] on img at bounding box center [58, 459] width 54 height 54
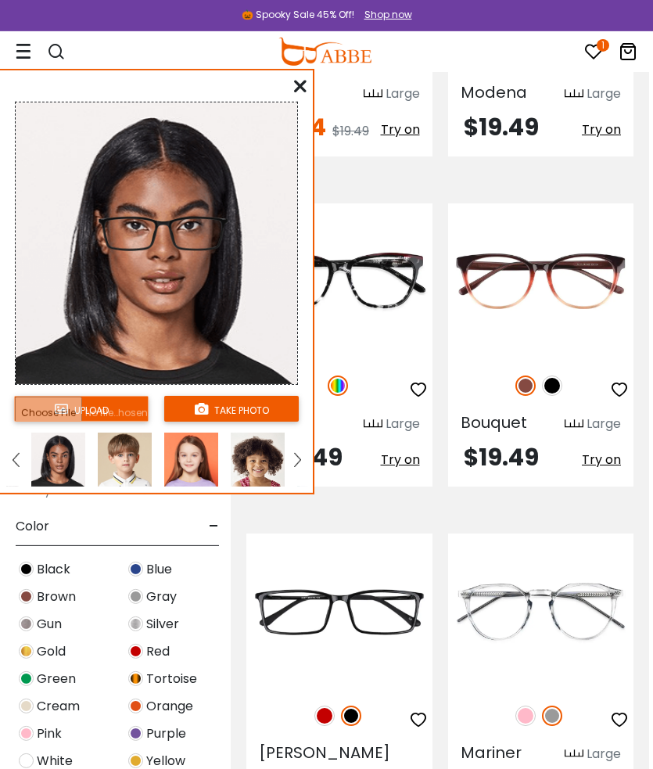
click at [321, 705] on img at bounding box center [324, 715] width 20 height 20
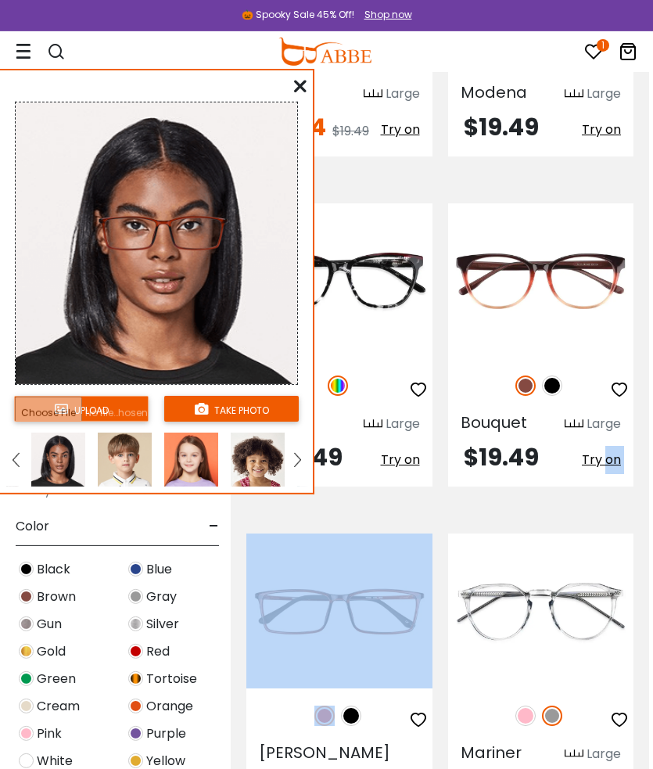
click at [339, 699] on div at bounding box center [339, 715] width 186 height 33
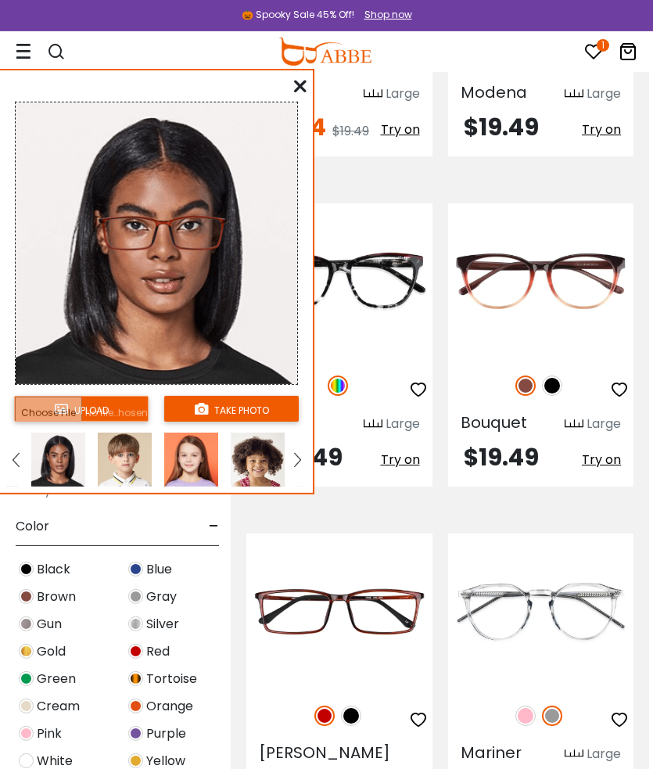
click at [306, 462] on link at bounding box center [298, 459] width 20 height 54
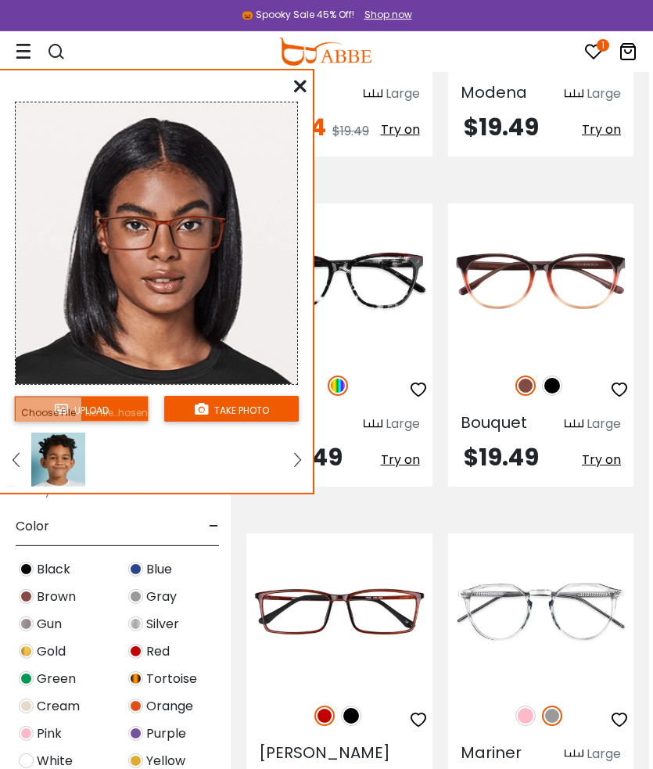
click at [45, 439] on img at bounding box center [58, 459] width 54 height 54
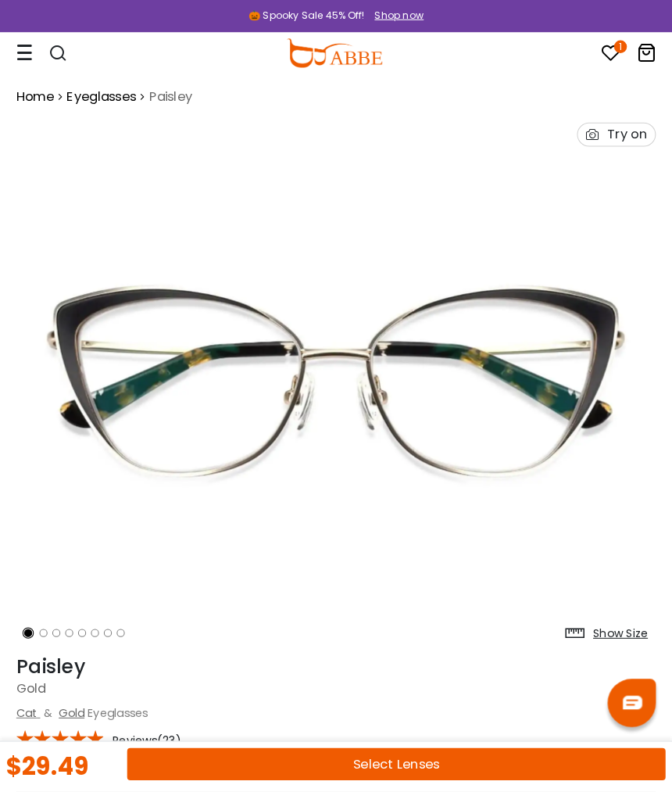
scroll to position [6, 0]
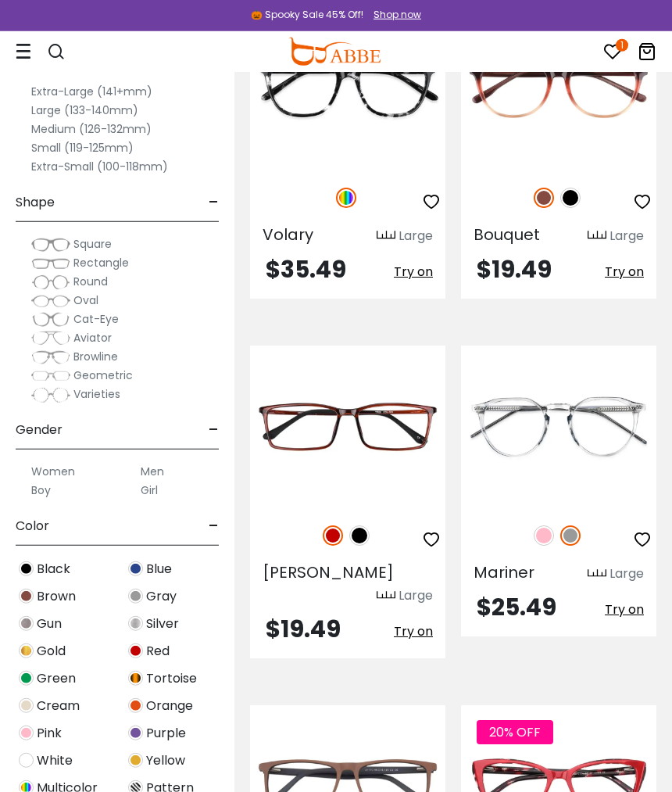
scroll to position [2779, 0]
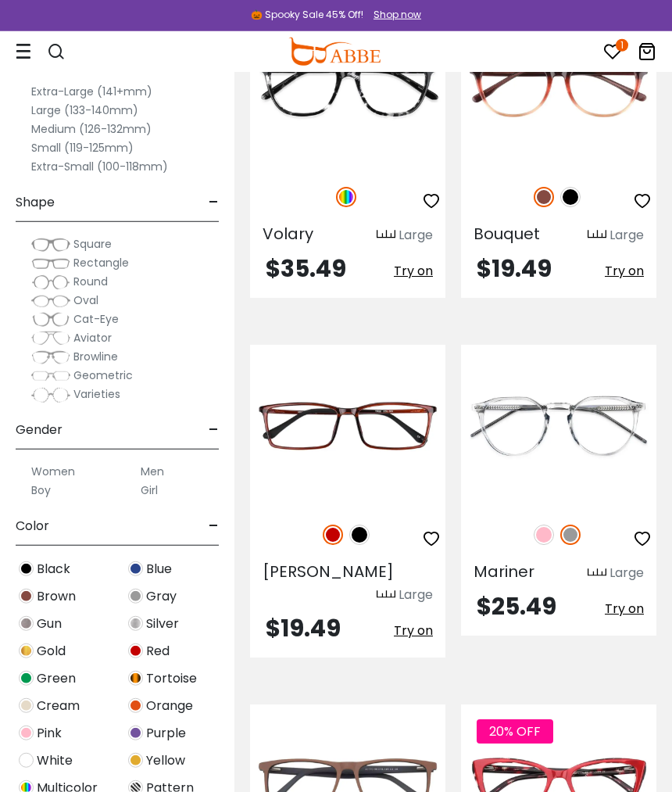
click at [425, 622] on span "Try on" at bounding box center [413, 631] width 39 height 18
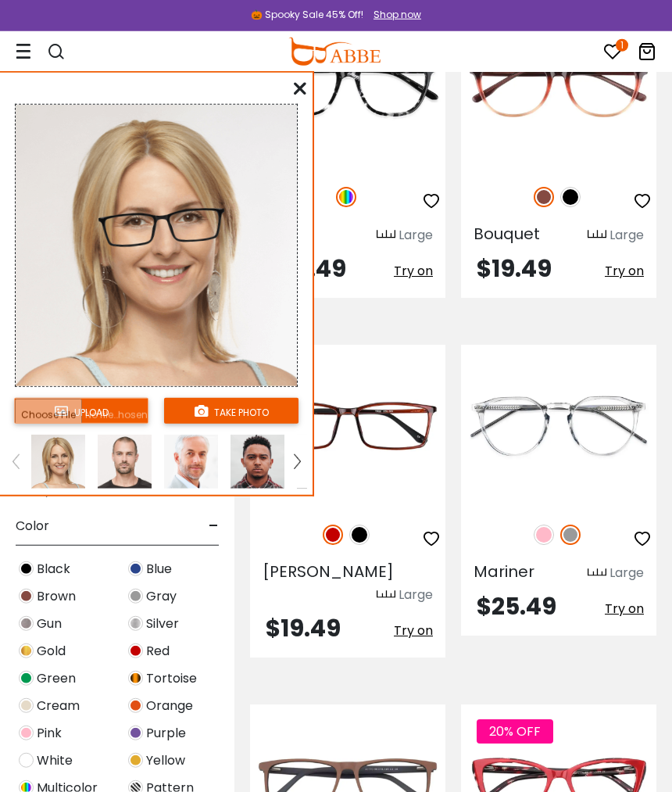
click at [331, 525] on img at bounding box center [333, 535] width 20 height 20
click at [335, 525] on img at bounding box center [333, 535] width 20 height 20
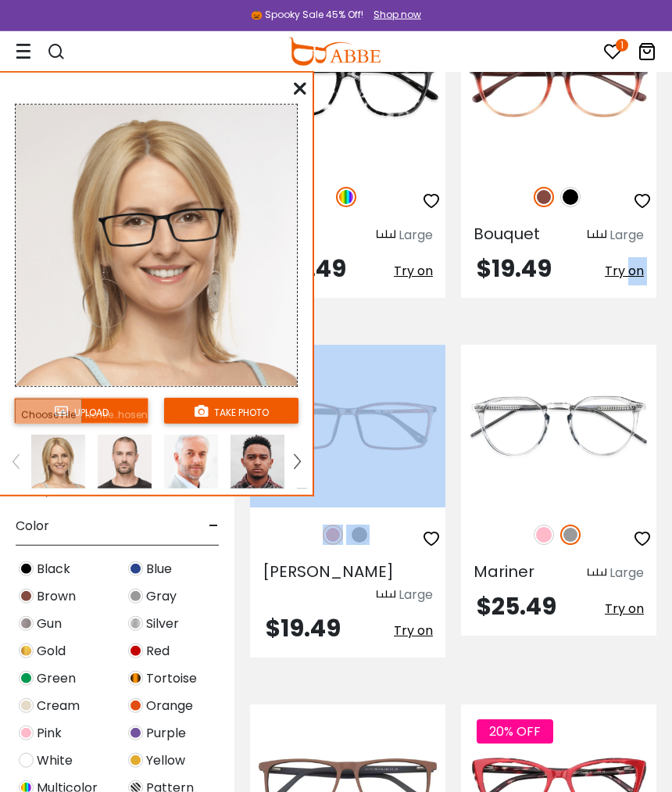
click at [409, 518] on div at bounding box center [347, 534] width 195 height 33
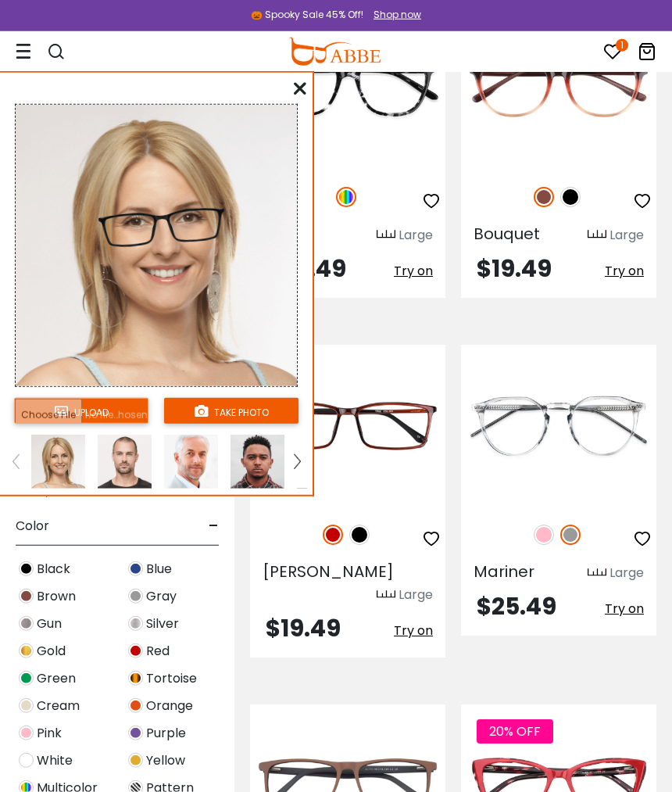
click at [0, 0] on img at bounding box center [0, 0] width 0 height 0
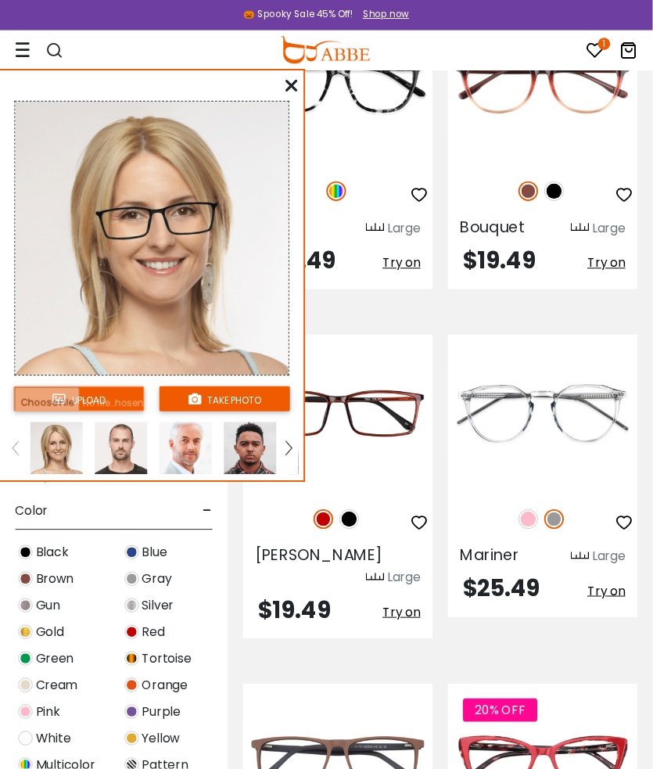
scroll to position [2792, 1]
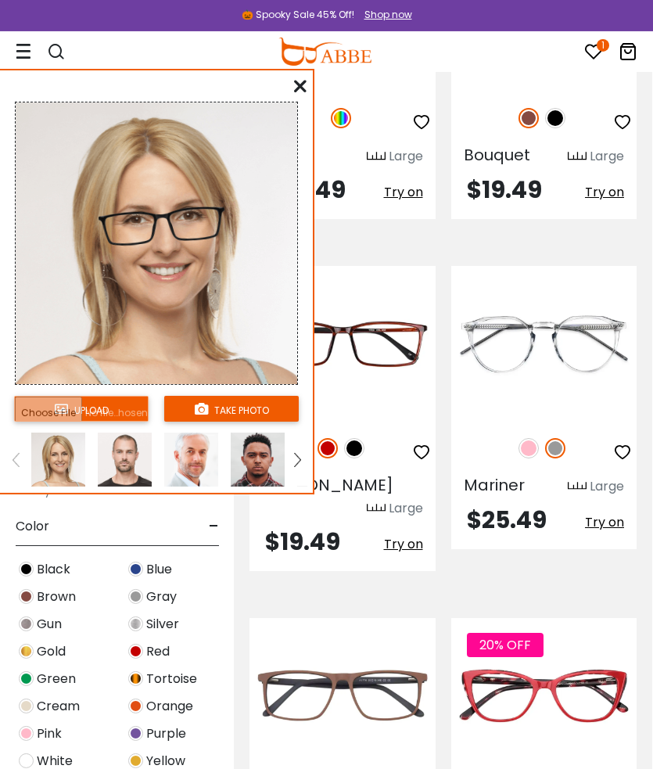
click at [330, 438] on img at bounding box center [327, 448] width 20 height 20
click at [360, 438] on img at bounding box center [355, 448] width 20 height 20
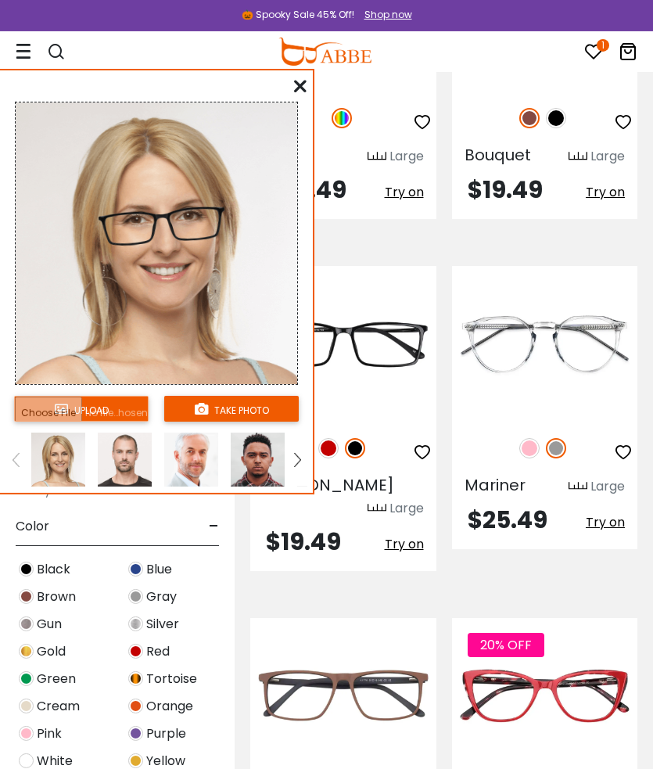
click at [329, 438] on img at bounding box center [328, 448] width 20 height 20
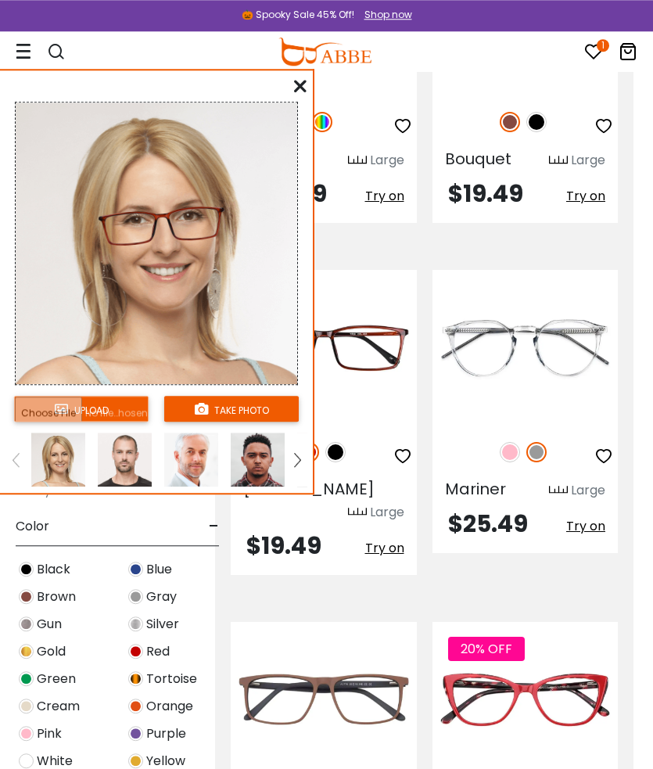
scroll to position [2787, 20]
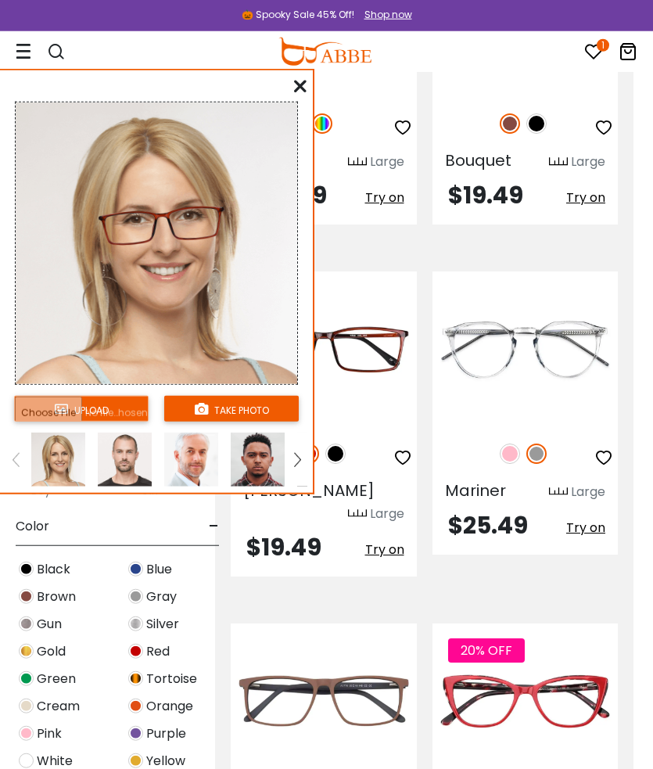
click at [291, 460] on link at bounding box center [298, 459] width 20 height 54
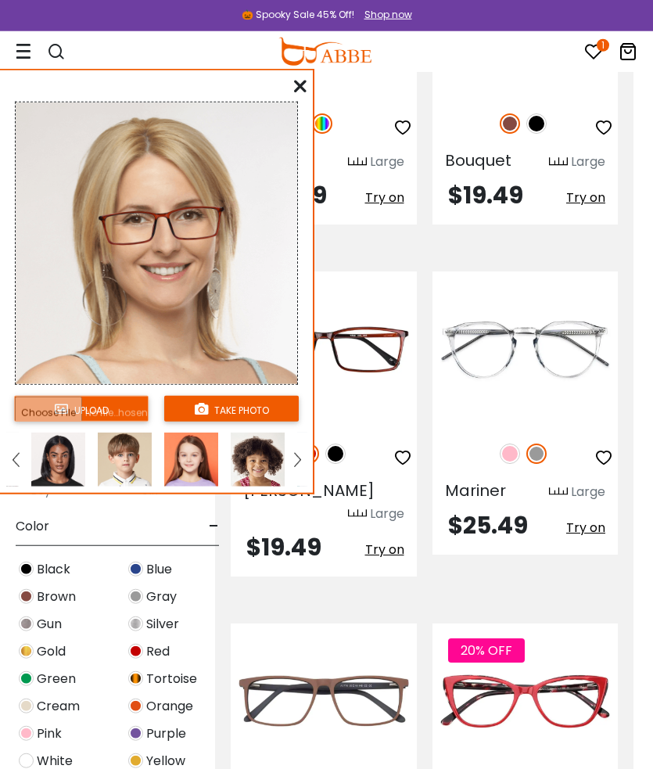
click at [62, 460] on img at bounding box center [58, 459] width 54 height 54
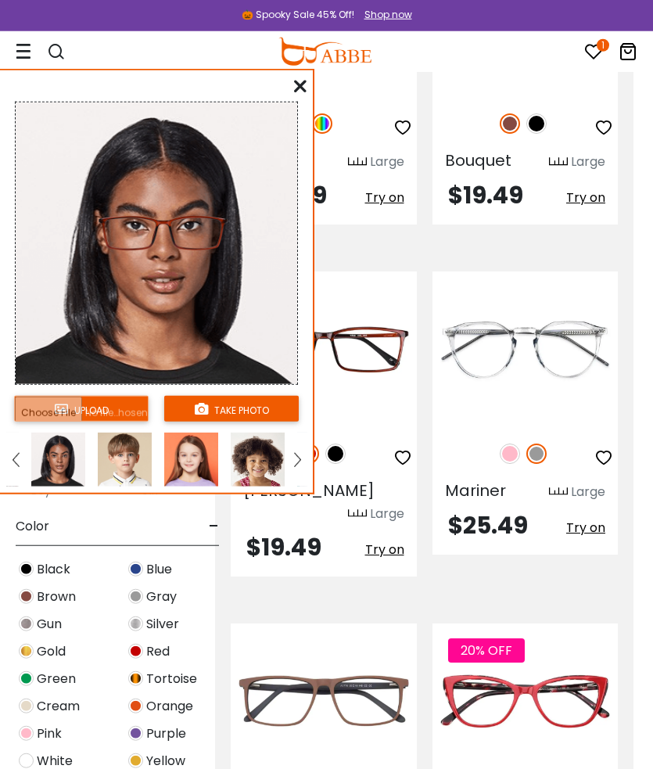
click at [572, 466] on div "Mariner Large $25.49 Try on" at bounding box center [525, 412] width 186 height 283
click at [14, 453] on img at bounding box center [16, 460] width 6 height 14
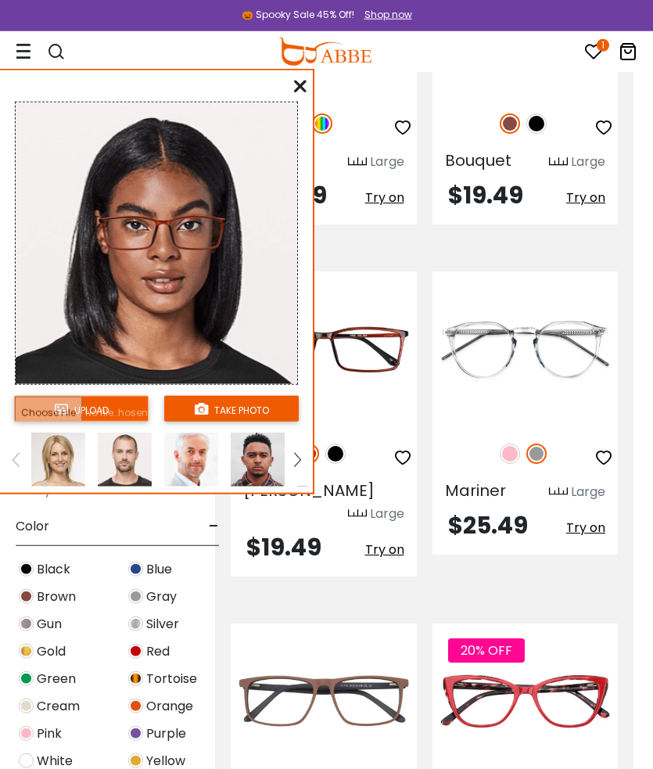
click at [63, 464] on img at bounding box center [58, 459] width 54 height 54
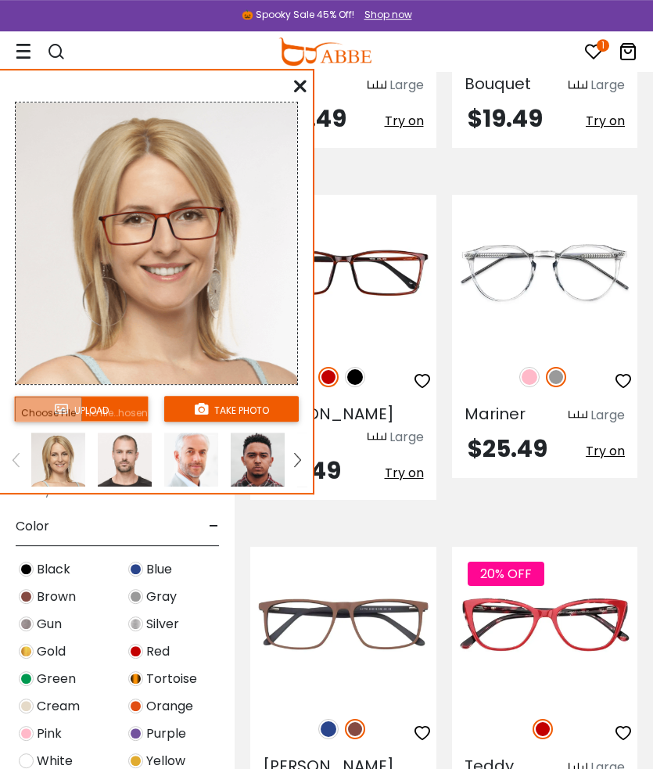
scroll to position [2871, 0]
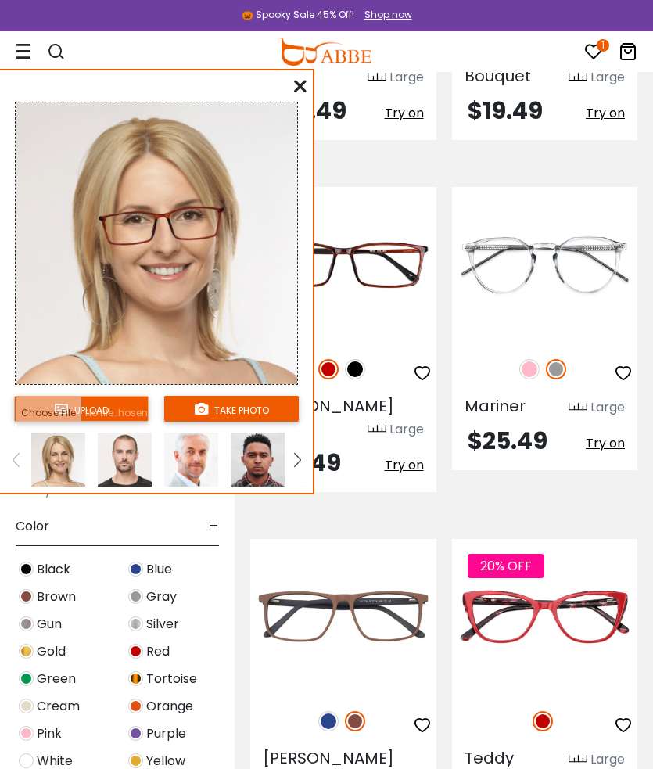
click at [333, 711] on img at bounding box center [328, 721] width 20 height 20
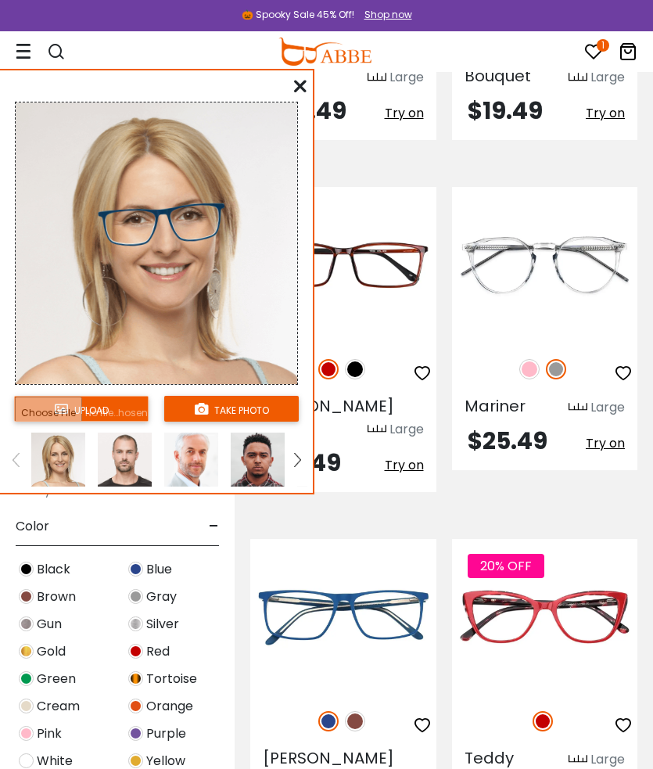
click at [356, 711] on img at bounding box center [355, 721] width 20 height 20
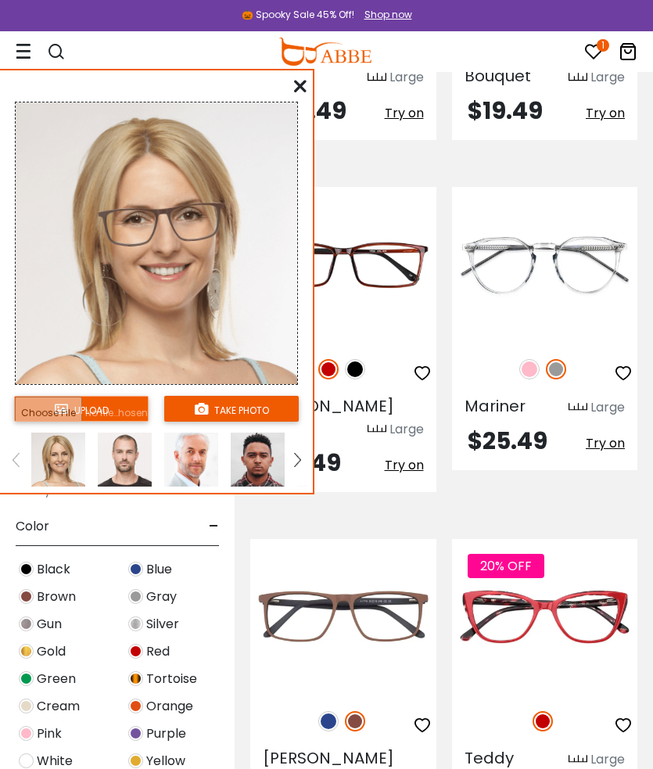
click at [295, 464] on img at bounding box center [297, 460] width 6 height 14
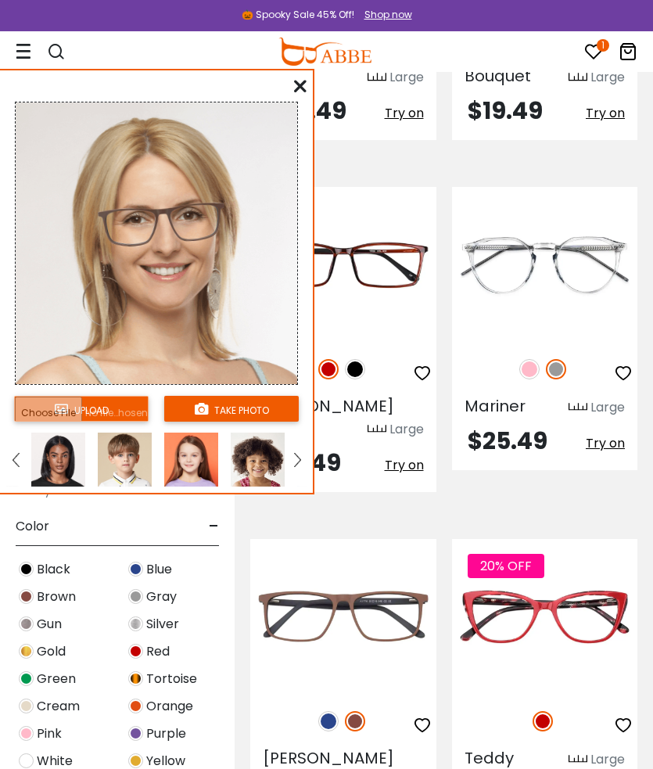
click at [50, 467] on img at bounding box center [58, 459] width 54 height 54
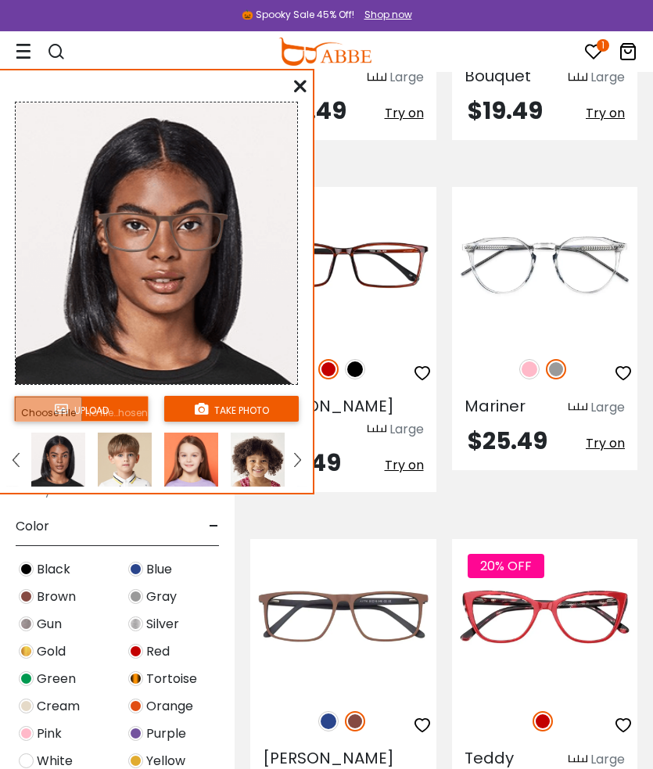
click at [325, 711] on img at bounding box center [328, 721] width 20 height 20
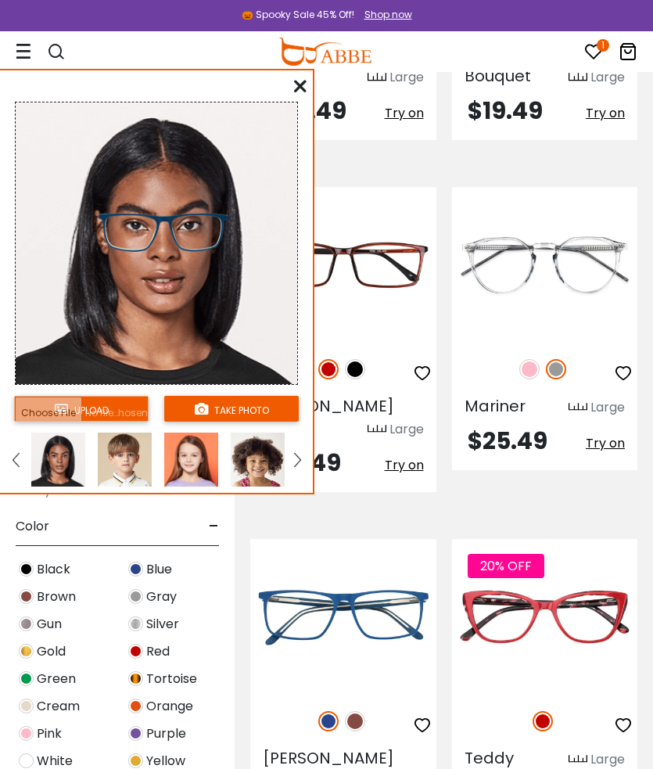
click at [357, 711] on img at bounding box center [355, 721] width 20 height 20
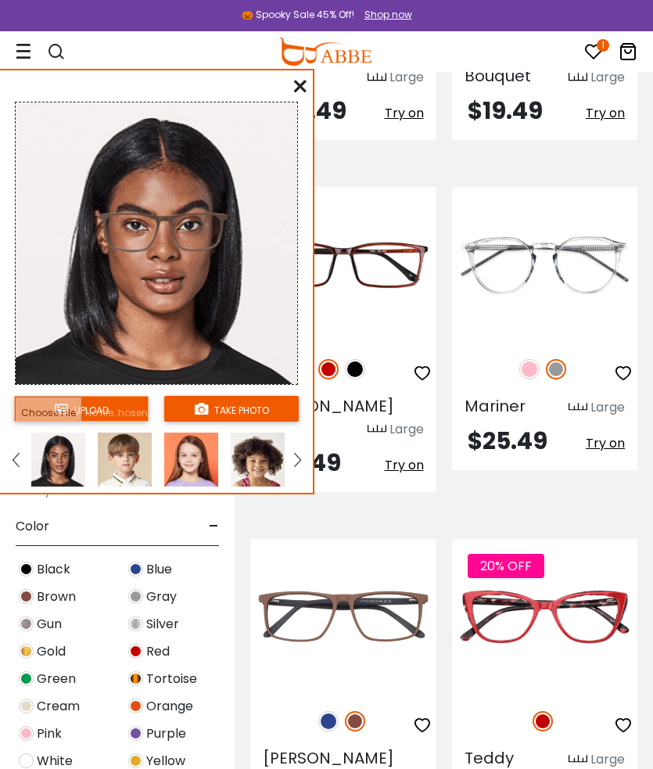
click at [362, 705] on div at bounding box center [343, 721] width 186 height 33
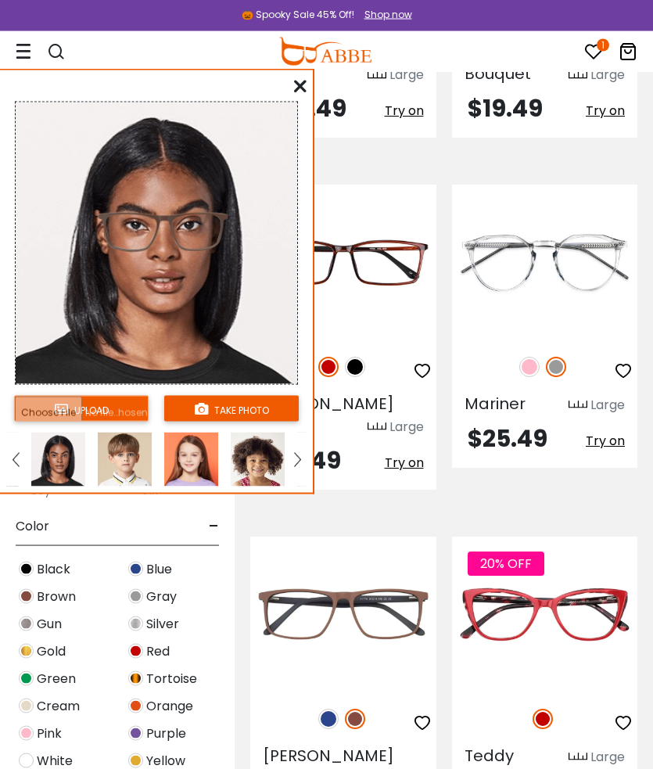
scroll to position [2874, 0]
click at [417, 454] on span "Try on" at bounding box center [404, 463] width 39 height 18
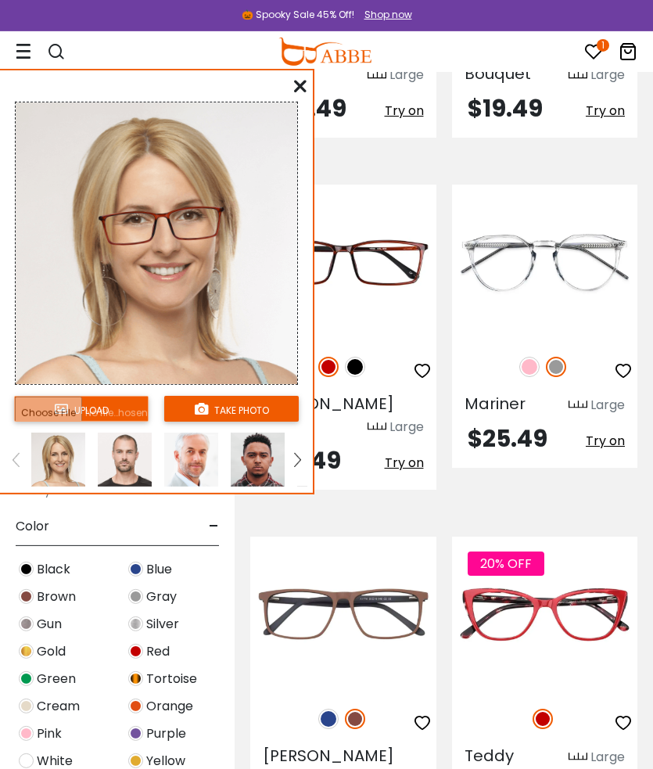
click at [299, 458] on img at bounding box center [297, 460] width 6 height 14
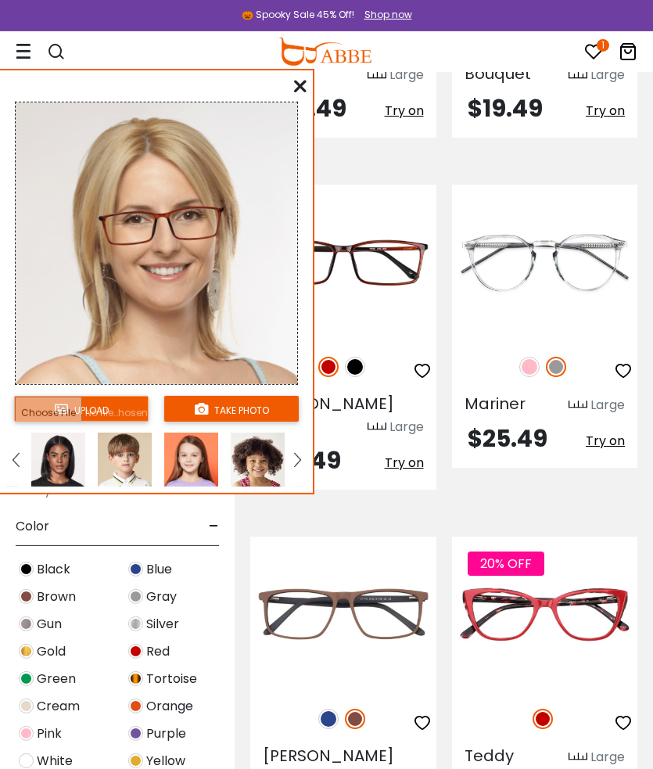
click at [55, 457] on img at bounding box center [58, 459] width 54 height 54
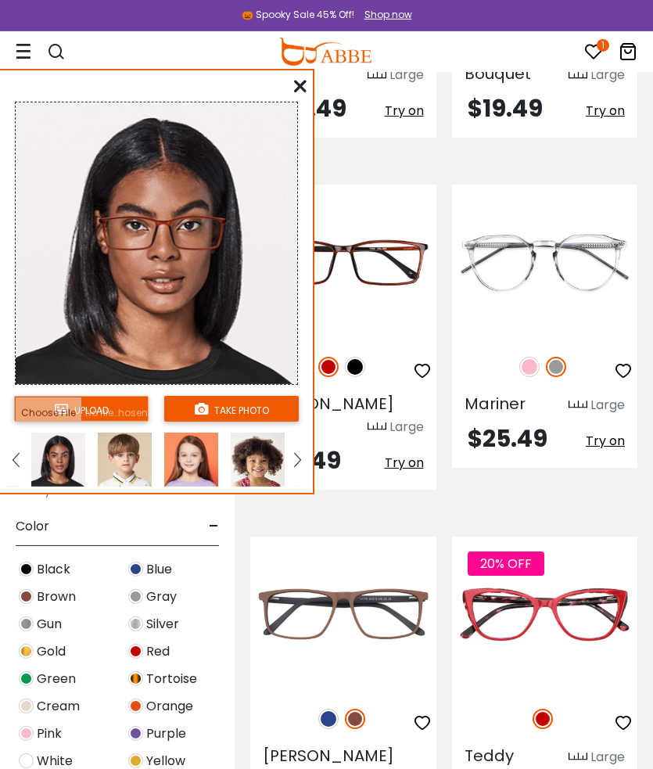
click at [650, 69] on div "1 0 Eyeglasses Women's Eyeglasses" at bounding box center [326, 51] width 653 height 41
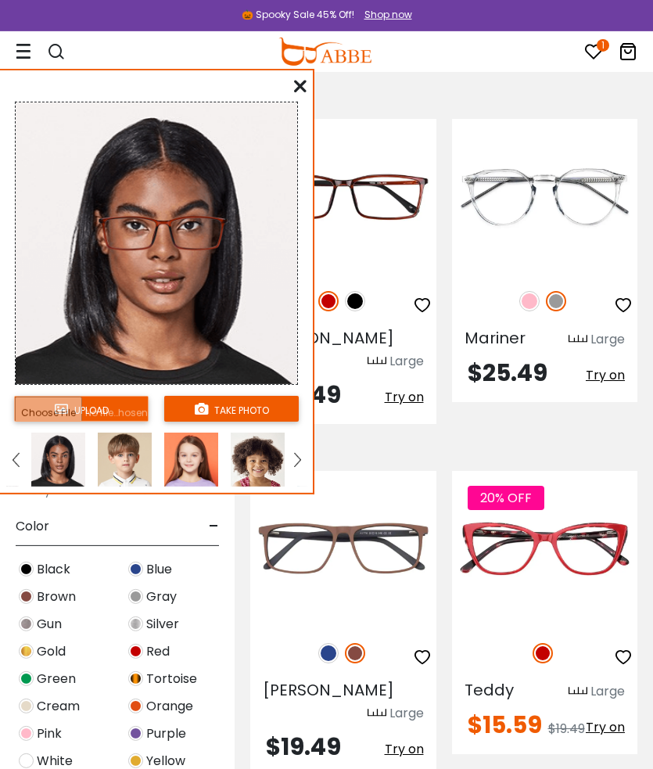
scroll to position [2940, 0]
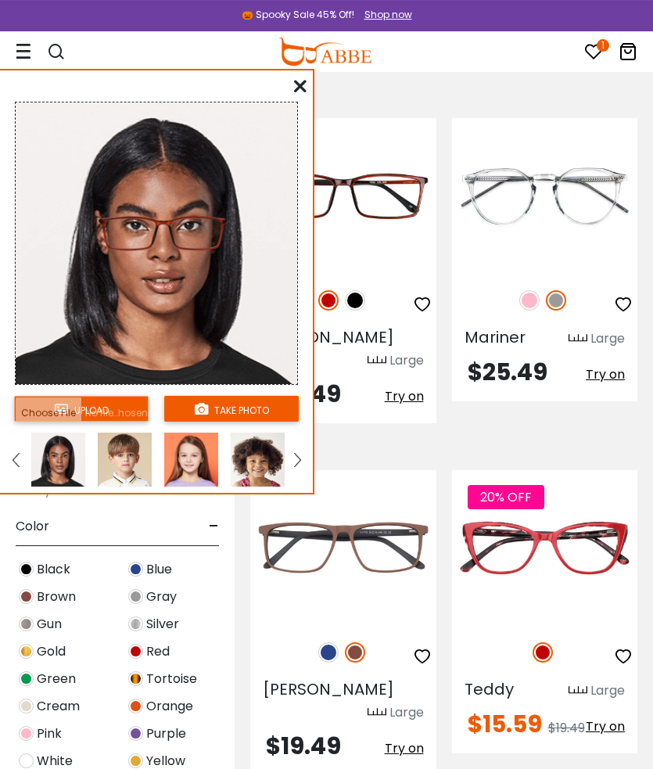
click at [412, 739] on span "Try on" at bounding box center [404, 748] width 39 height 18
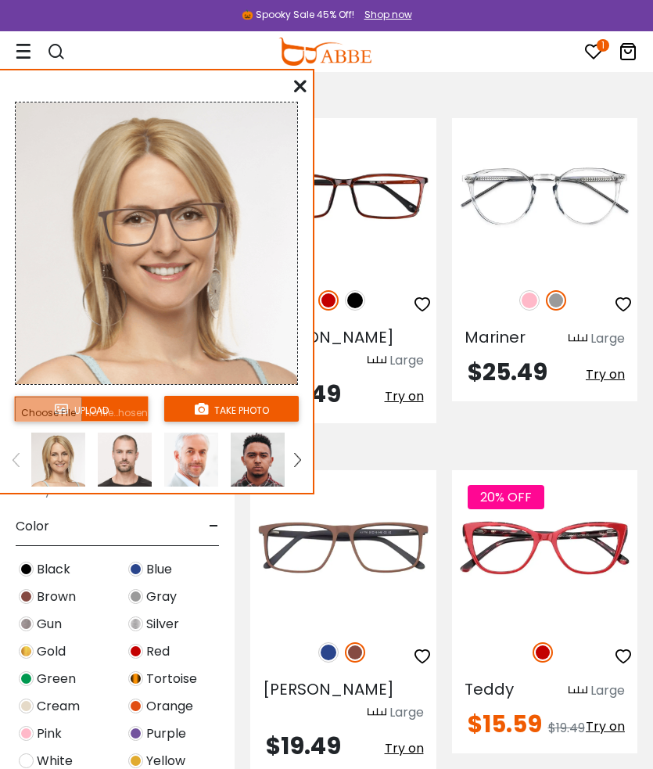
click at [297, 452] on link at bounding box center [298, 459] width 20 height 54
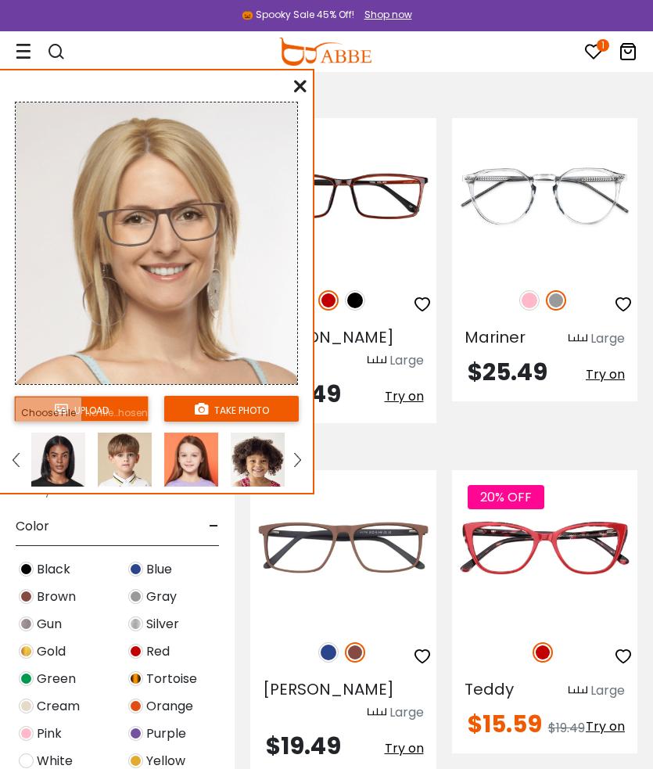
click at [59, 458] on img at bounding box center [58, 459] width 54 height 54
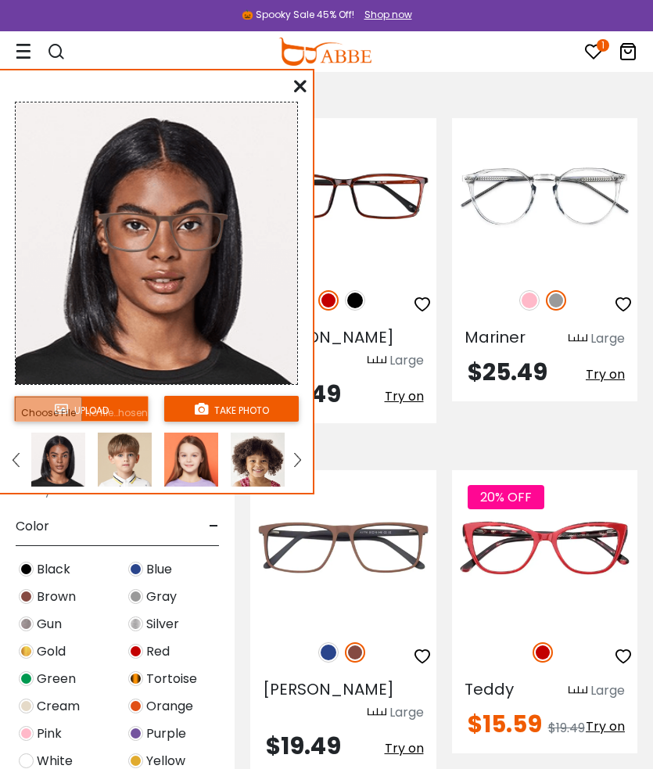
click at [298, 463] on img at bounding box center [297, 460] width 6 height 14
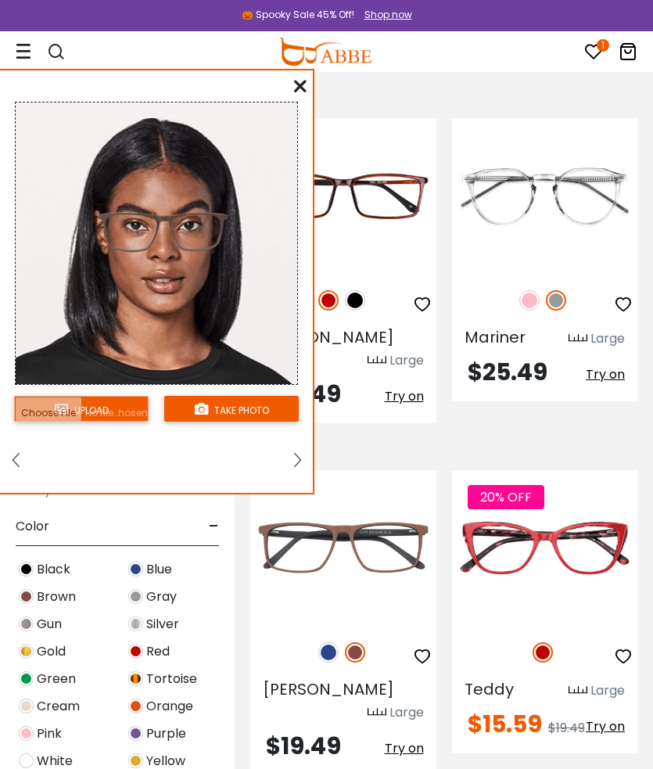
click at [7, 462] on link at bounding box center [16, 459] width 20 height 54
click at [14, 467] on img at bounding box center [16, 460] width 6 height 14
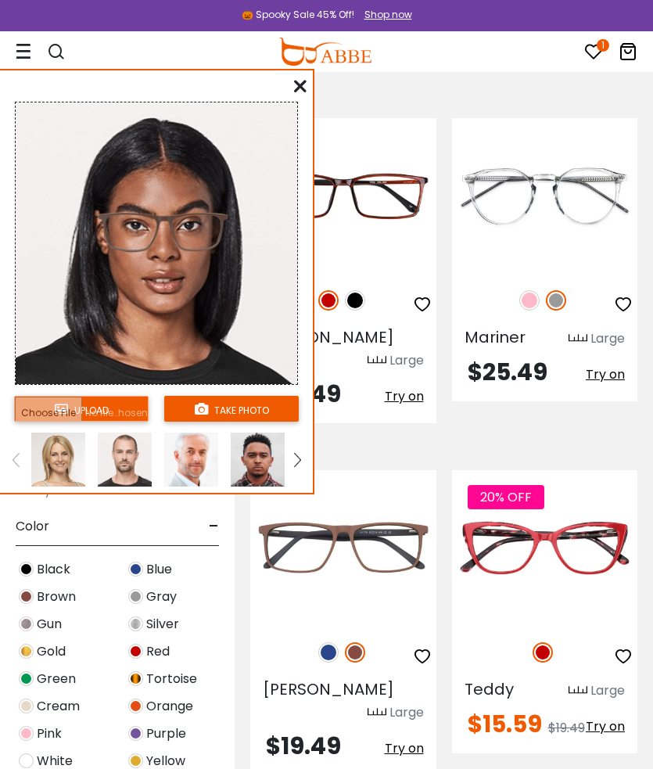
click at [56, 464] on img at bounding box center [58, 459] width 54 height 54
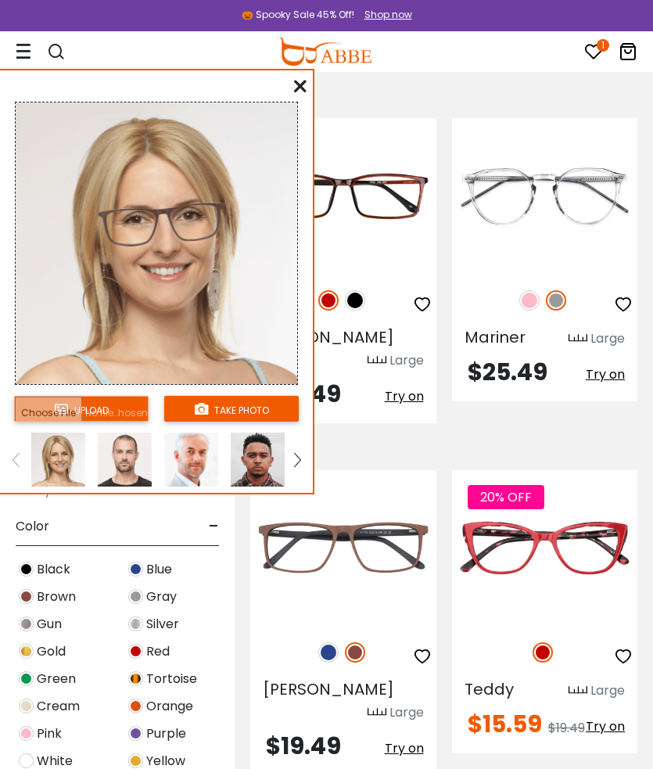
click at [297, 110] on div at bounding box center [156, 243] width 283 height 283
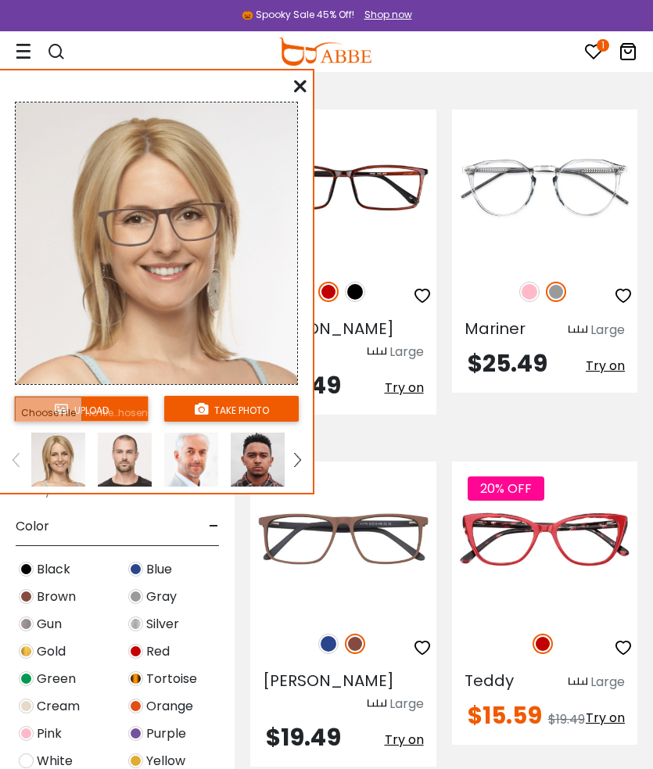
scroll to position [2948, 0]
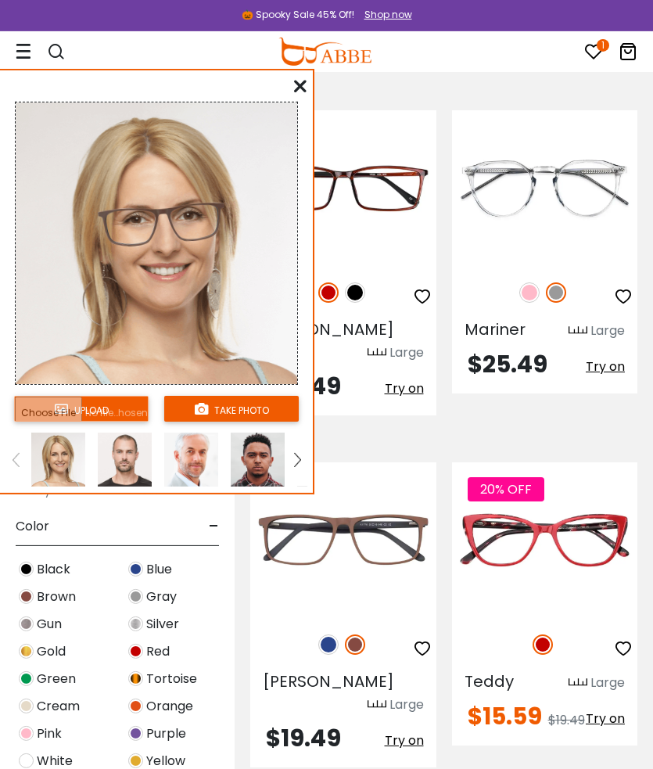
click at [413, 379] on span "Try on" at bounding box center [404, 388] width 39 height 18
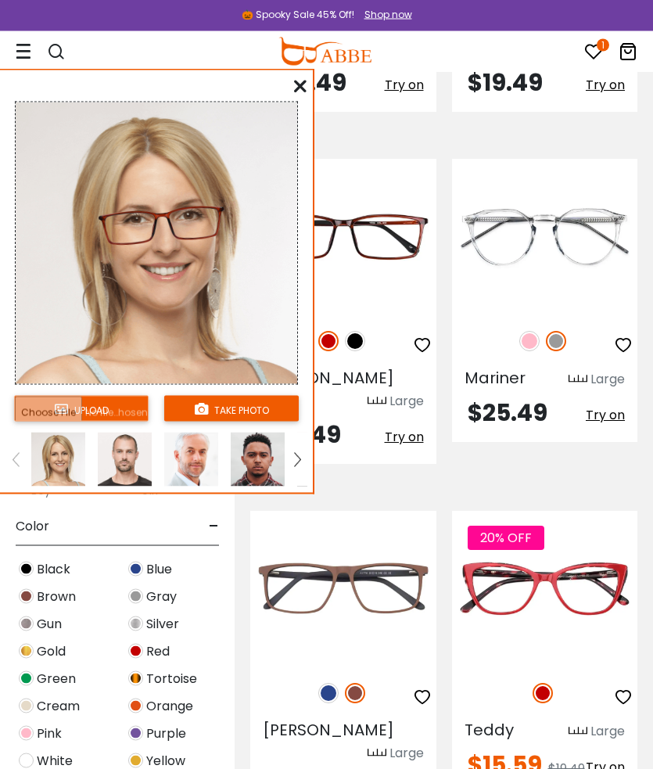
scroll to position [2899, 0]
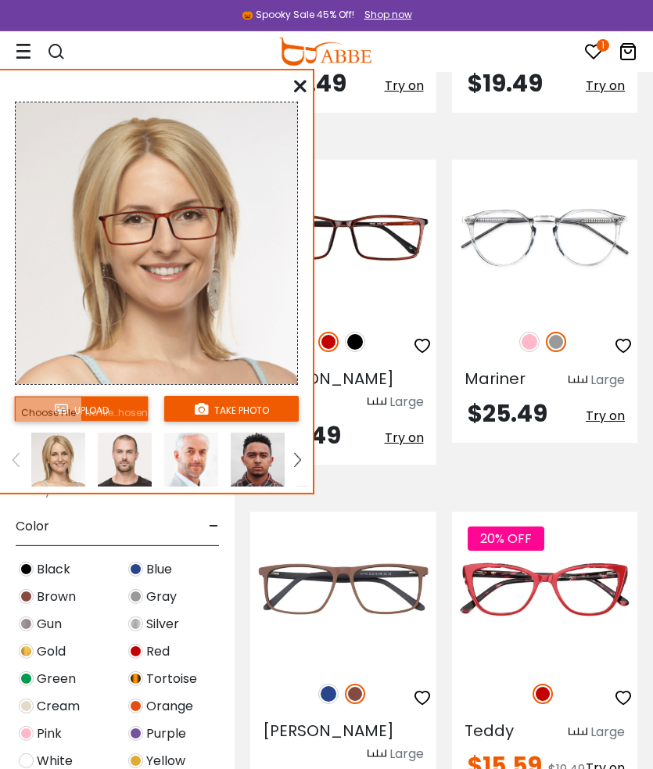
click at [423, 684] on div "Doris Large $19.49 Try on" at bounding box center [343, 663] width 186 height 305
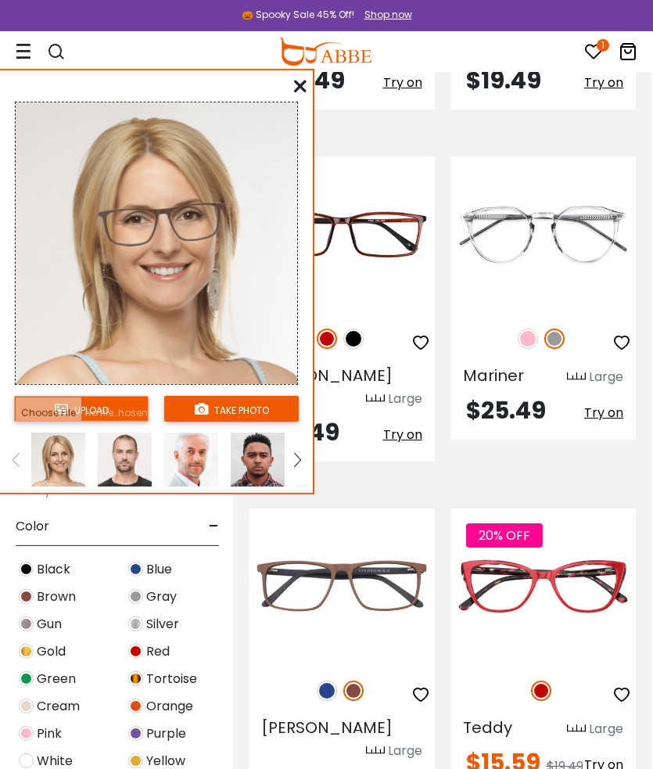
scroll to position [2854, 2]
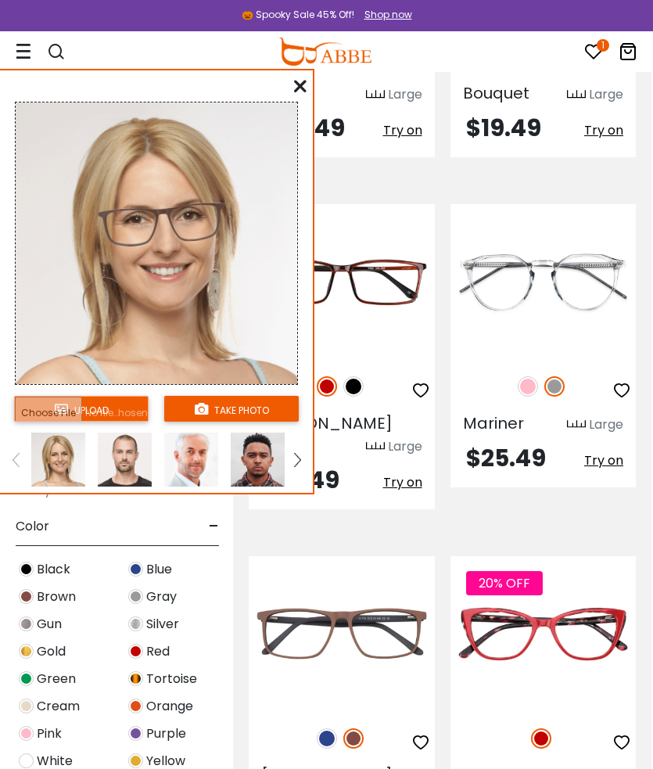
click at [409, 473] on span "Try on" at bounding box center [402, 482] width 39 height 18
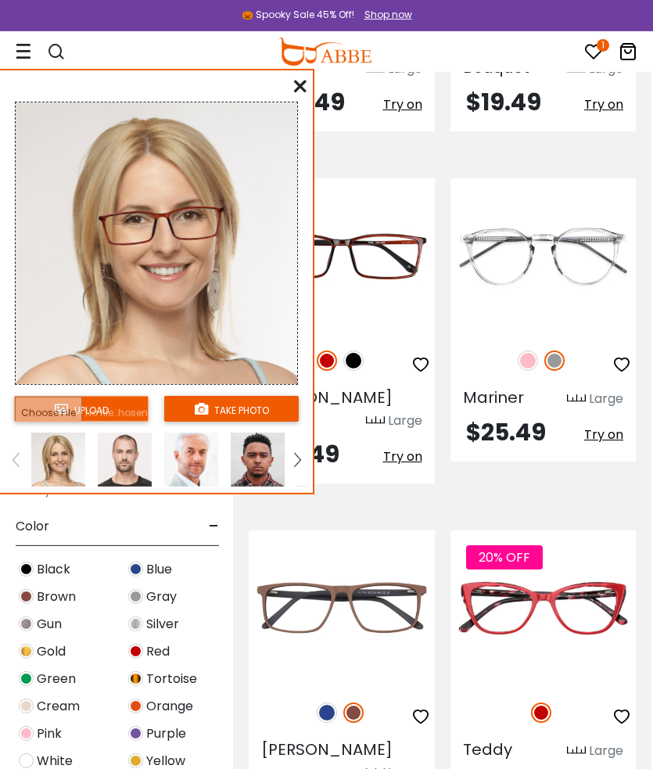
scroll to position [2880, 2]
click at [405, 447] on span "Try on" at bounding box center [402, 456] width 39 height 18
click at [296, 467] on img at bounding box center [297, 460] width 6 height 14
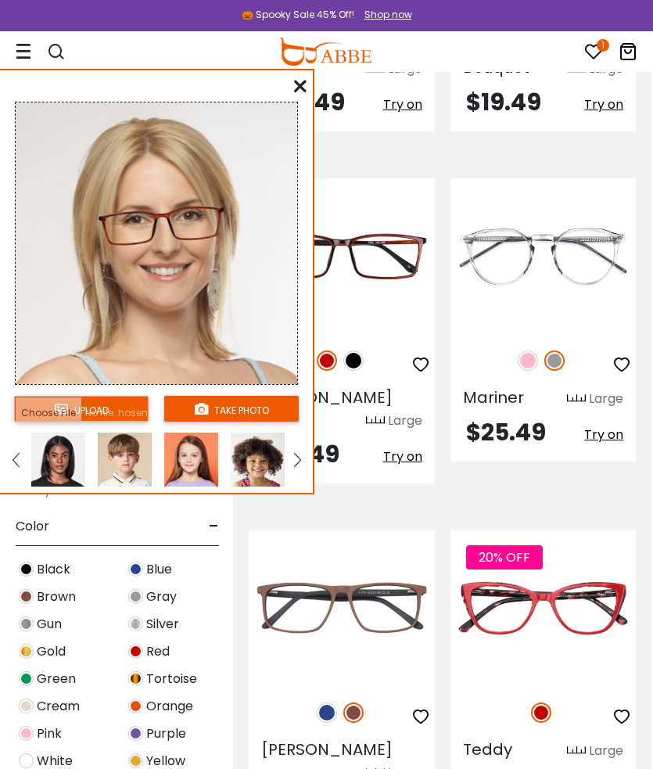
click at [54, 450] on img at bounding box center [58, 459] width 54 height 54
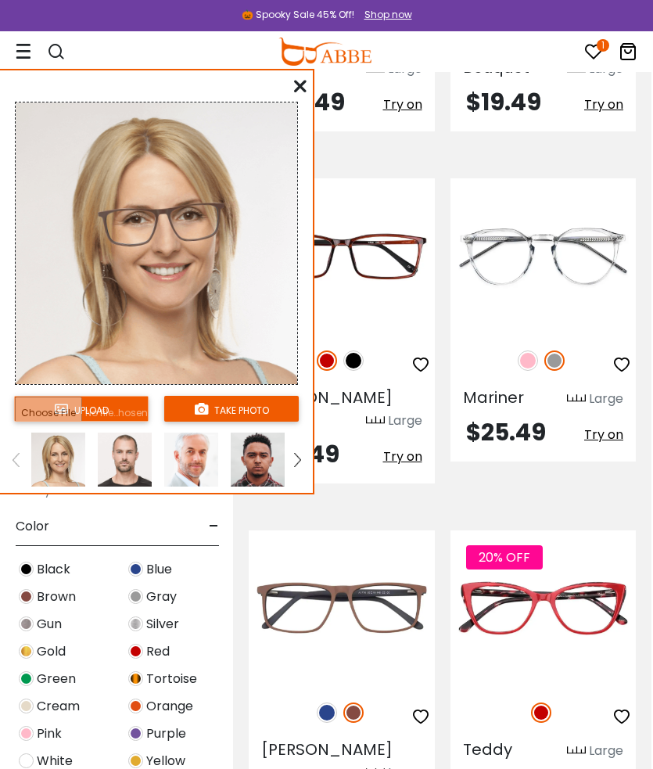
click at [300, 467] on img at bounding box center [297, 460] width 6 height 14
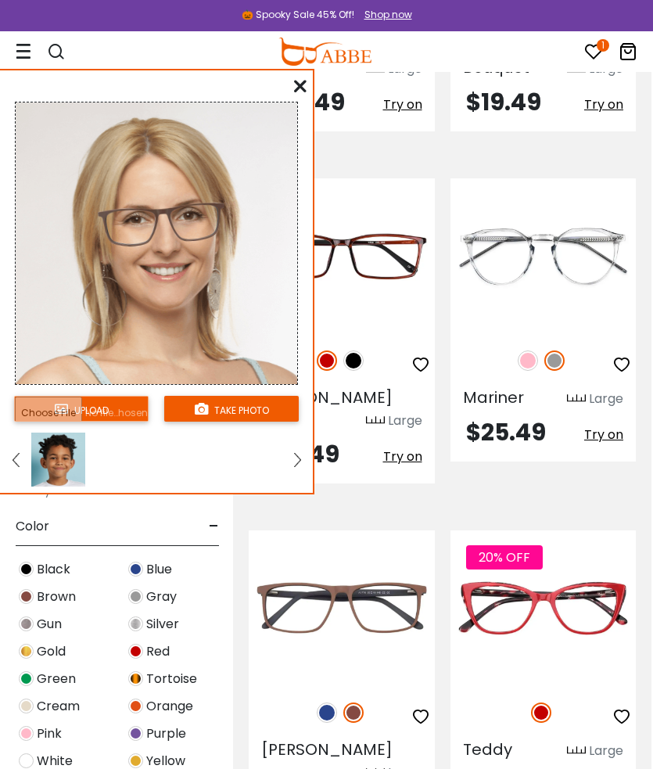
click at [22, 462] on link at bounding box center [16, 459] width 20 height 54
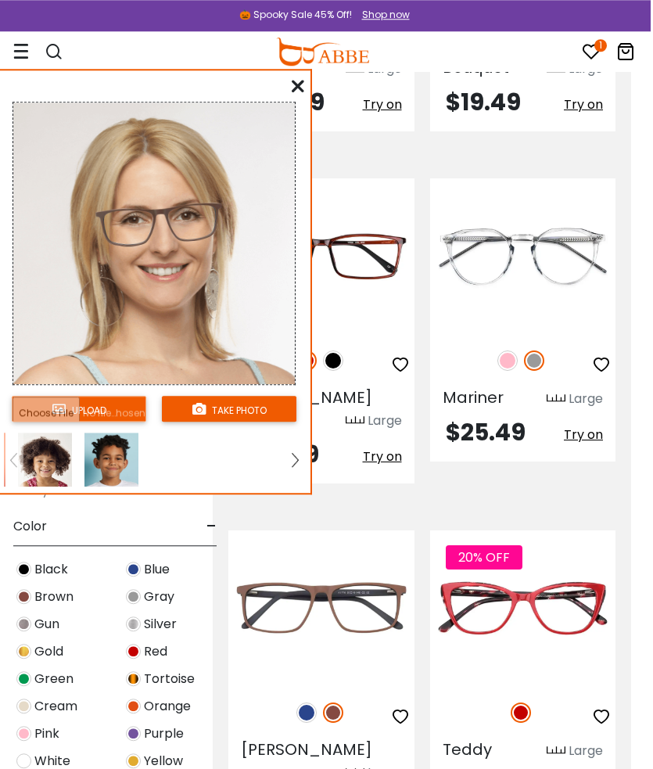
scroll to position [2880, 20]
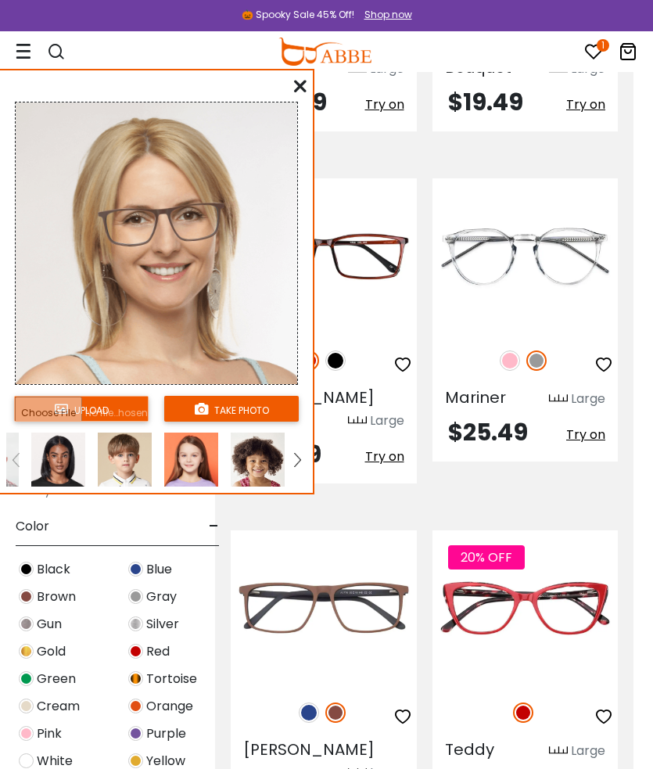
click at [62, 461] on img at bounding box center [58, 459] width 54 height 54
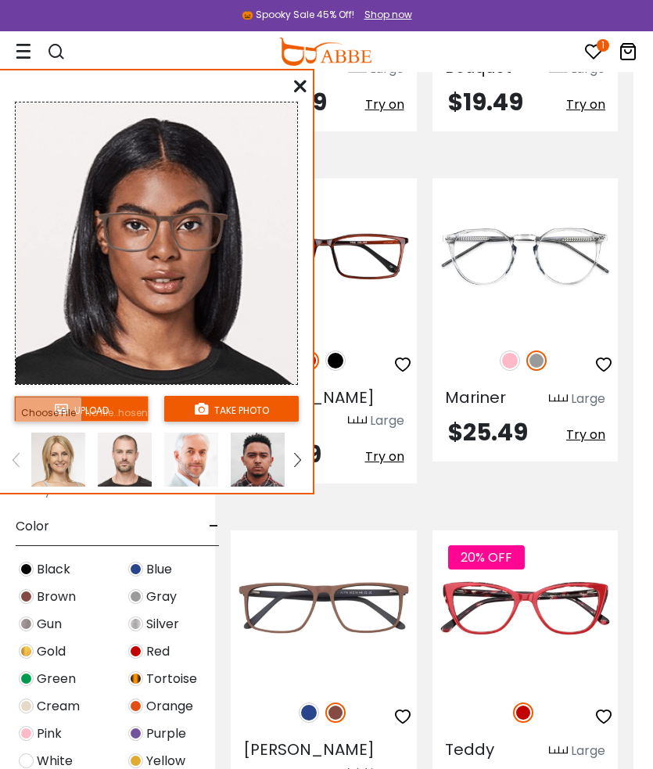
click at [384, 447] on span "Try on" at bounding box center [384, 456] width 39 height 18
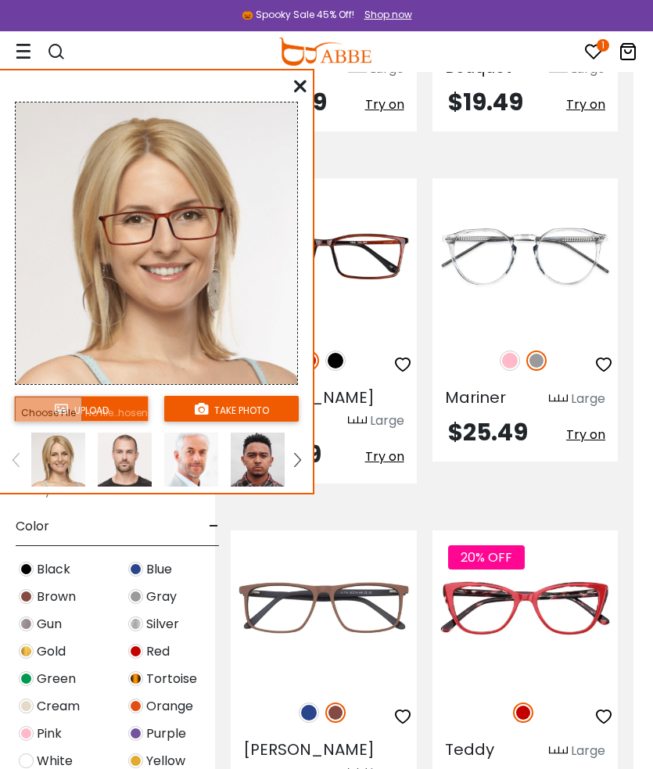
click at [299, 461] on img at bounding box center [297, 460] width 6 height 14
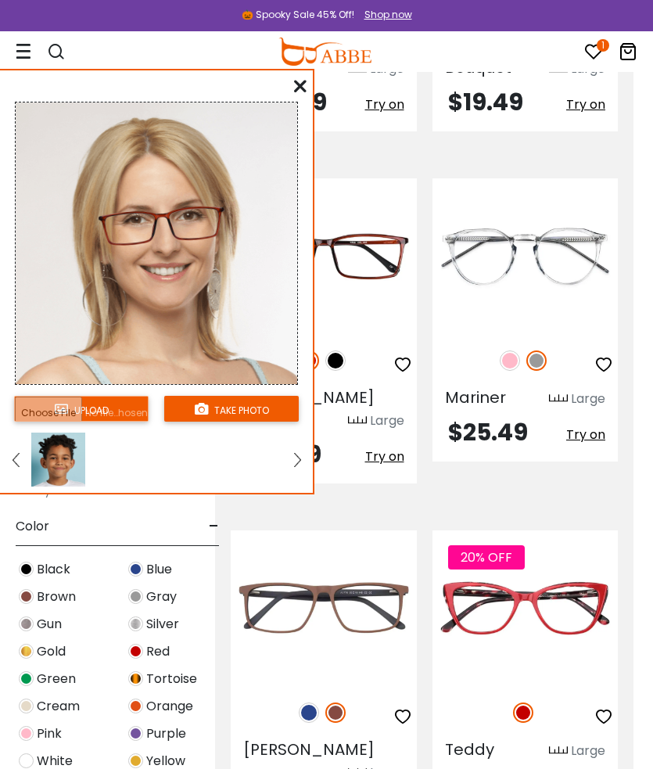
click at [13, 464] on img at bounding box center [16, 460] width 6 height 14
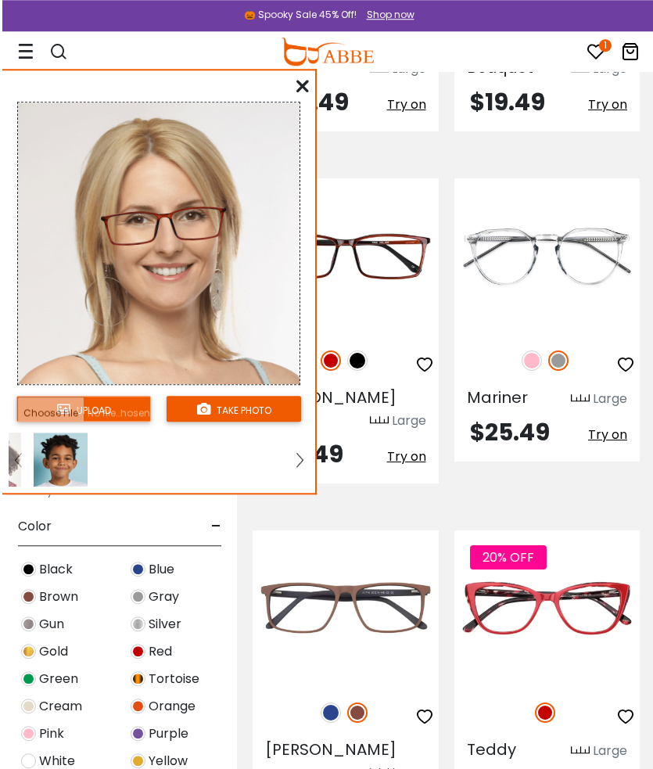
scroll to position [2880, 0]
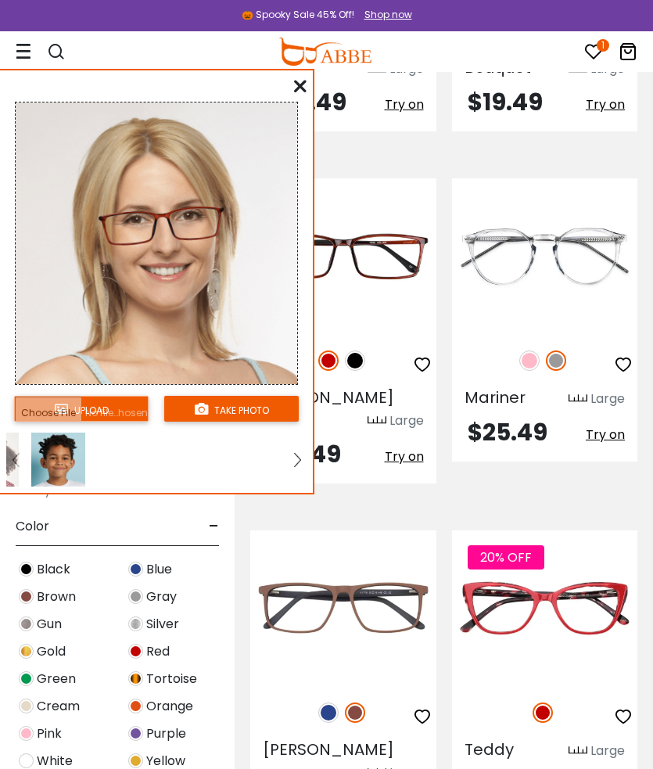
click at [13, 451] on link at bounding box center [16, 459] width 20 height 54
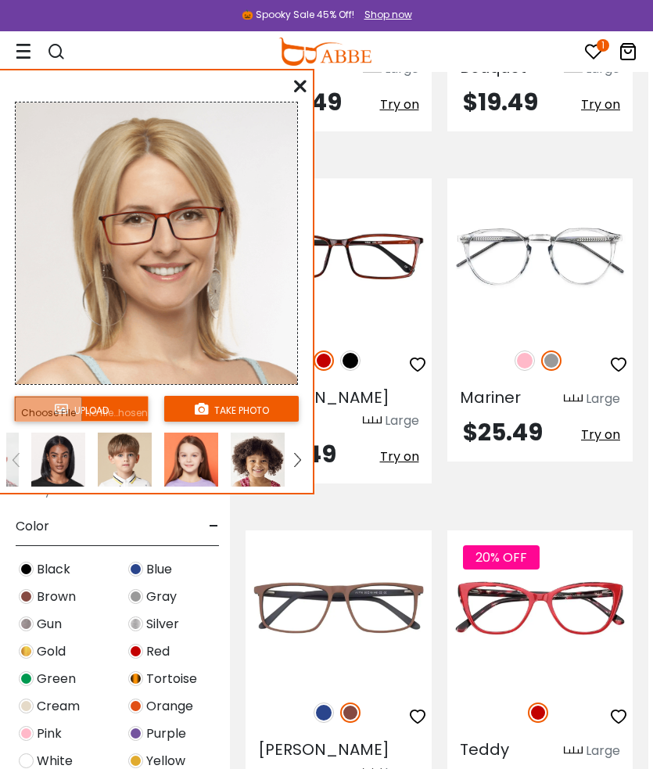
click at [65, 459] on img at bounding box center [58, 459] width 54 height 54
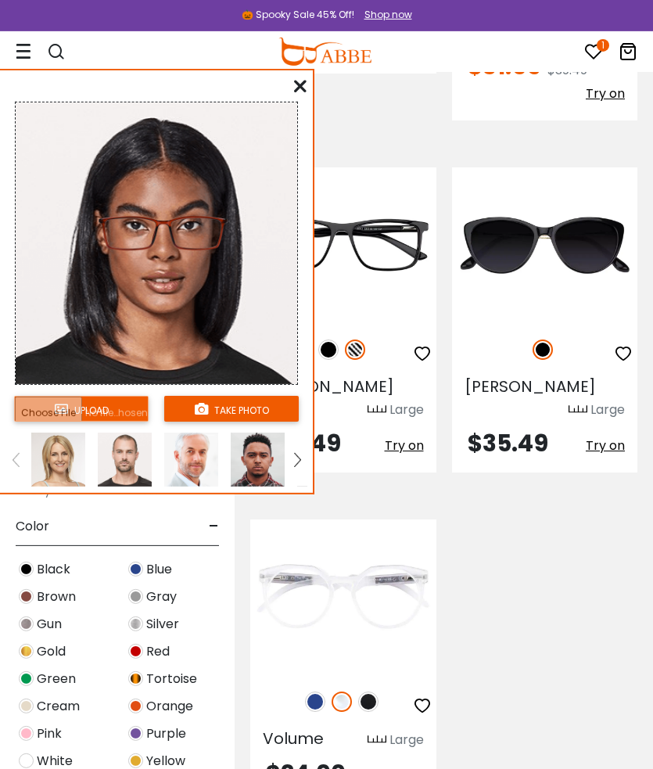
scroll to position [3973, 0]
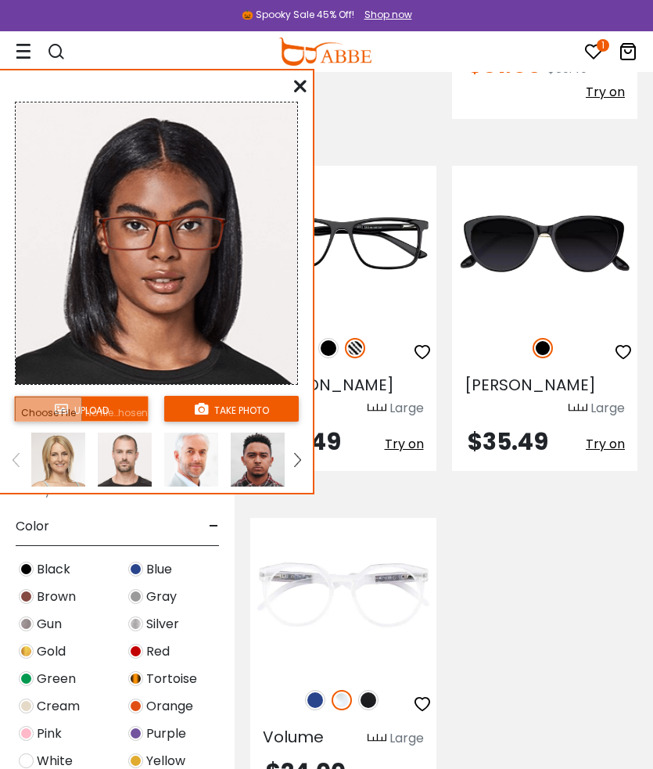
click at [318, 690] on img at bounding box center [315, 700] width 20 height 20
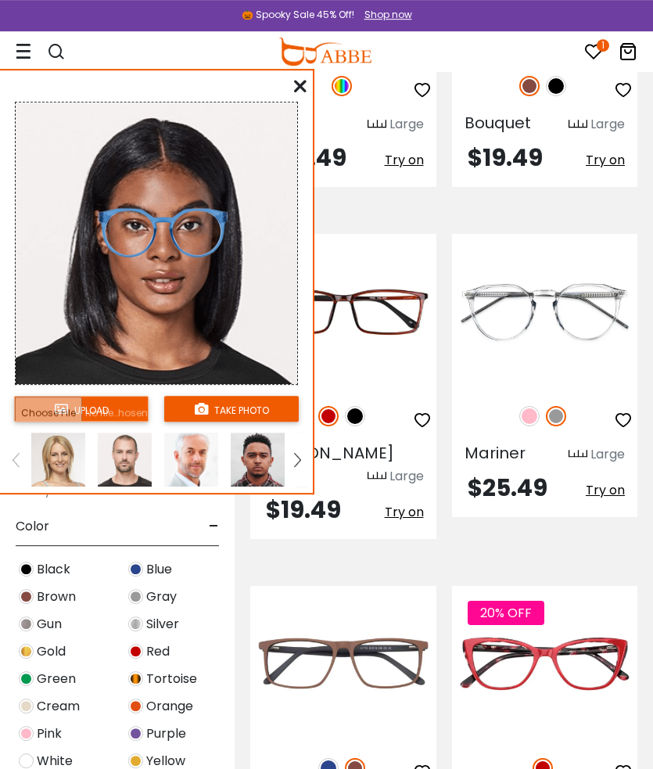
scroll to position [2824, 0]
click at [415, 498] on button "Try on" at bounding box center [404, 512] width 39 height 28
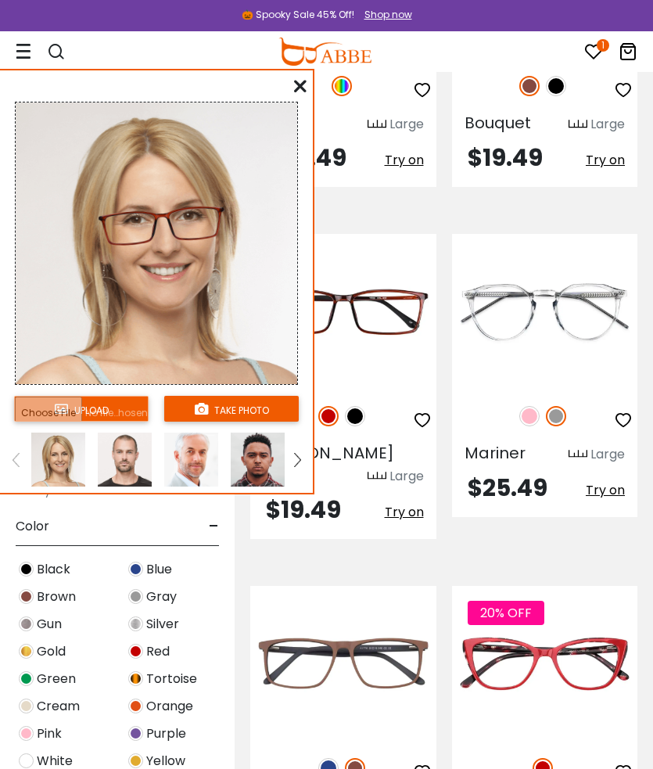
click at [295, 92] on icon at bounding box center [300, 86] width 13 height 13
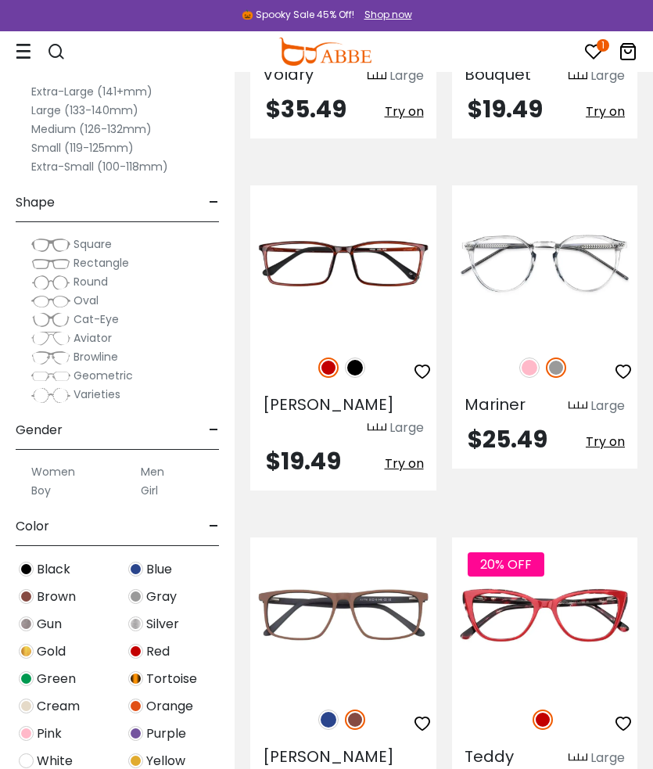
scroll to position [2872, 0]
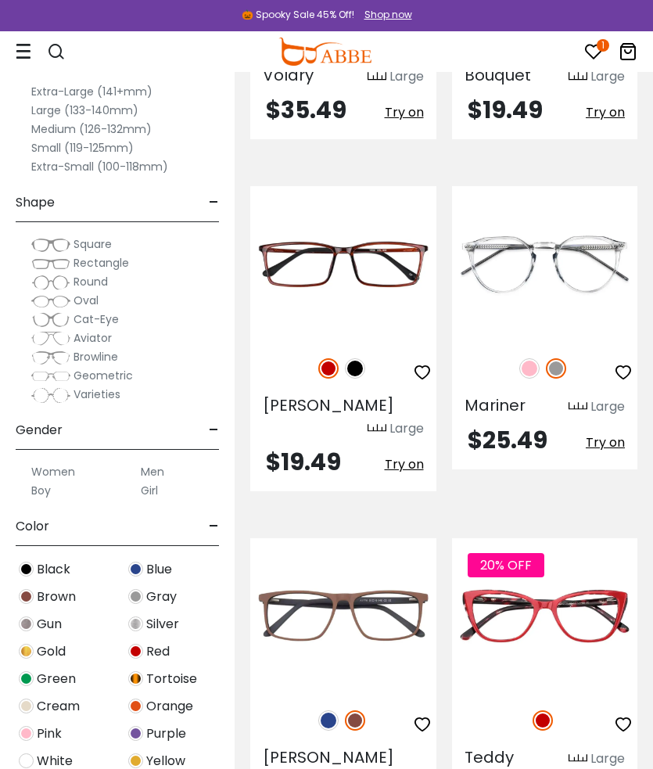
click at [0, 0] on img at bounding box center [0, 0] width 0 height 0
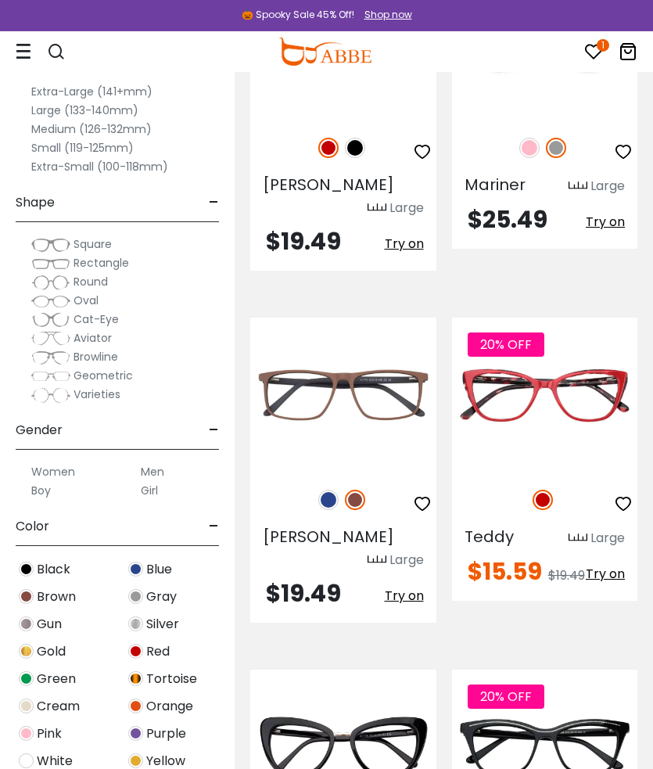
scroll to position [3130, 0]
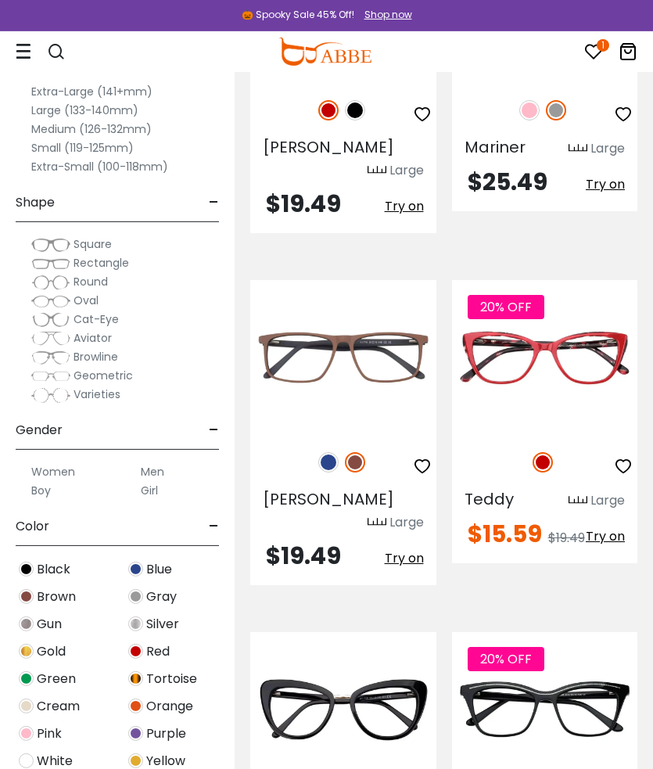
click at [0, 0] on img at bounding box center [0, 0] width 0 height 0
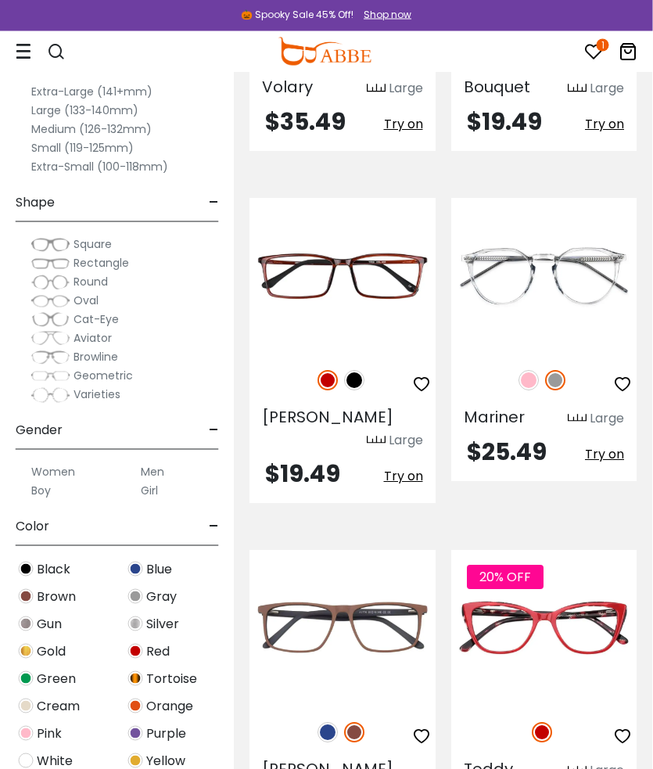
scroll to position [2860, 0]
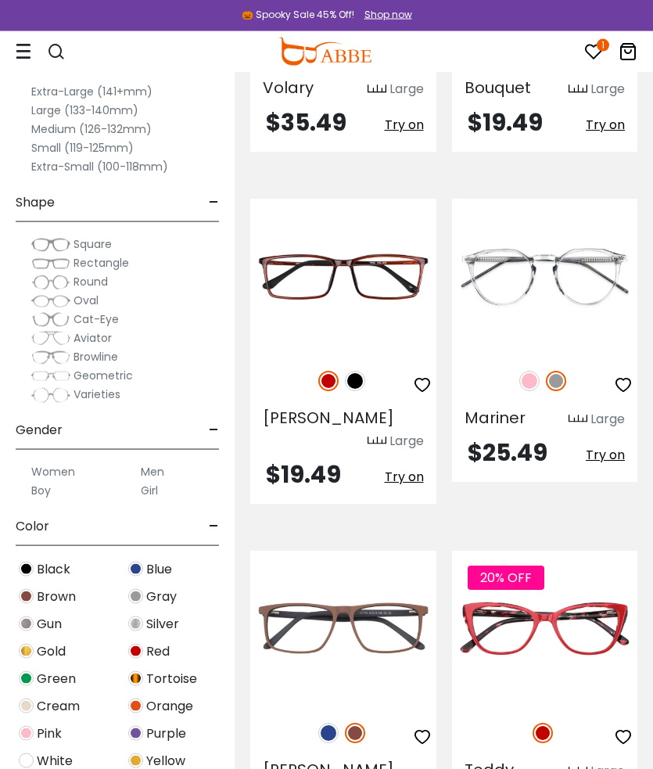
click at [0, 0] on img at bounding box center [0, 0] width 0 height 0
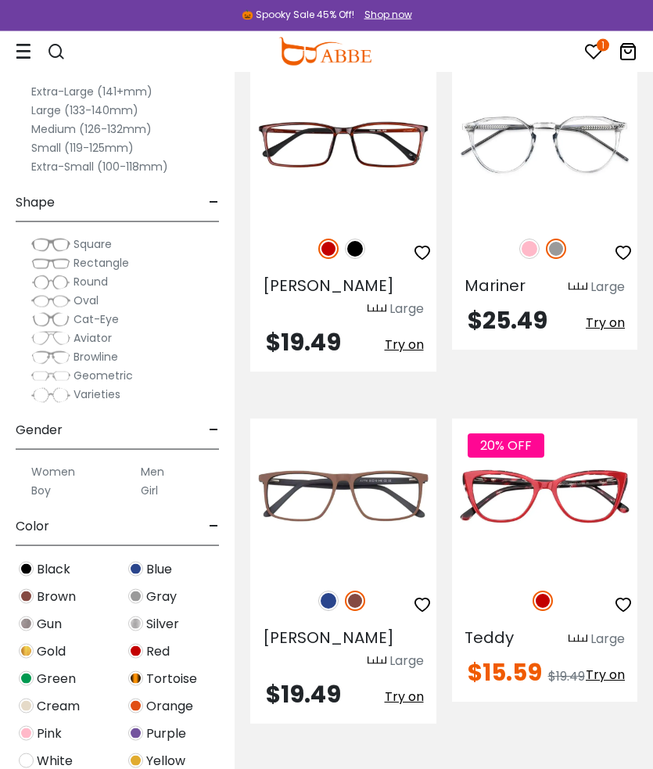
scroll to position [2992, 0]
click at [0, 0] on img at bounding box center [0, 0] width 0 height 0
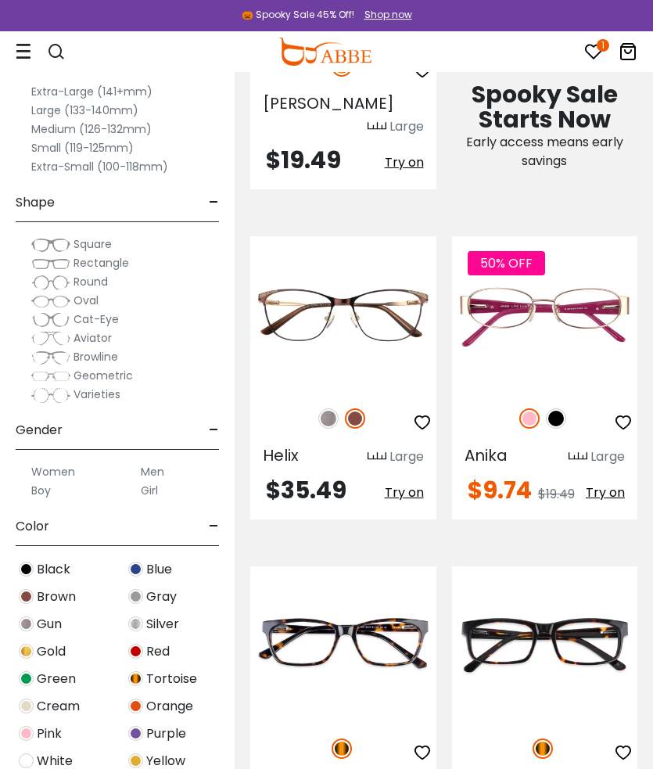
scroll to position [1173, 1]
click at [326, 408] on img at bounding box center [327, 418] width 20 height 20
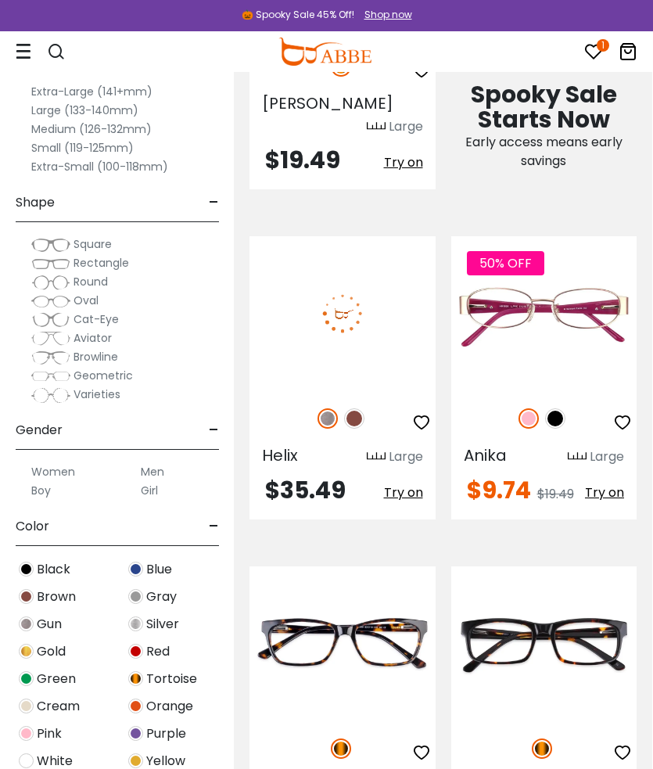
click at [327, 408] on img at bounding box center [327, 418] width 20 height 20
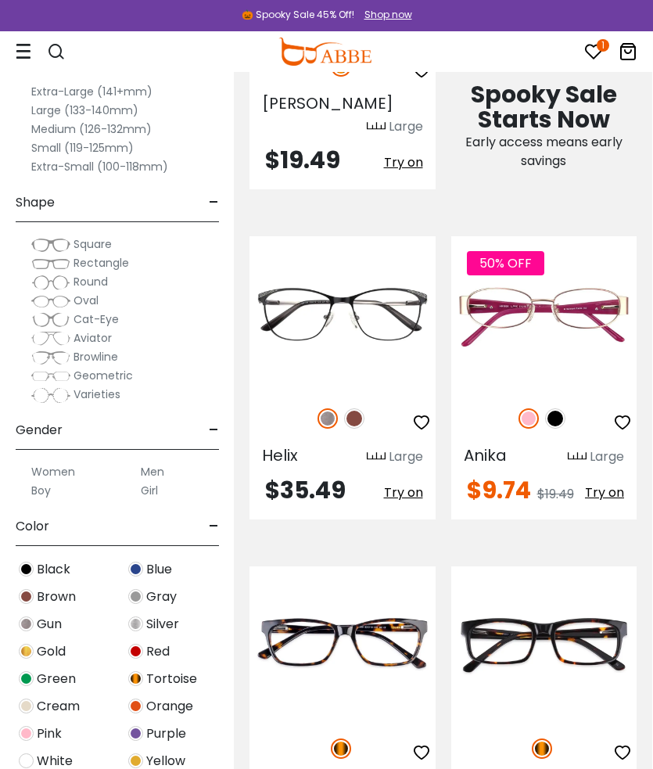
click at [0, 0] on img at bounding box center [0, 0] width 0 height 0
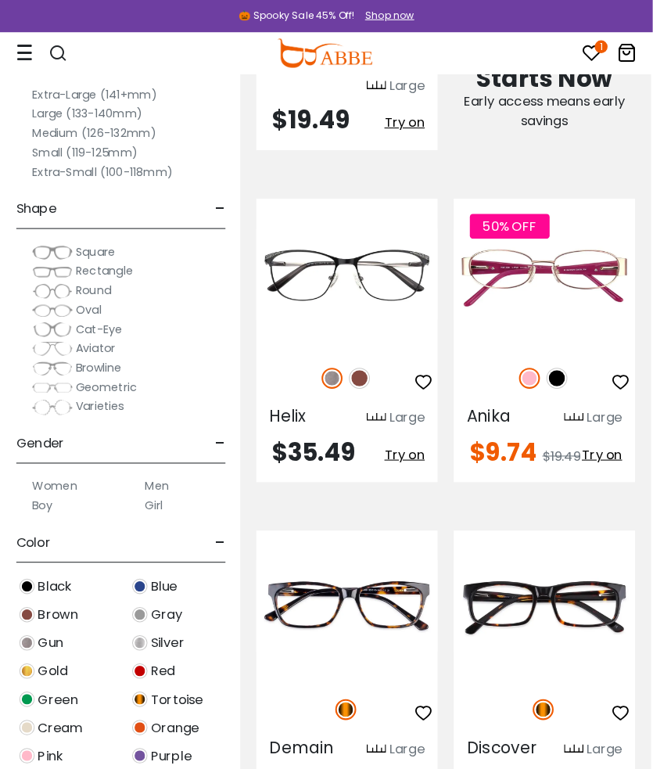
scroll to position [1244, 2]
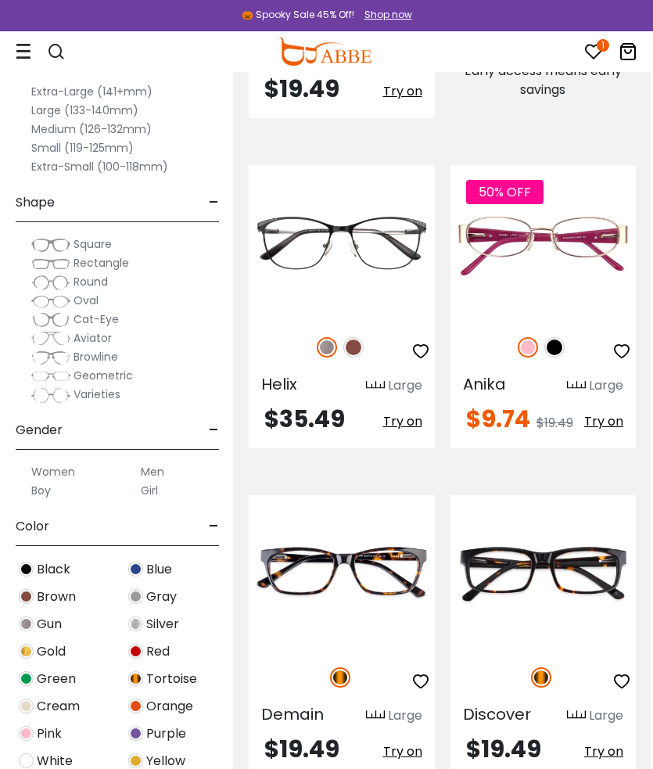
click at [430, 407] on div "$35.49 Try on" at bounding box center [342, 421] width 186 height 28
click at [398, 407] on button "Try on" at bounding box center [402, 421] width 39 height 28
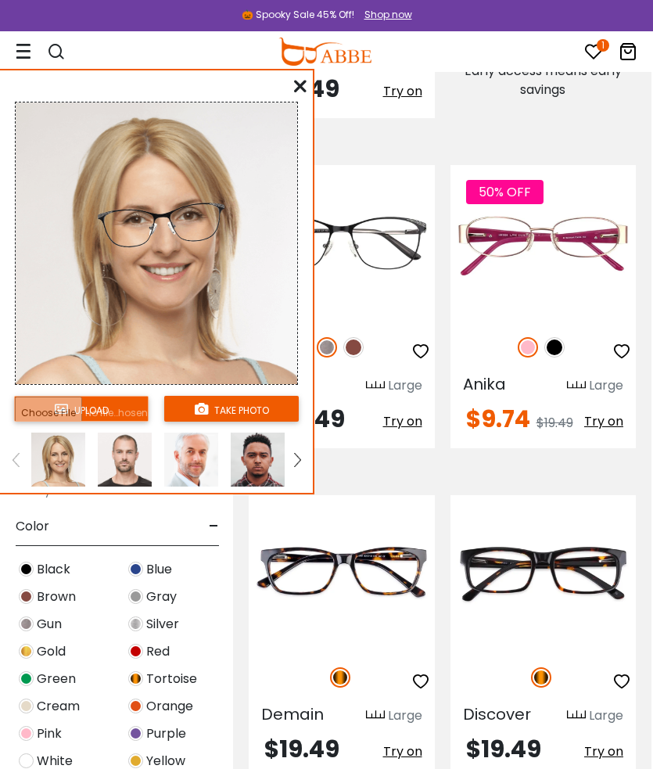
click at [350, 337] on img at bounding box center [353, 347] width 20 height 20
click at [356, 337] on img at bounding box center [353, 347] width 20 height 20
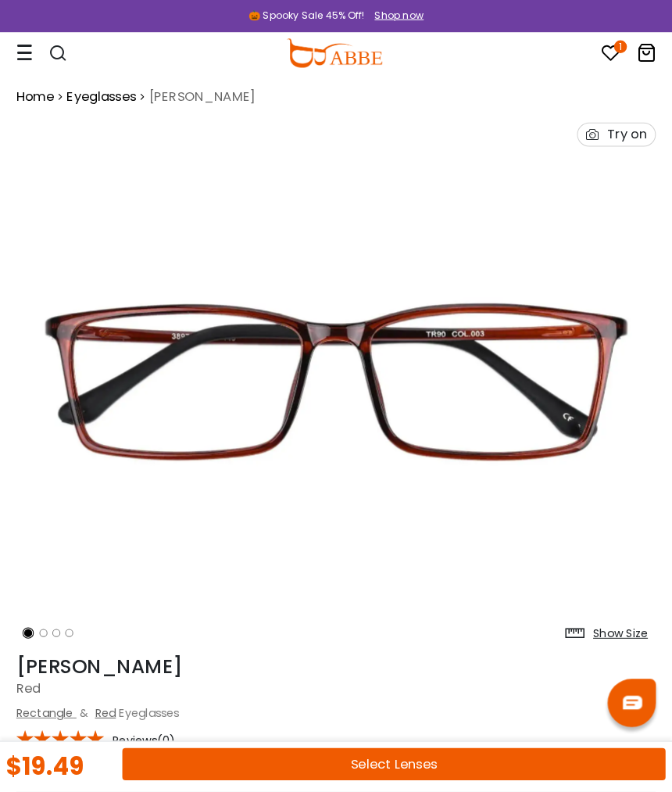
scroll to position [6, 0]
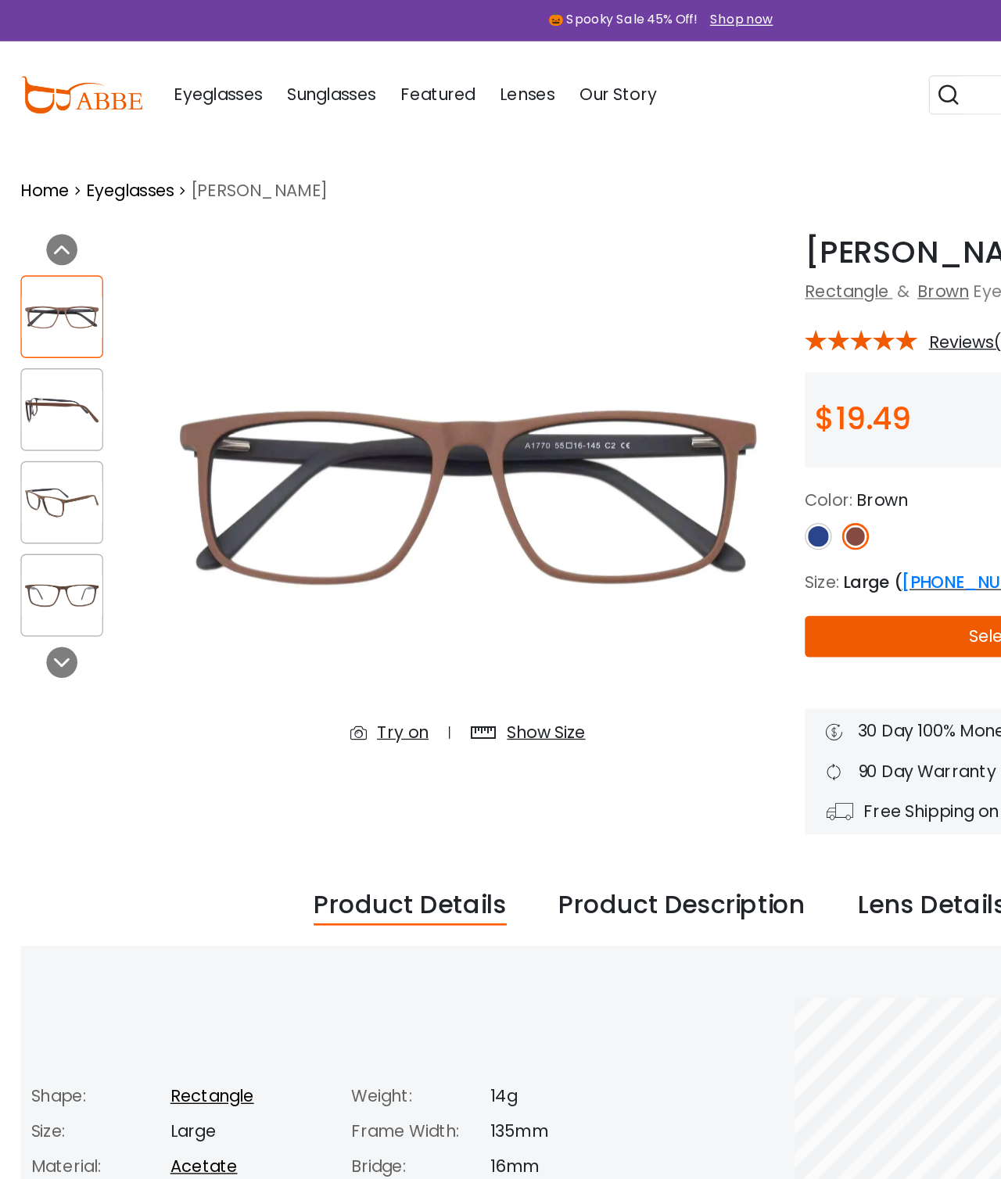
click at [605, 223] on div "Doris Brown Rectangle & Brown Eyeglasses * Reviews(0) $19.49" at bounding box center [789, 404] width 391 height 455
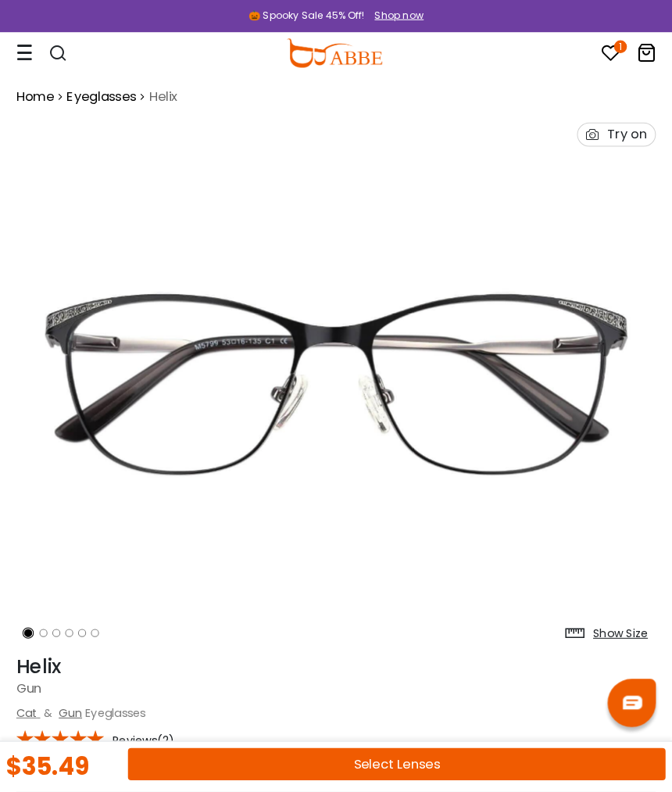
scroll to position [6, 0]
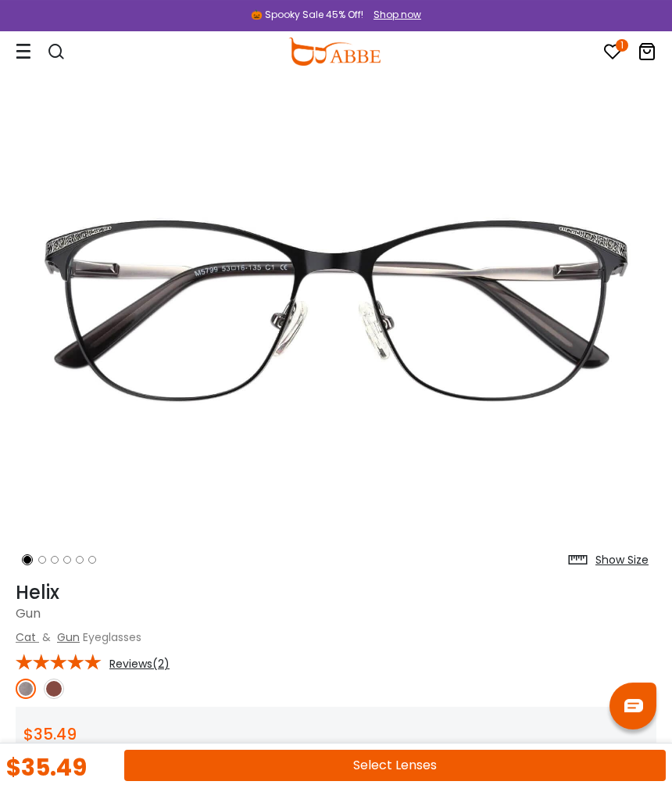
click at [384, 201] on img at bounding box center [336, 307] width 641 height 534
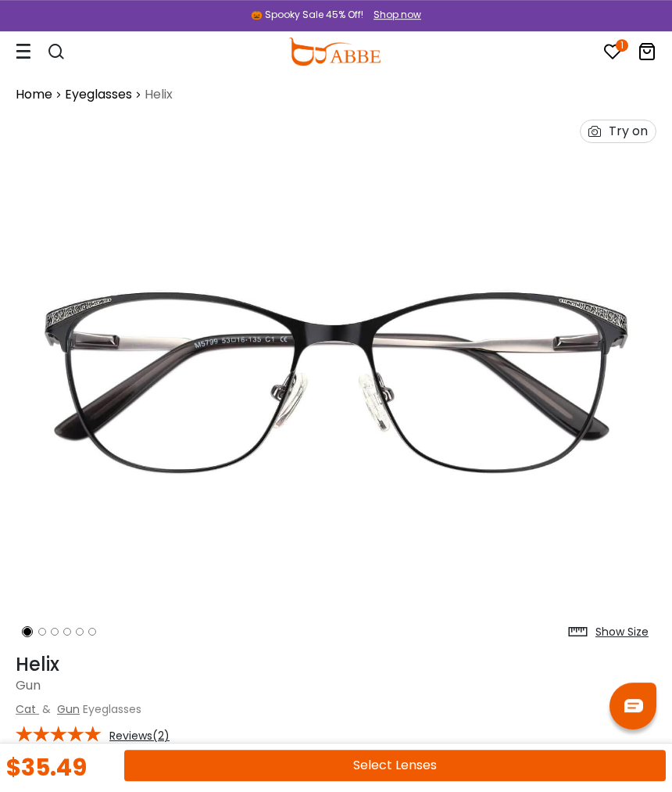
scroll to position [0, 0]
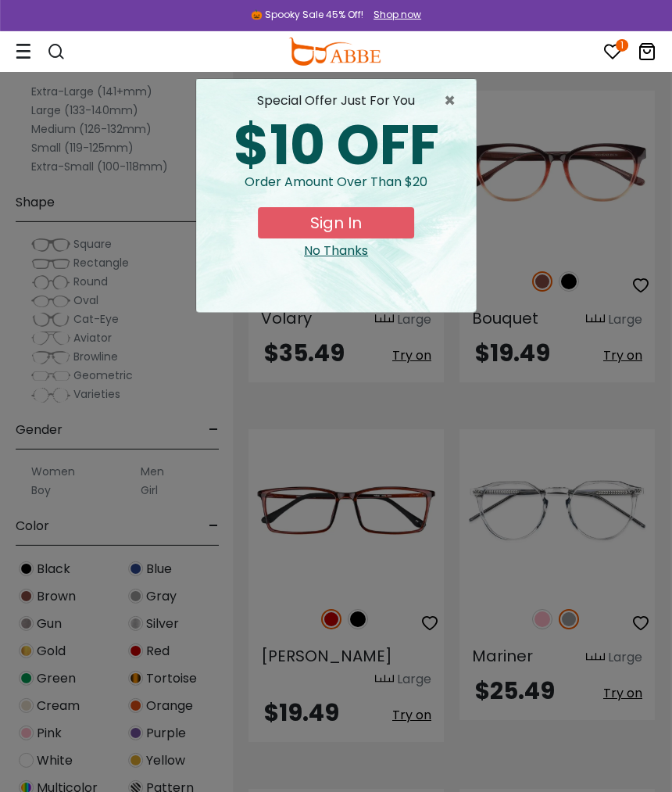
scroll to position [2708, 2]
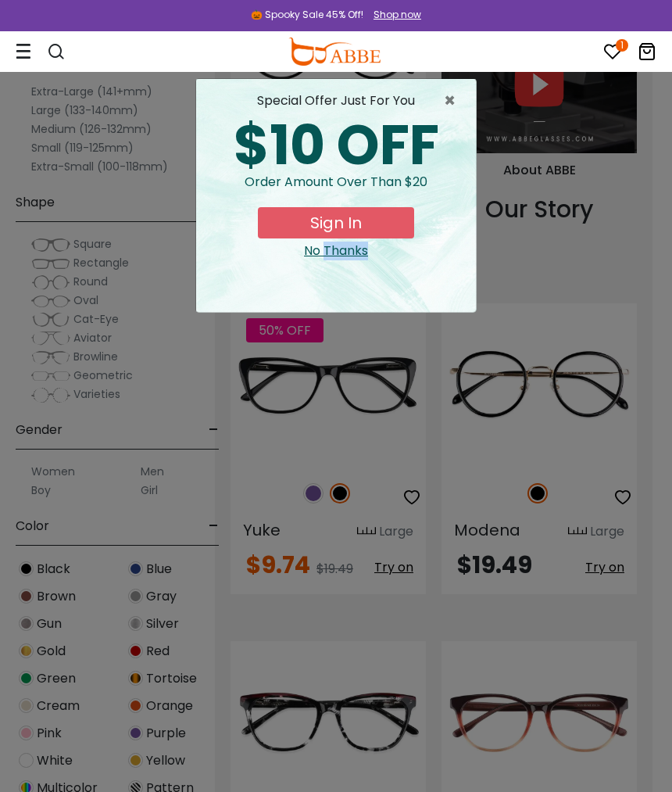
click at [468, 95] on div "special offer just for you $10 OFF Order amount over than $20 Sign In No Thanks" at bounding box center [336, 195] width 280 height 233
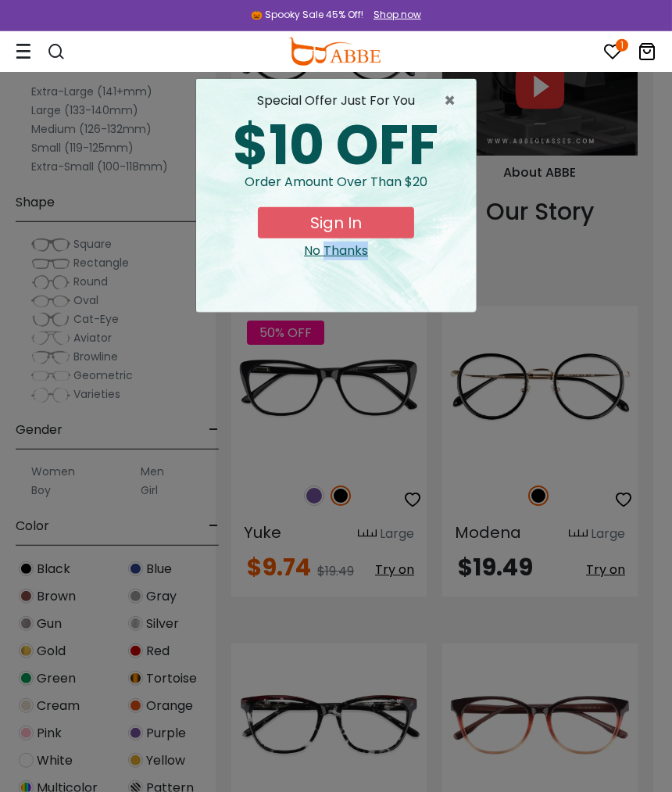
click at [454, 95] on span "×" at bounding box center [454, 100] width 20 height 19
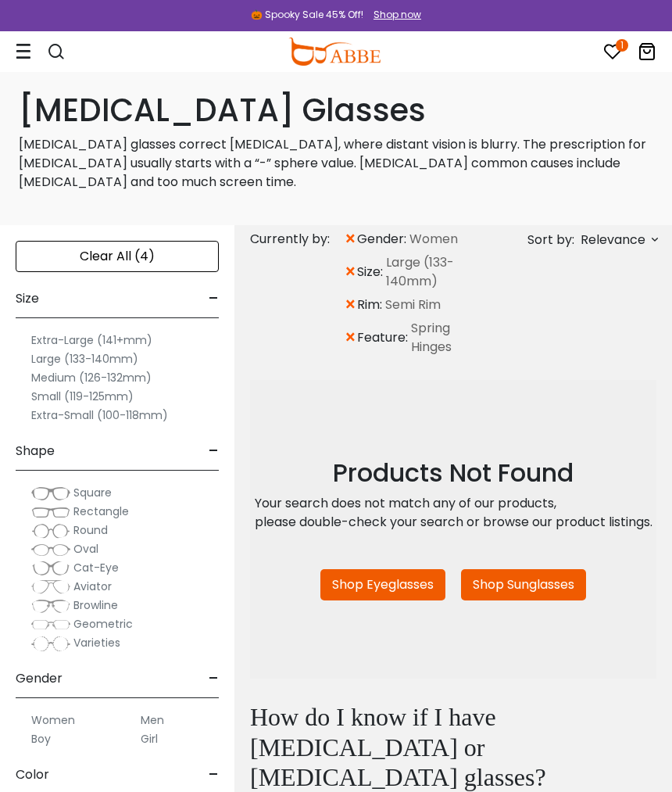
click at [477, 278] on div "Sort by: Relevance Relevance New Arrivals Best Sellers Prices High To Low" at bounding box center [563, 290] width 195 height 131
click at [427, 301] on span "Semi Rim" at bounding box center [413, 305] width 56 height 19
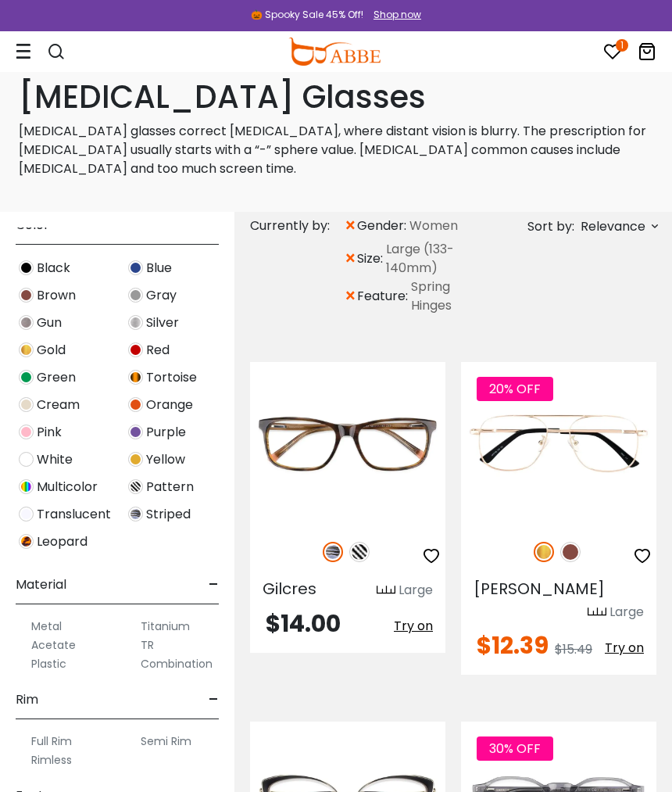
scroll to position [535, 0]
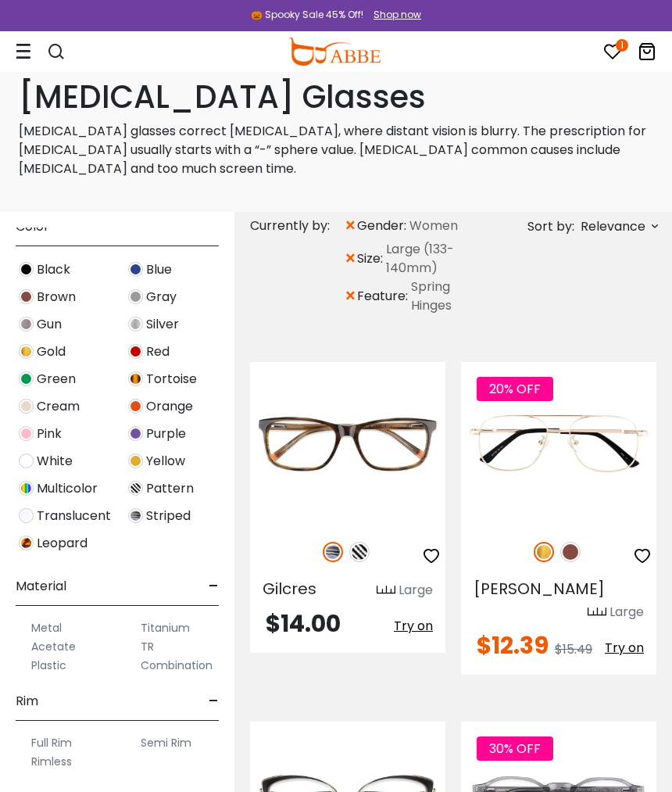
click at [186, 740] on label "Semi Rim" at bounding box center [166, 742] width 51 height 19
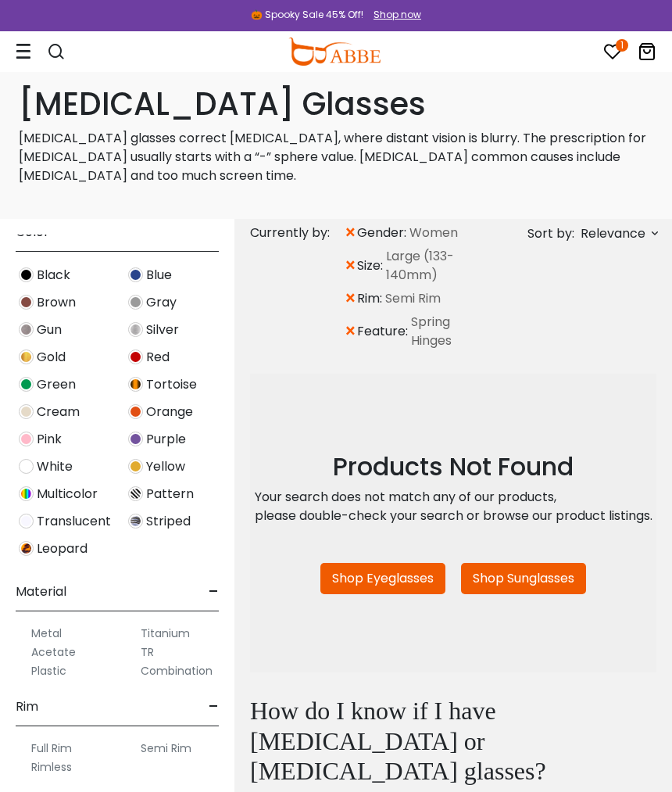
scroll to position [535, 0]
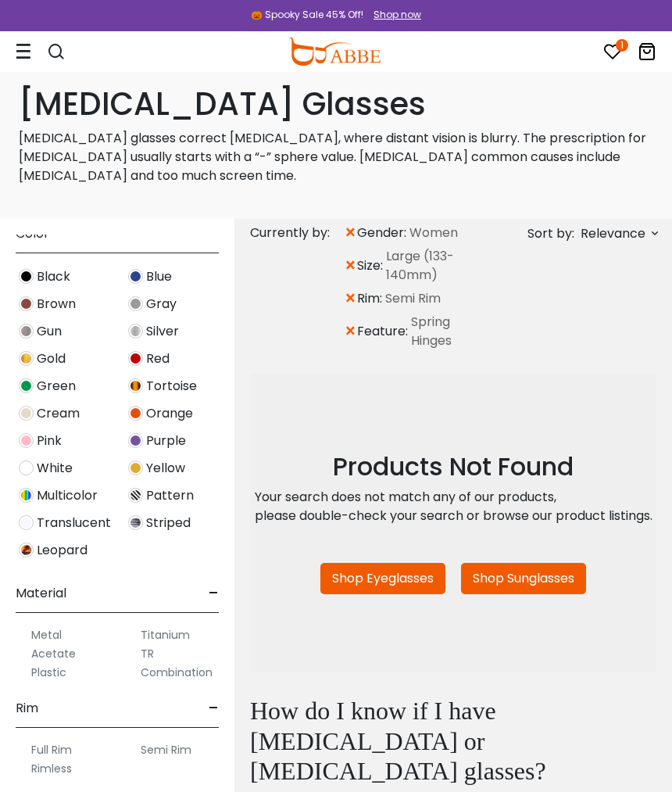
click at [159, 756] on label "Semi Rim" at bounding box center [166, 749] width 51 height 19
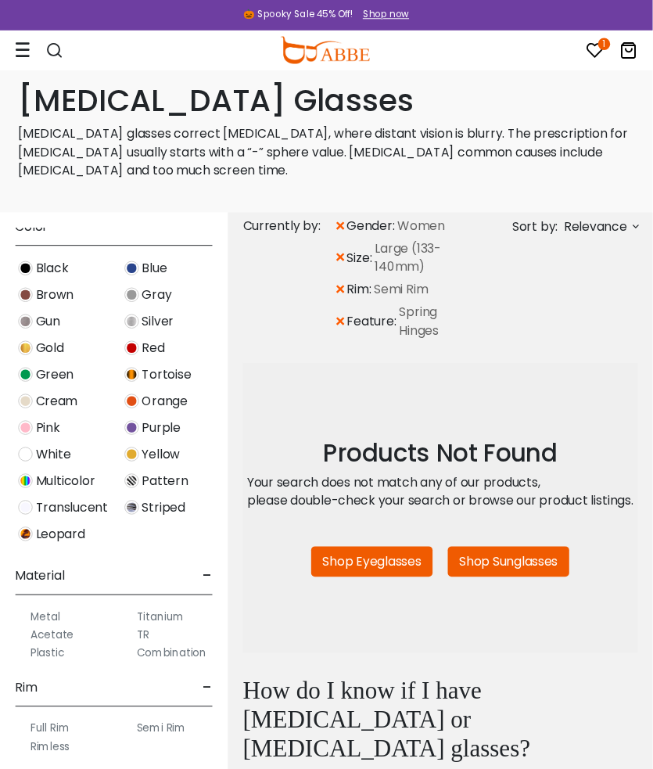
scroll to position [2, 0]
